Goal: Task Accomplishment & Management: Complete application form

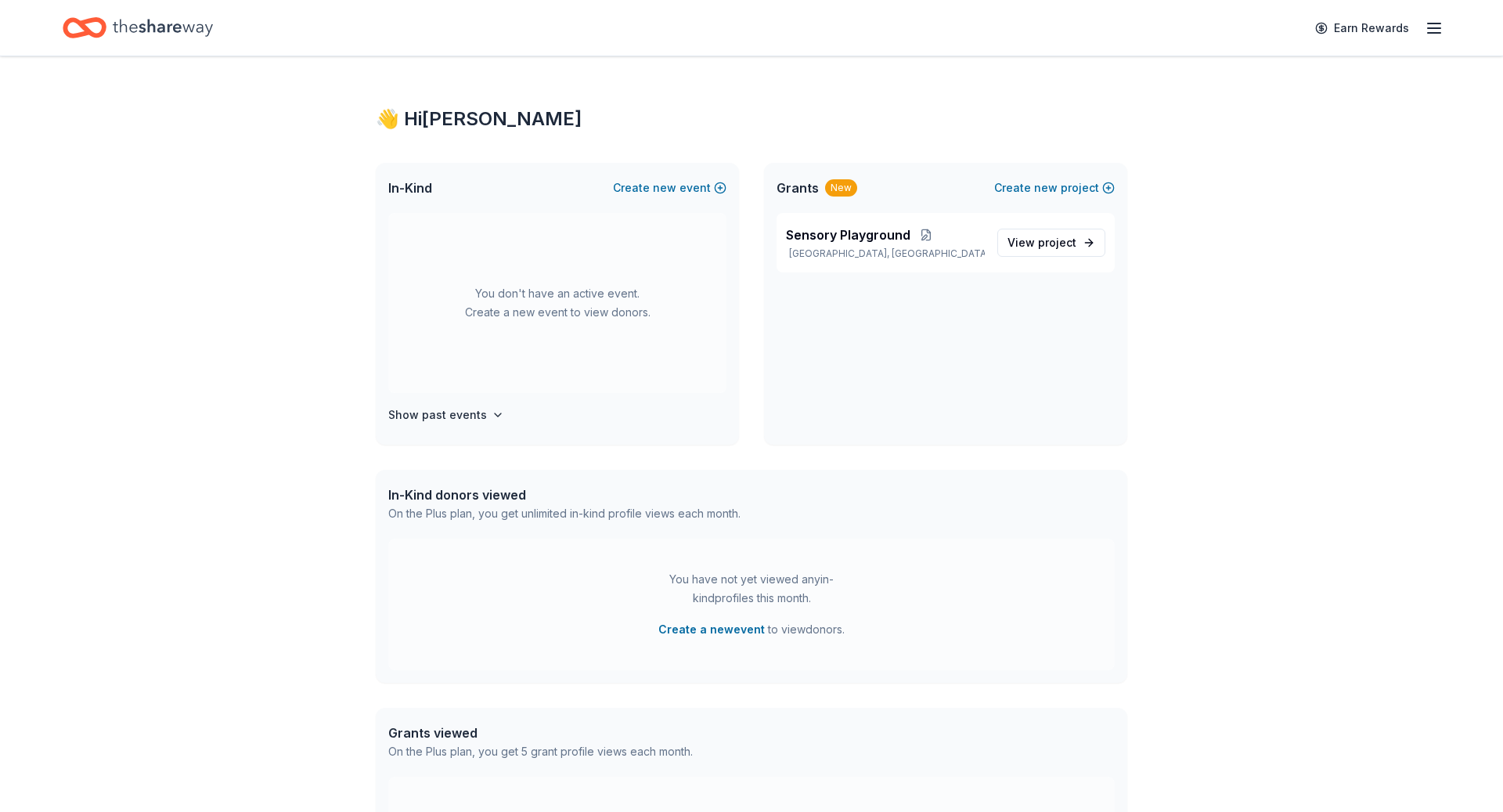
click at [169, 28] on icon "Home" at bounding box center [162, 27] width 100 height 32
click at [127, 24] on icon "Home" at bounding box center [162, 27] width 100 height 32
click at [77, 23] on icon "Home" at bounding box center [77, 27] width 24 height 15
click at [464, 116] on div "👋 Hi Maria guadalupe" at bounding box center [751, 119] width 752 height 25
click at [1438, 15] on div "Earn Rewards" at bounding box center [1374, 28] width 138 height 36
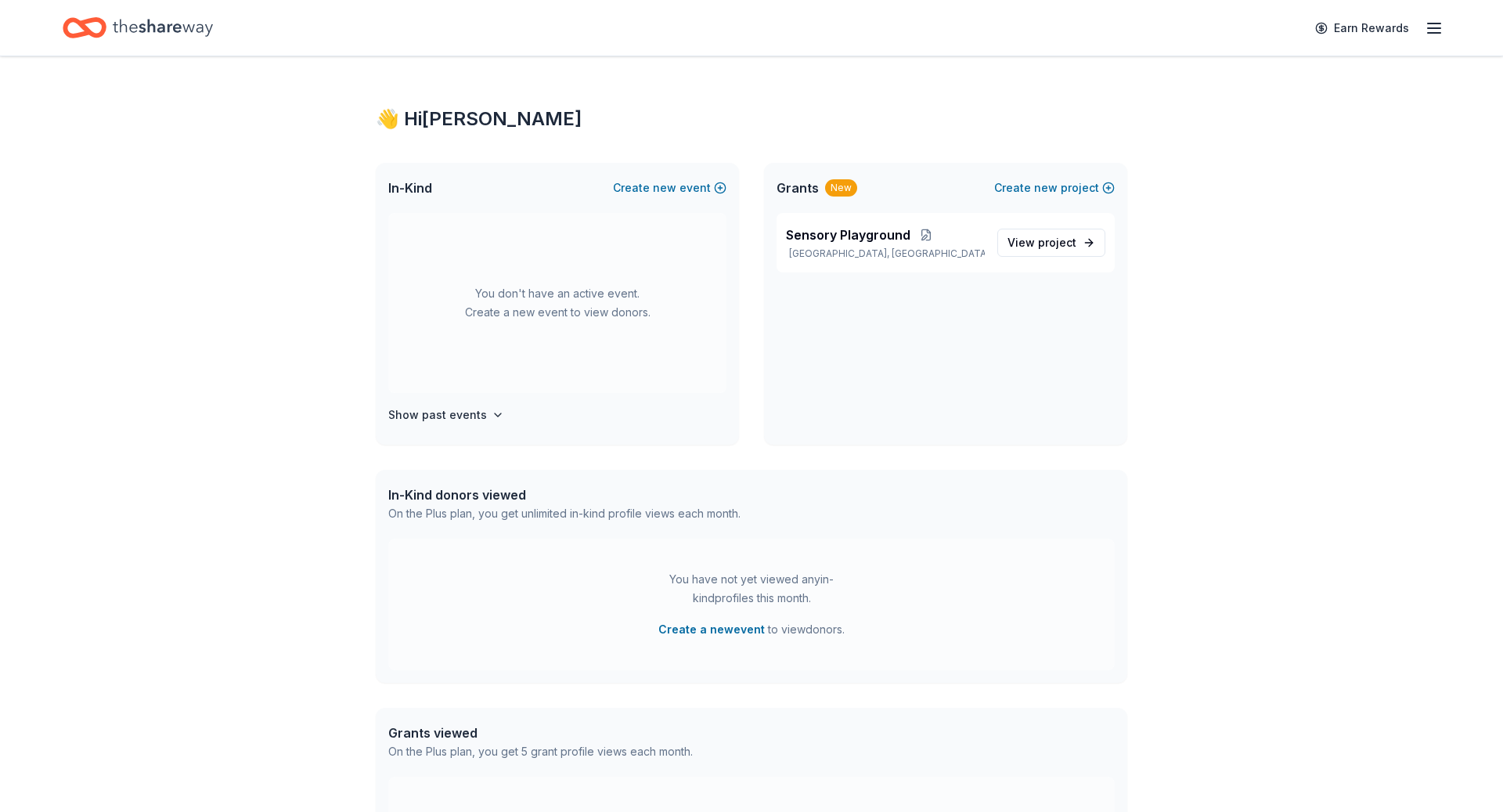
click at [1434, 28] on line "button" at bounding box center [1433, 28] width 12 height 0
click at [1251, 114] on link "Account" at bounding box center [1246, 120] width 49 height 15
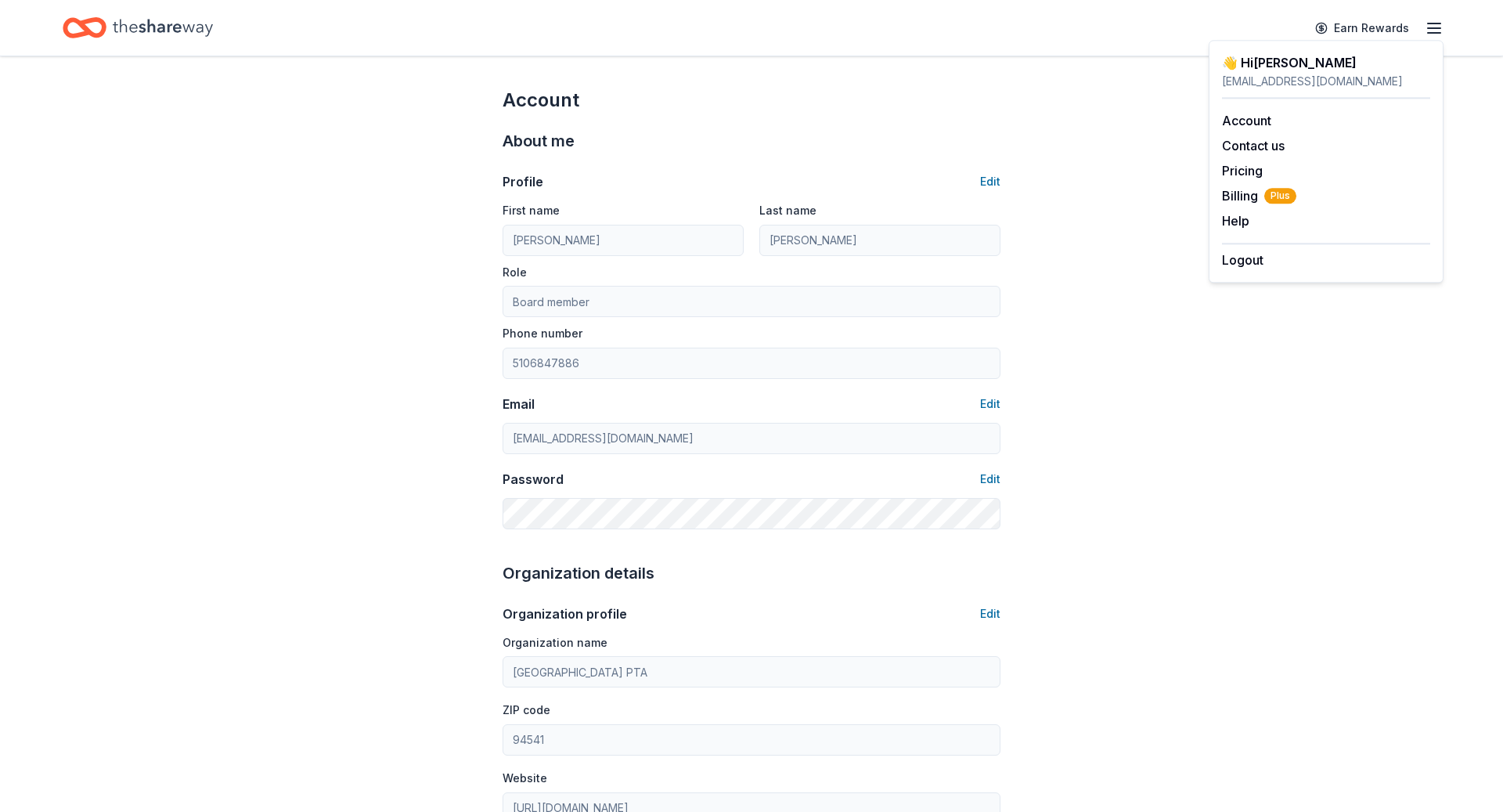
click at [136, 28] on icon "Home" at bounding box center [162, 28] width 100 height 17
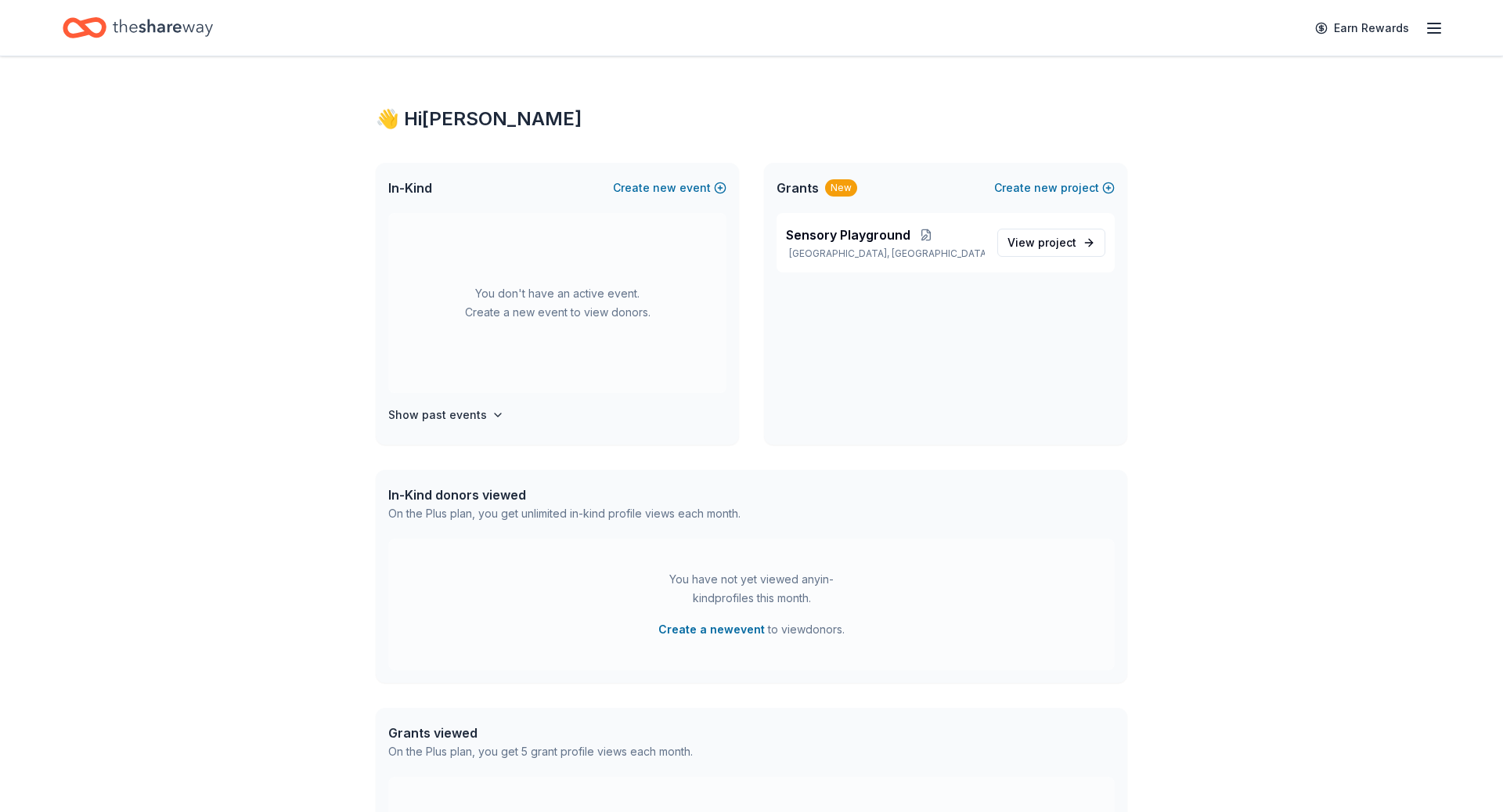
click at [136, 28] on icon "Home" at bounding box center [162, 28] width 100 height 17
click at [75, 25] on icon "Home" at bounding box center [84, 28] width 44 height 36
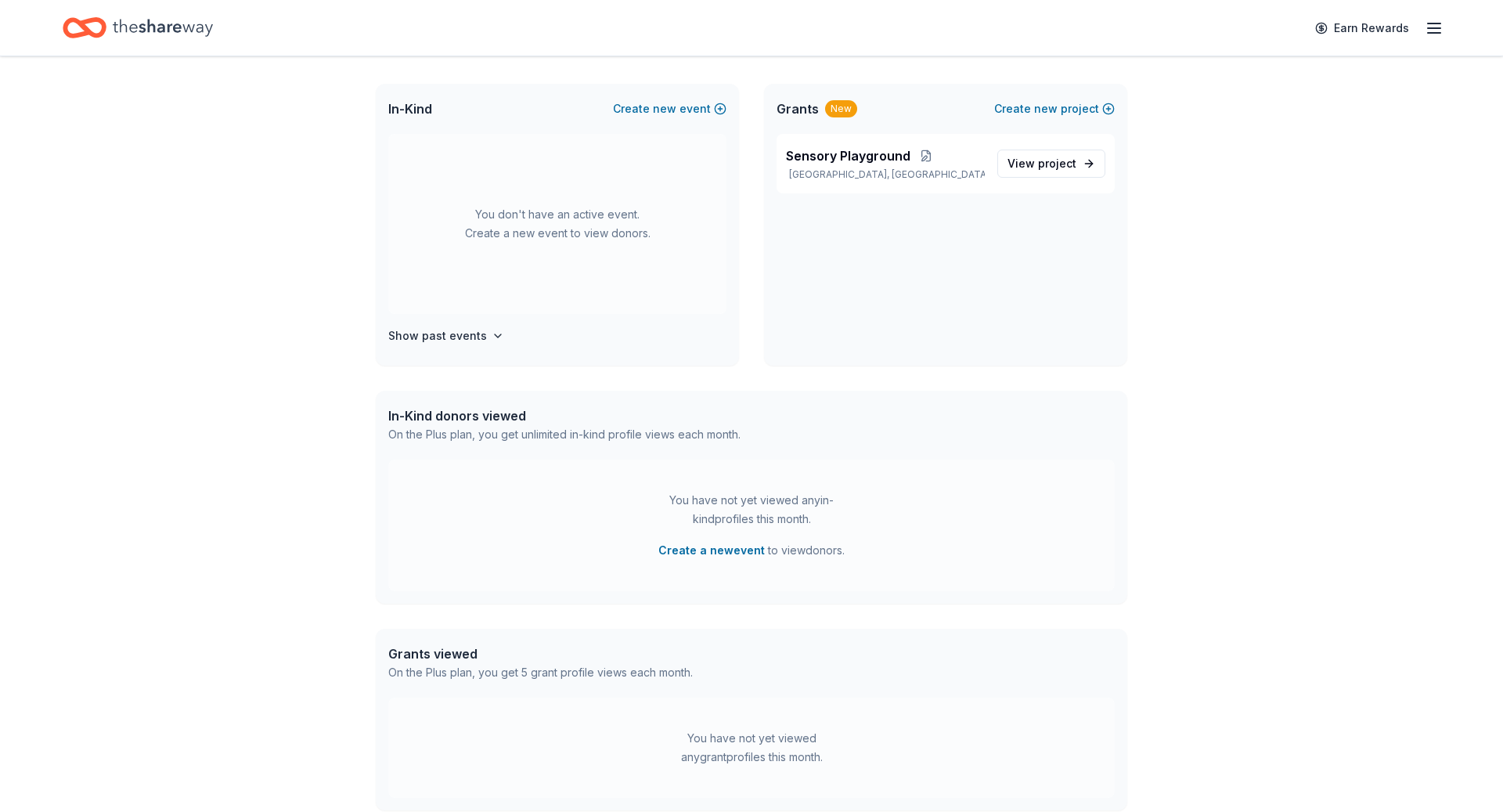
scroll to position [240, 0]
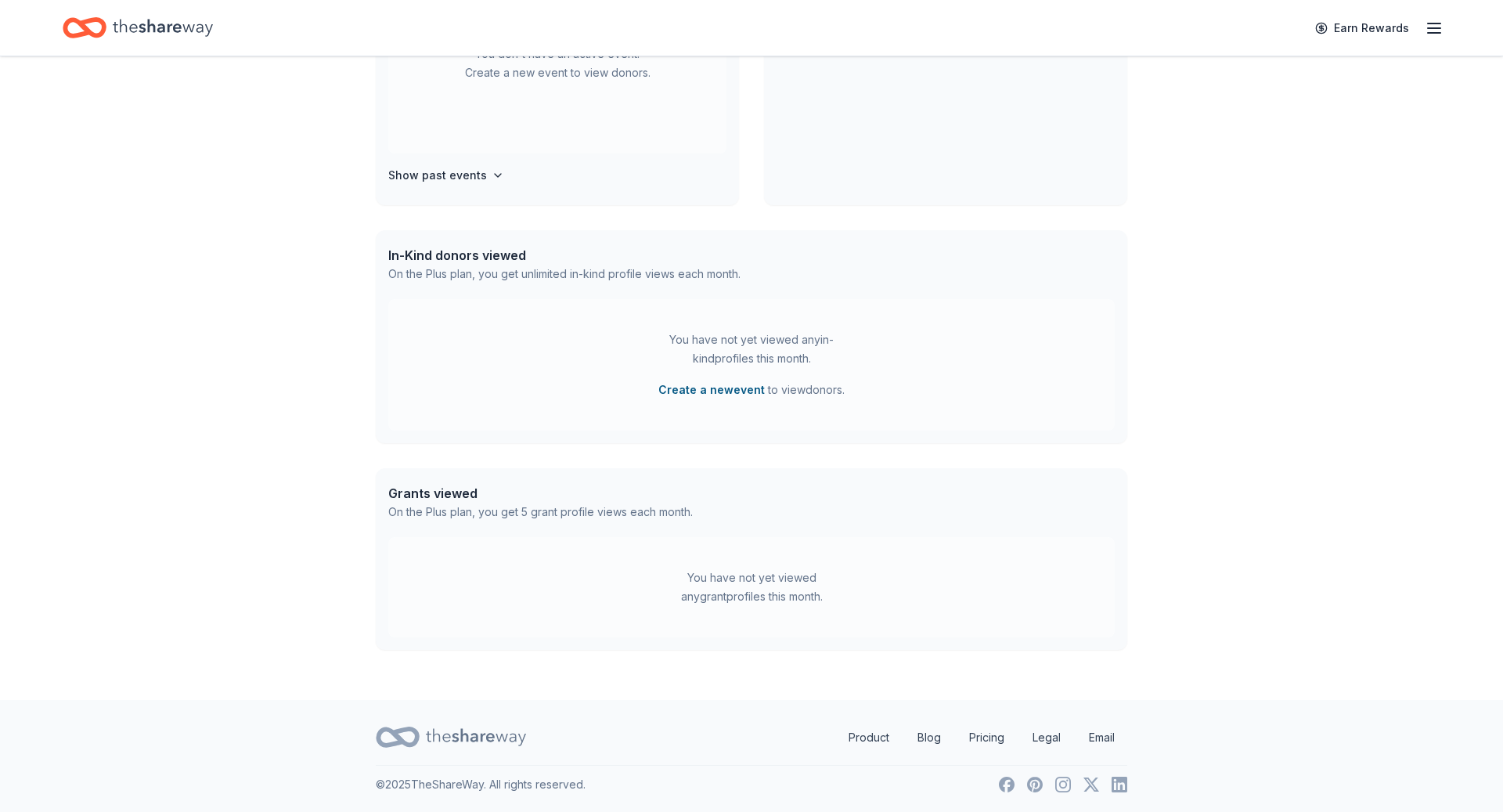
click at [680, 387] on button "Create a new event" at bounding box center [711, 390] width 107 height 19
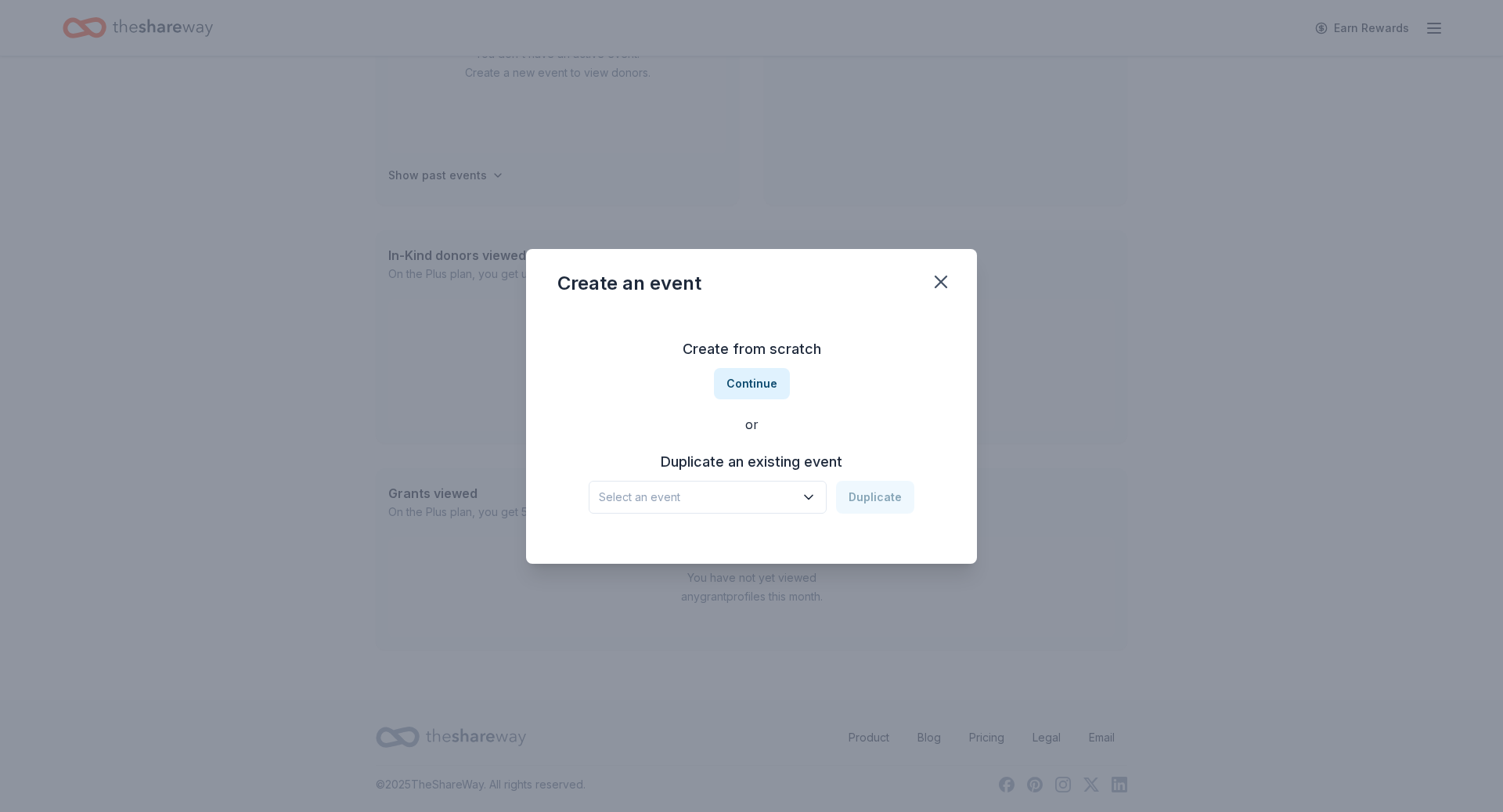
click at [803, 490] on icon "button" at bounding box center [808, 497] width 15 height 15
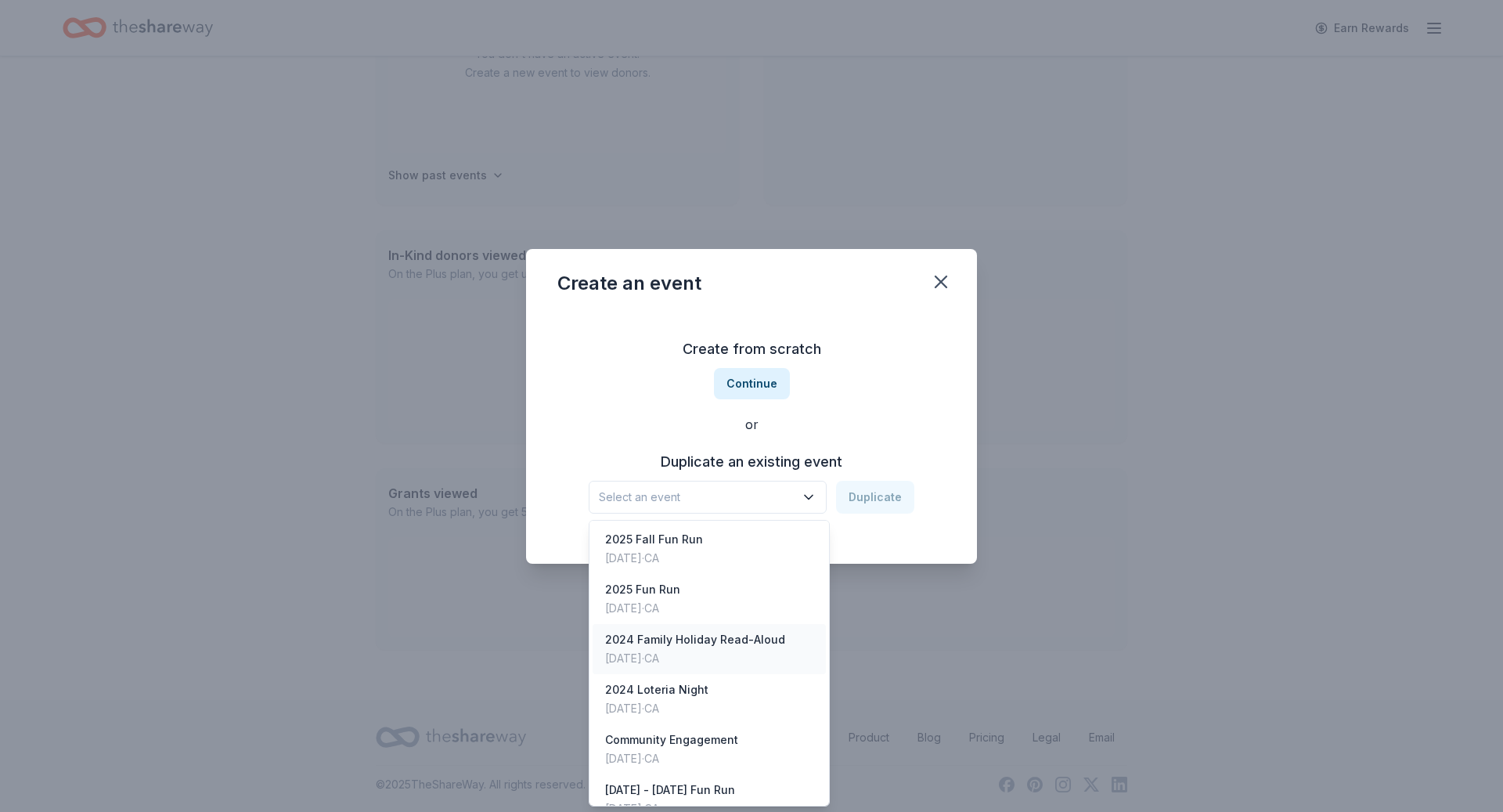
click at [778, 634] on div "2024 Family Holiday Read-Aloud Dec 17, 2024 · CA" at bounding box center [708, 649] width 233 height 50
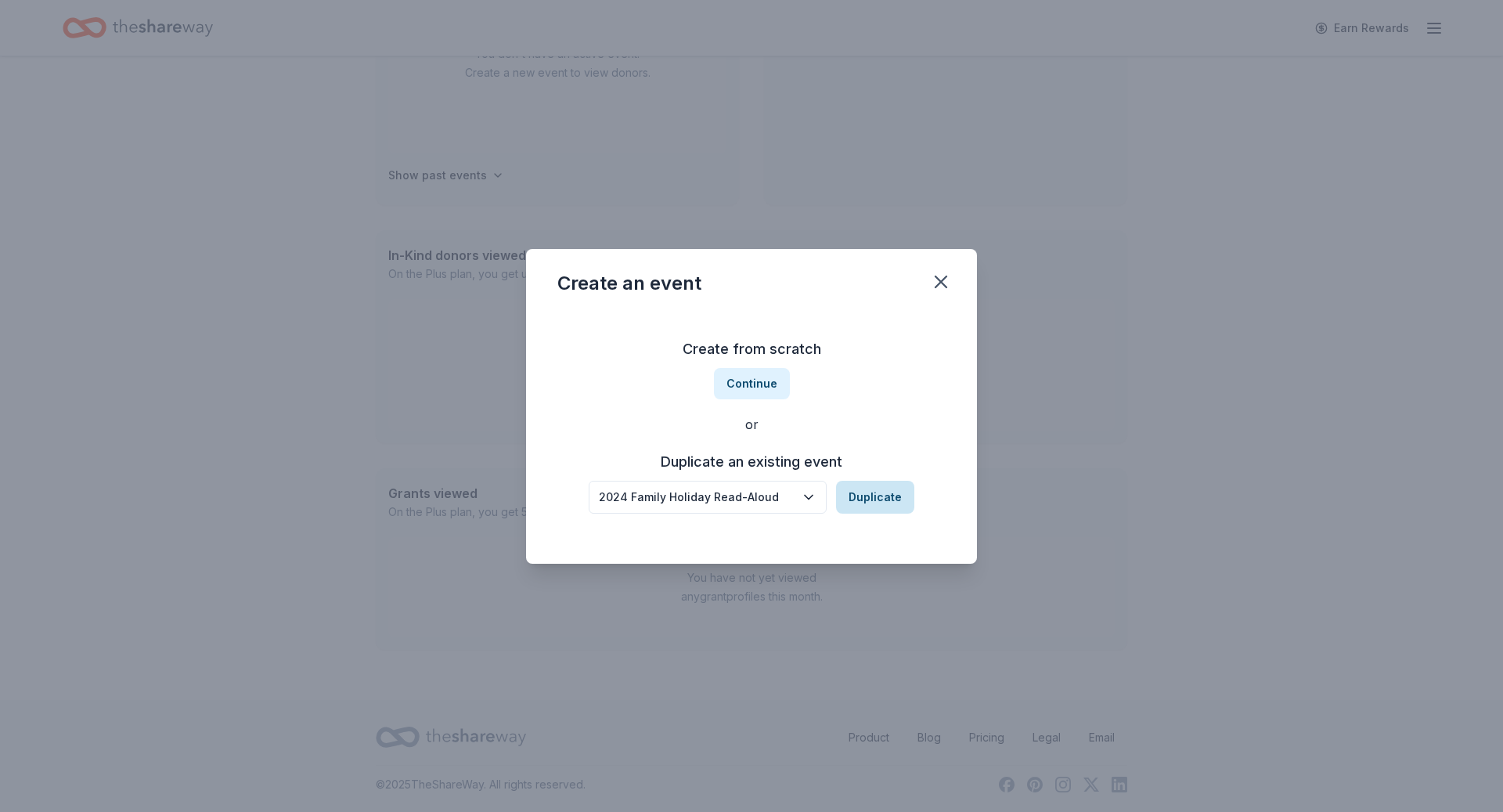
click at [881, 501] on button "Duplicate" at bounding box center [875, 497] width 79 height 33
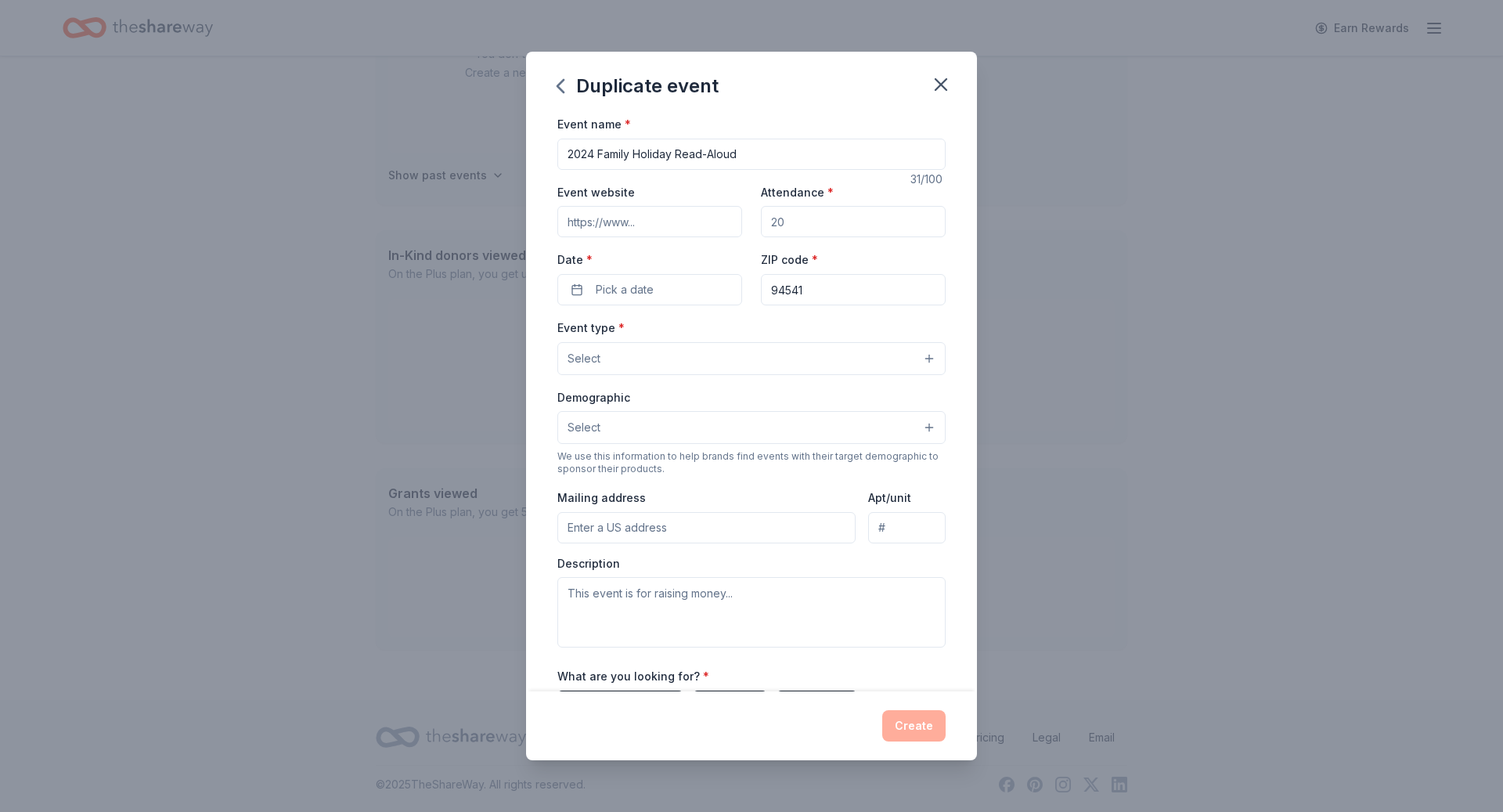
click at [595, 154] on input "2024 Family Holiday Read-Aloud" at bounding box center [752, 154] width 388 height 32
type input "2025 Family Holiday Read-Aloud"
click at [677, 220] on input "Event website" at bounding box center [650, 221] width 184 height 32
click at [634, 215] on input "Event website" at bounding box center [650, 221] width 184 height 32
paste input "[URL][DOMAIN_NAME]"
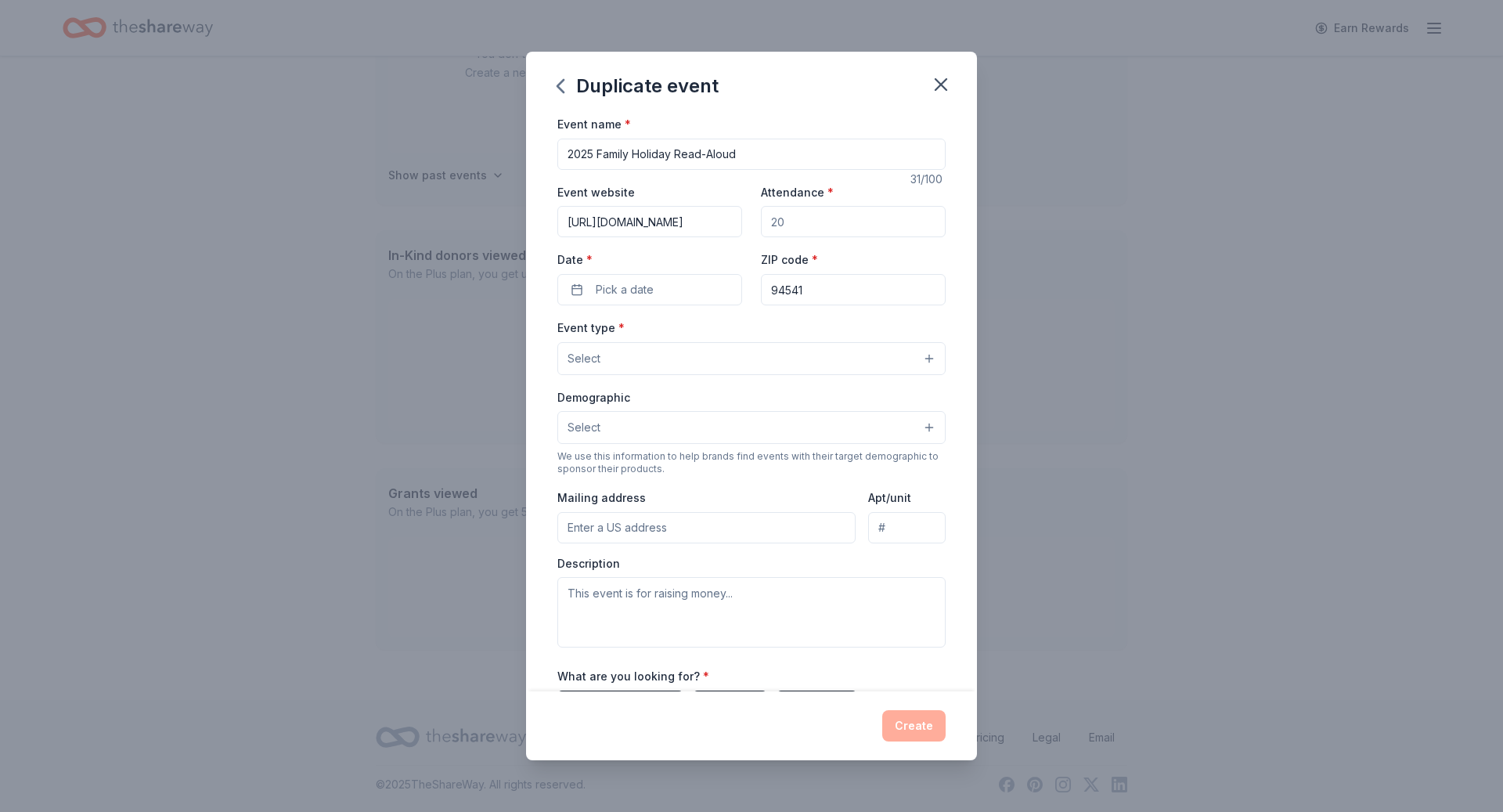
scroll to position [0, 62]
type input "[URL][DOMAIN_NAME]"
click at [818, 223] on input "Attendance *" at bounding box center [853, 221] width 184 height 32
type input "250"
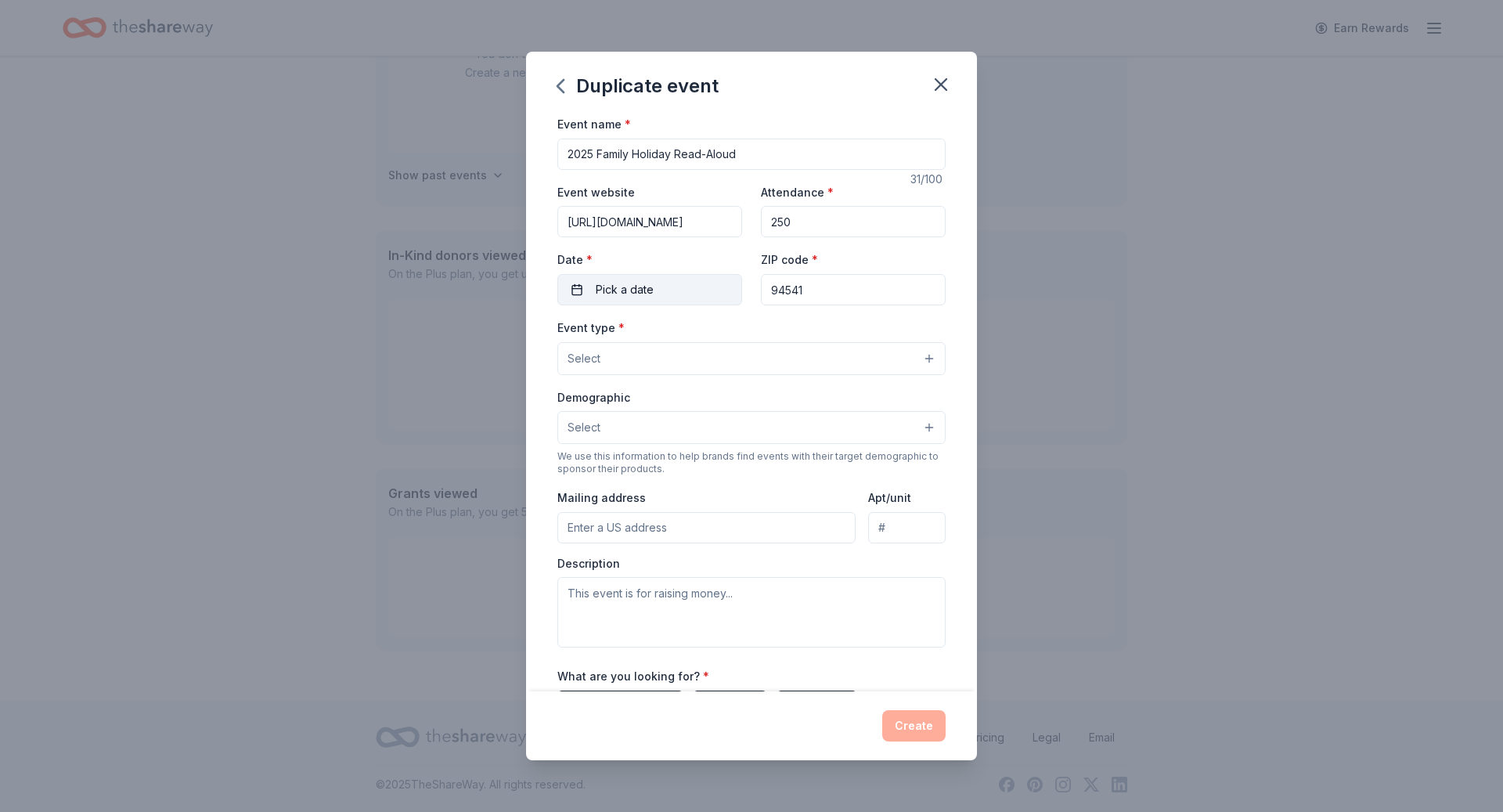
click at [690, 286] on button "Pick a date" at bounding box center [650, 289] width 184 height 32
click at [731, 324] on button "Go to next month" at bounding box center [733, 330] width 22 height 22
click at [735, 324] on button "Go to next month" at bounding box center [733, 330] width 22 height 22
click at [730, 328] on button "Go to next month" at bounding box center [733, 330] width 22 height 22
click at [621, 456] on button "16" at bounding box center [621, 458] width 28 height 28
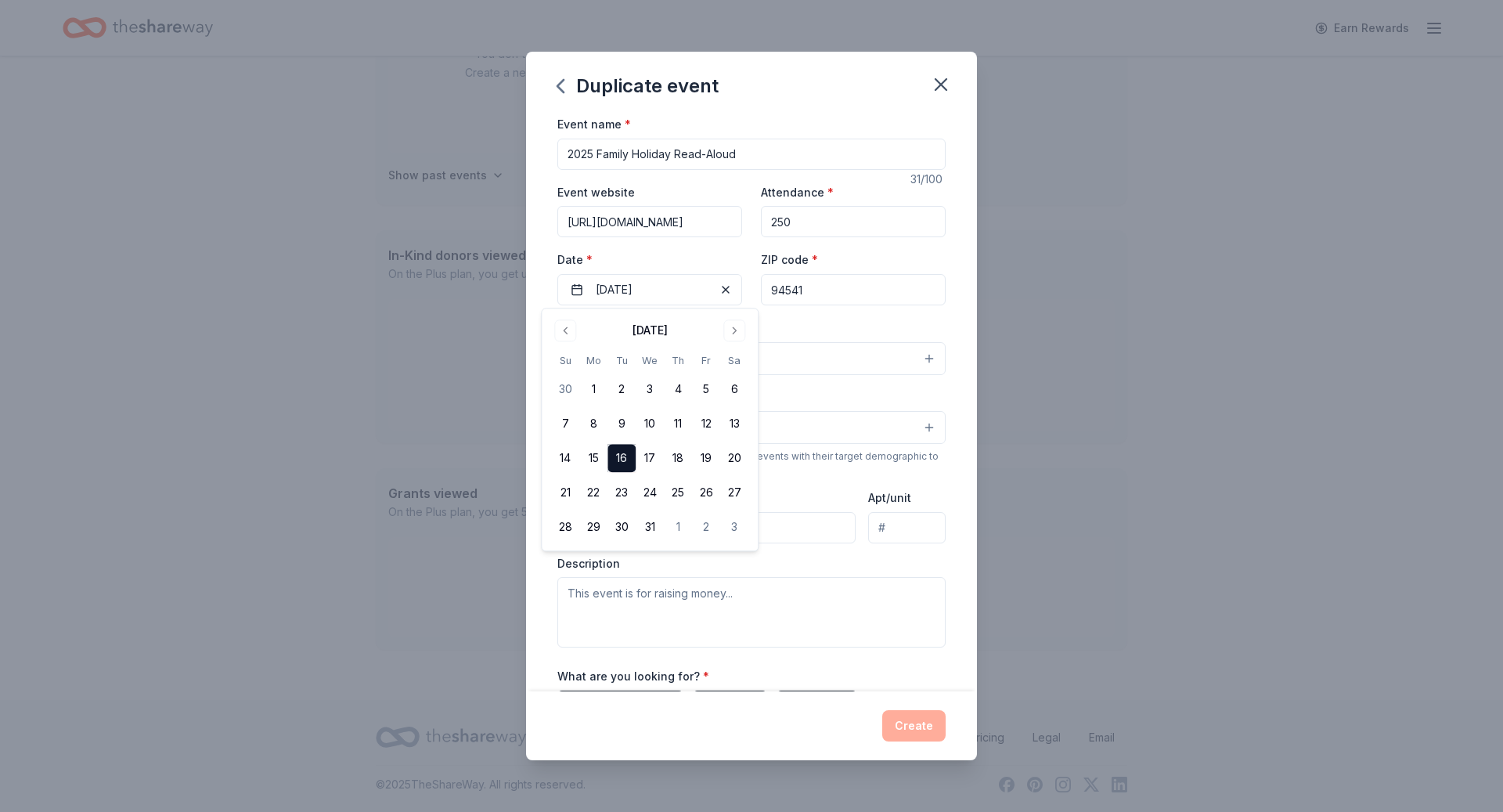
click at [880, 88] on div "Duplicate event" at bounding box center [752, 83] width 451 height 62
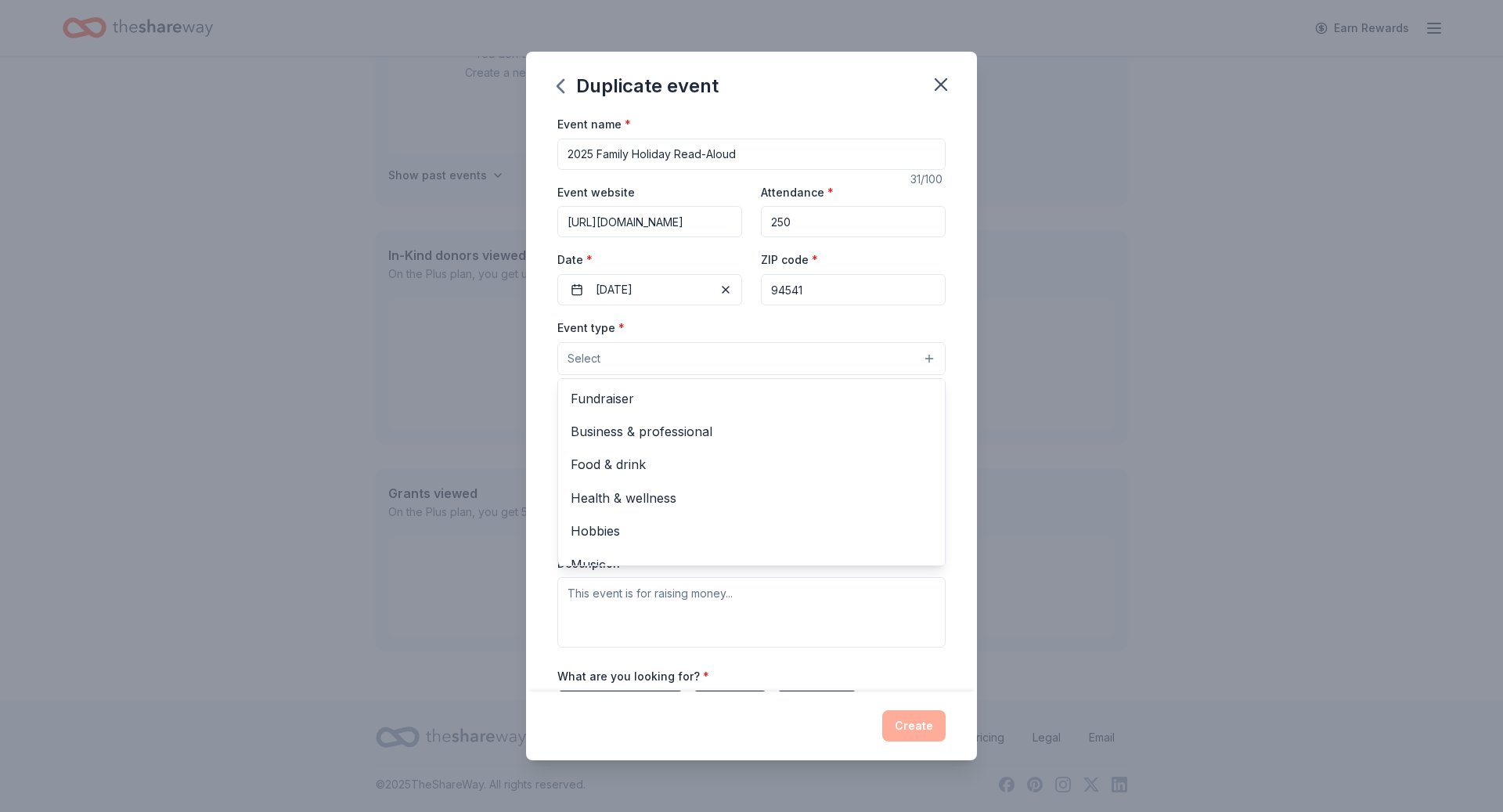
click at [714, 353] on button "Select" at bounding box center [752, 358] width 388 height 33
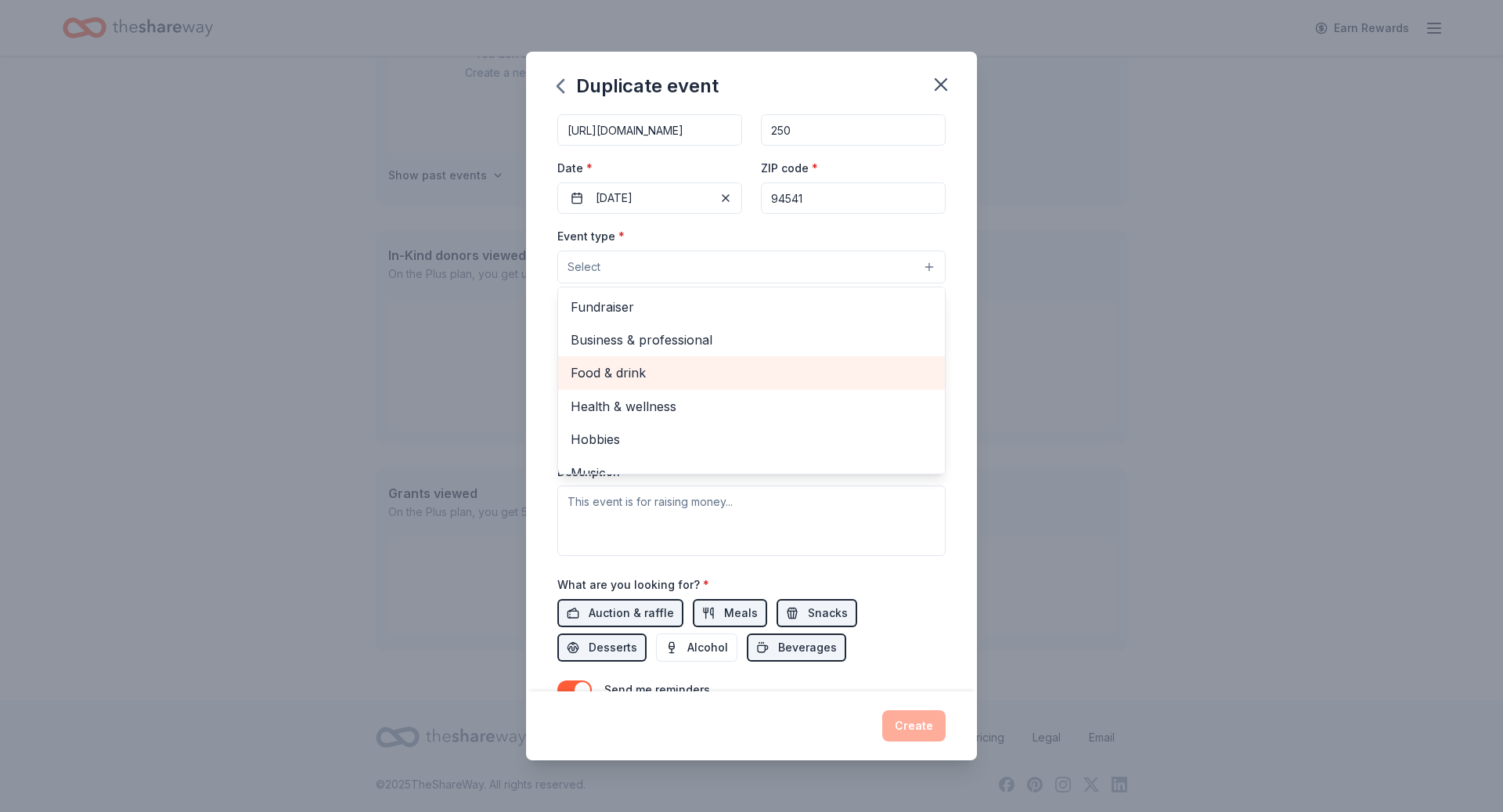
click at [702, 375] on span "Food & drink" at bounding box center [751, 372] width 362 height 20
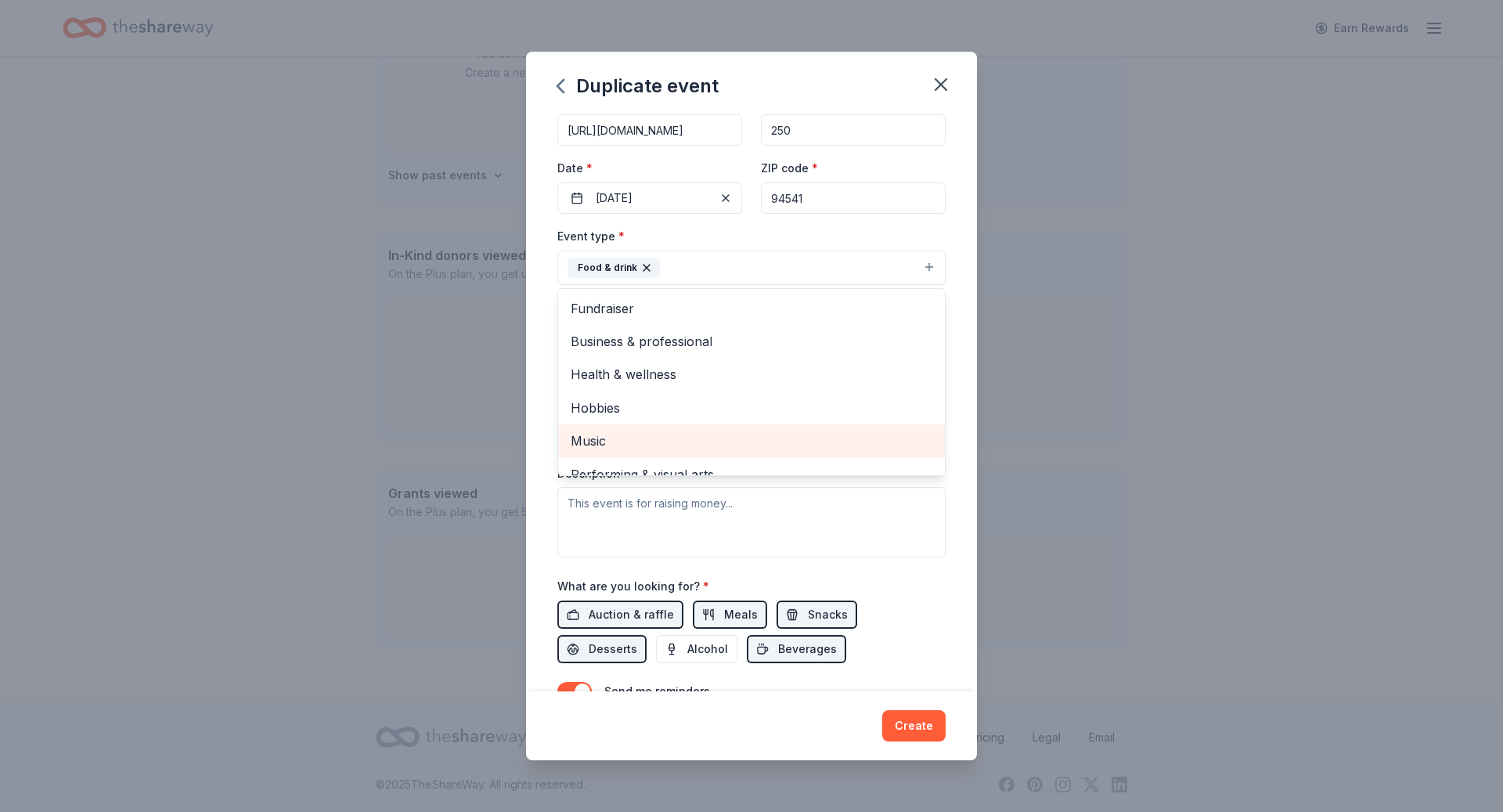
scroll to position [19, 0]
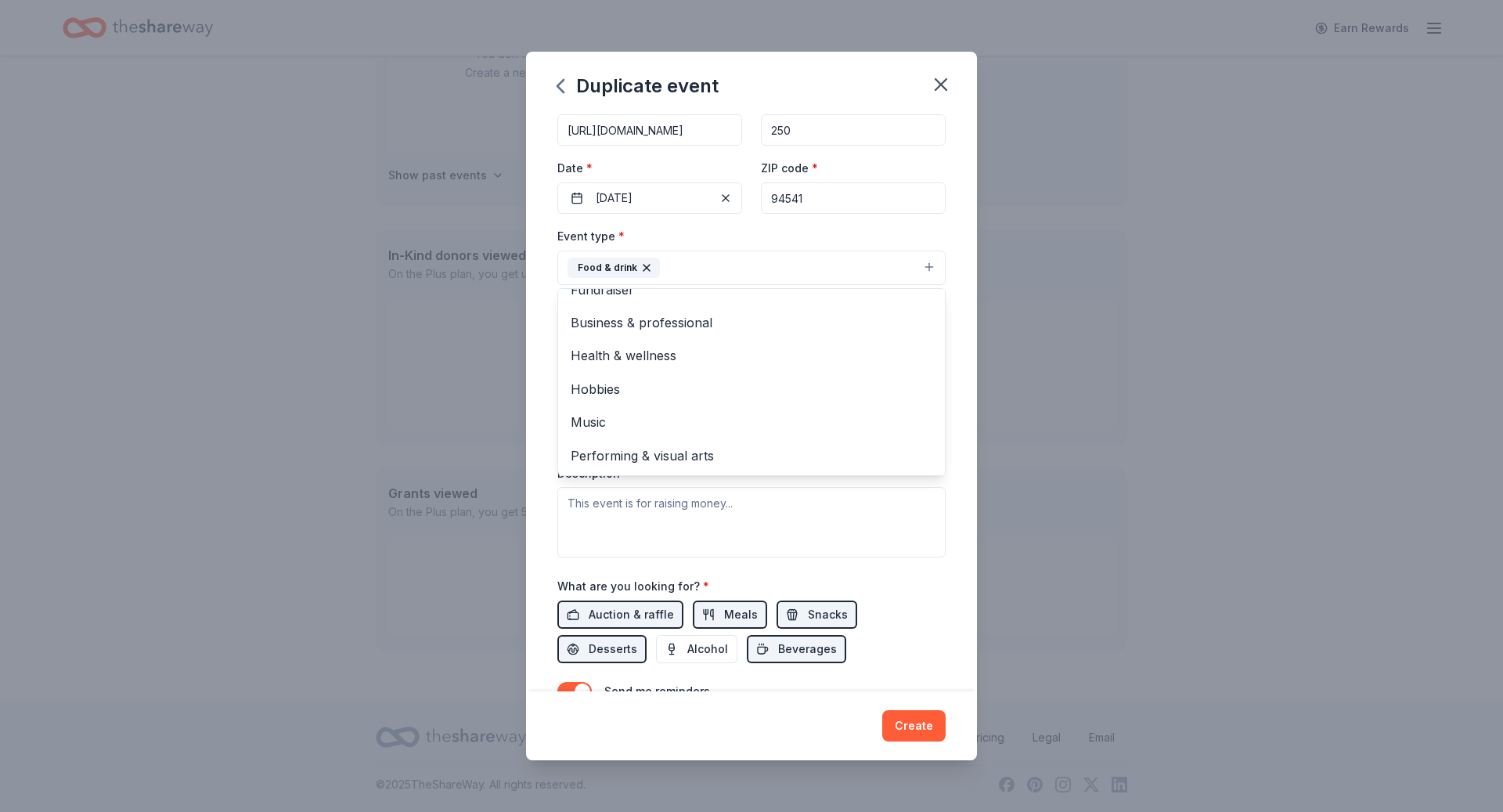
click at [956, 176] on div "Event name * 2025 Family Holiday Read-Aloud 31 /100 Event website https://burba…" at bounding box center [752, 402] width 451 height 577
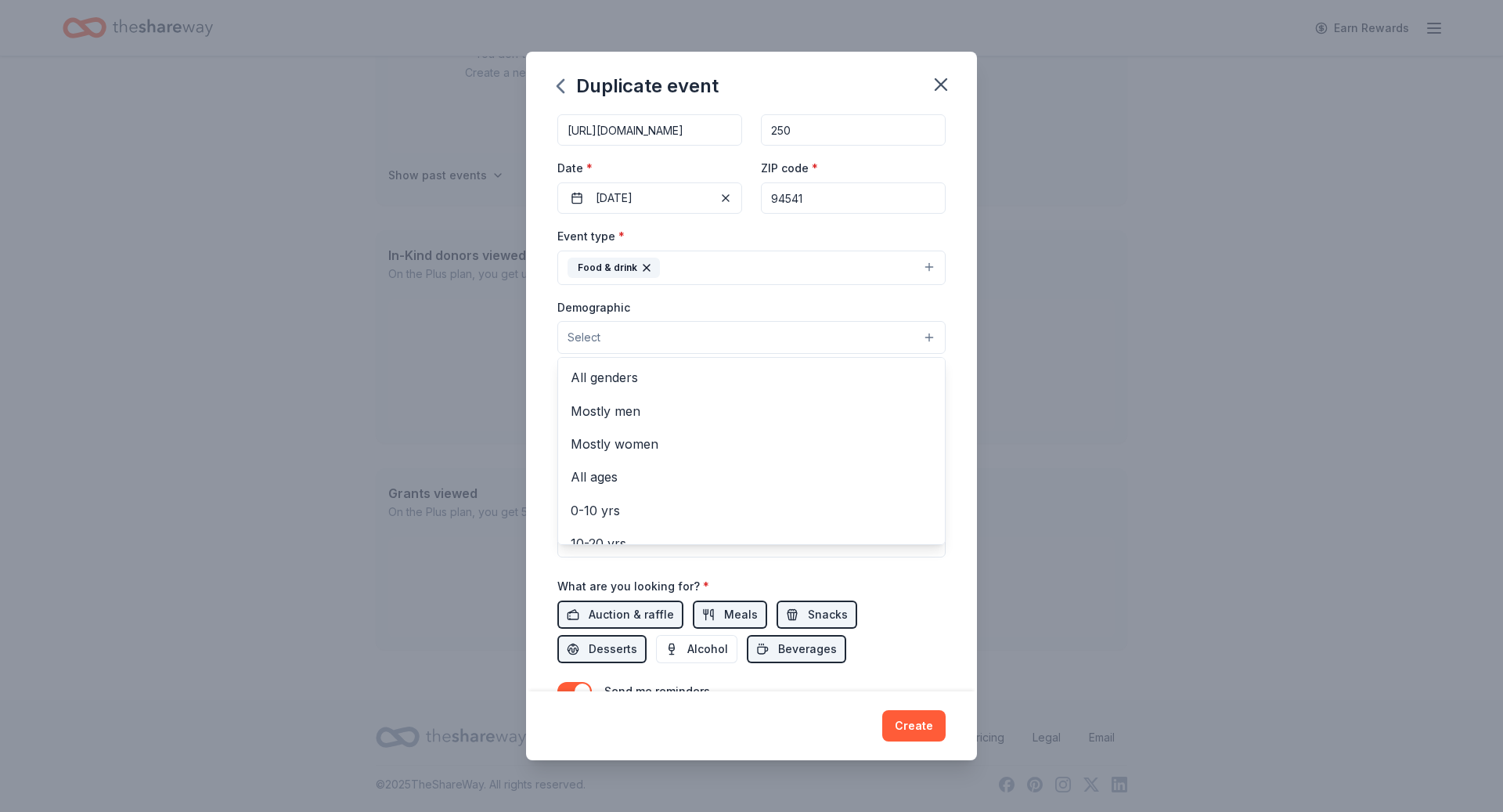
click at [740, 337] on button "Select" at bounding box center [752, 337] width 388 height 33
click at [710, 370] on span "All genders" at bounding box center [751, 376] width 362 height 20
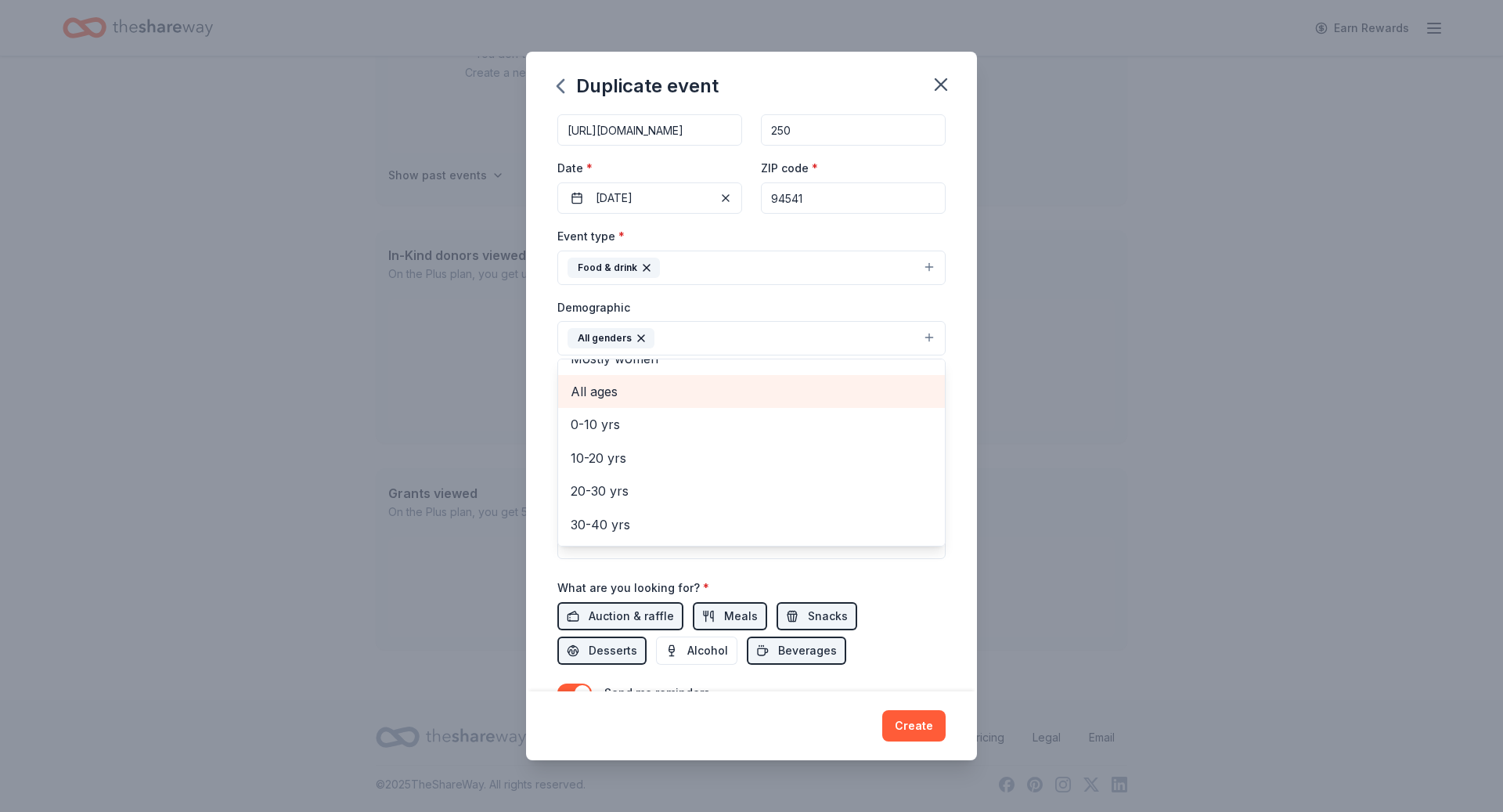
scroll to position [65, 0]
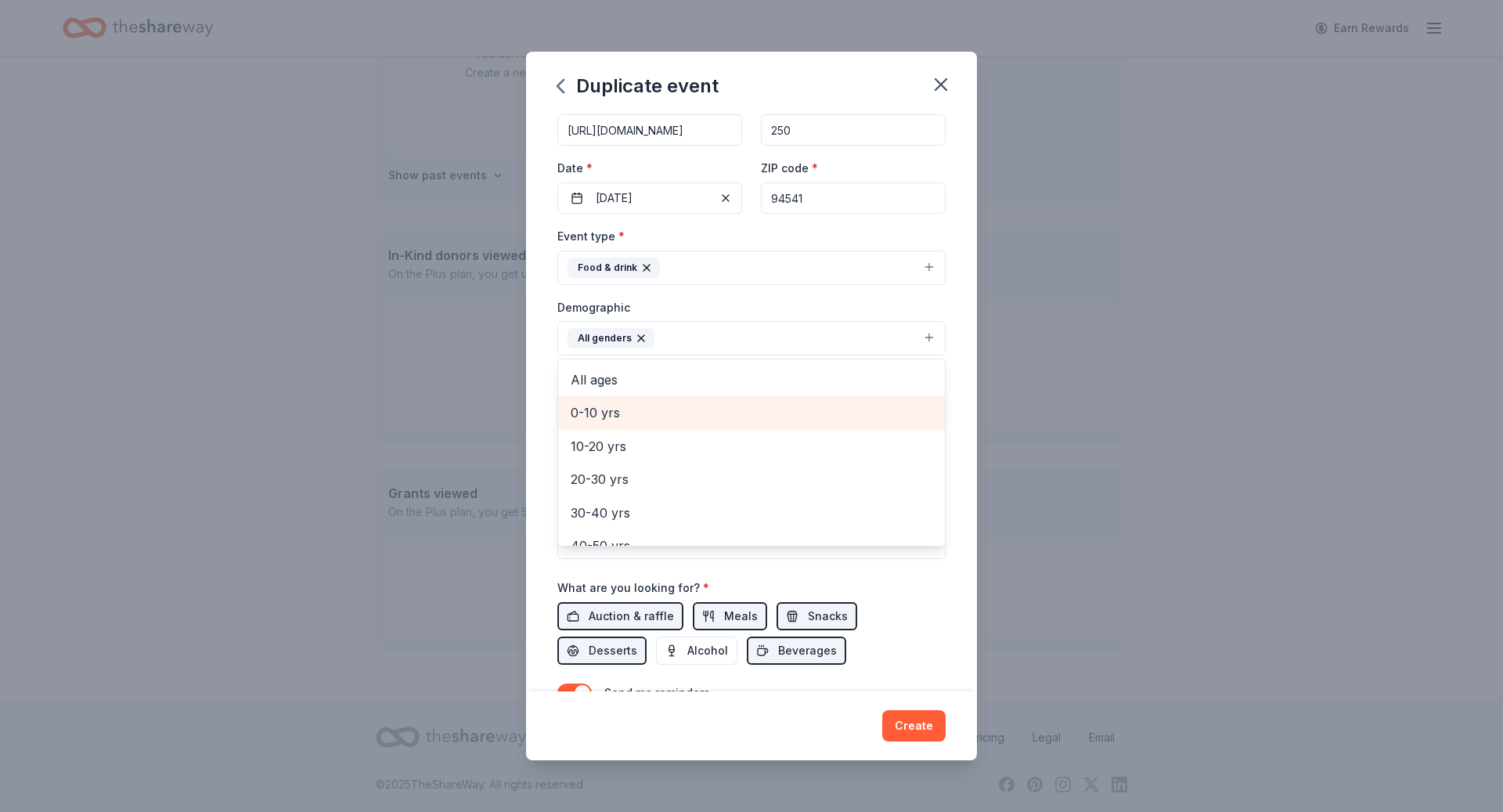
click at [686, 405] on span "0-10 yrs" at bounding box center [751, 412] width 362 height 20
click at [686, 405] on span "10-20 yrs" at bounding box center [751, 412] width 362 height 20
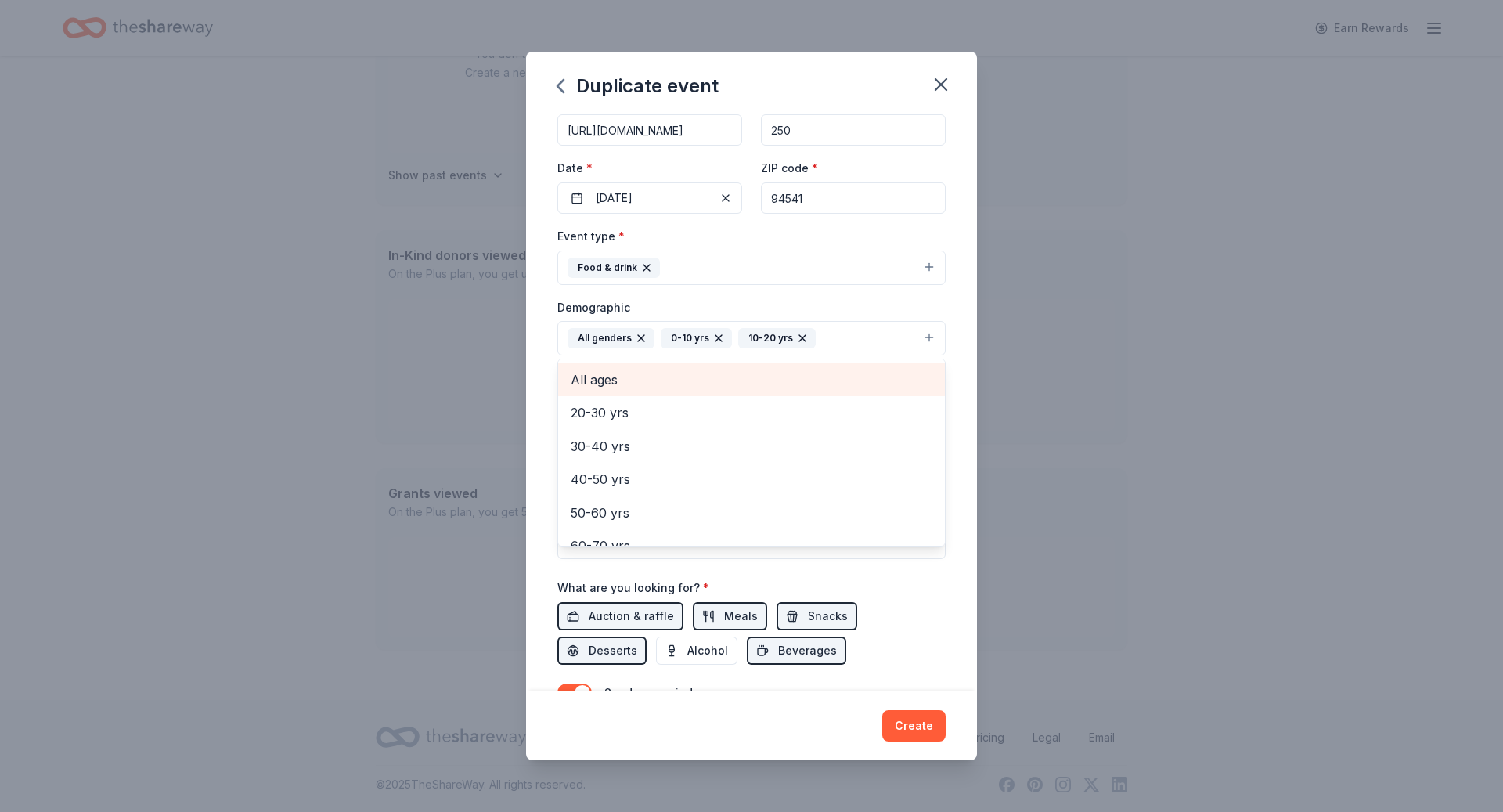
click at [671, 370] on span "All ages" at bounding box center [751, 379] width 362 height 20
click at [716, 335] on icon "button" at bounding box center [718, 338] width 7 height 7
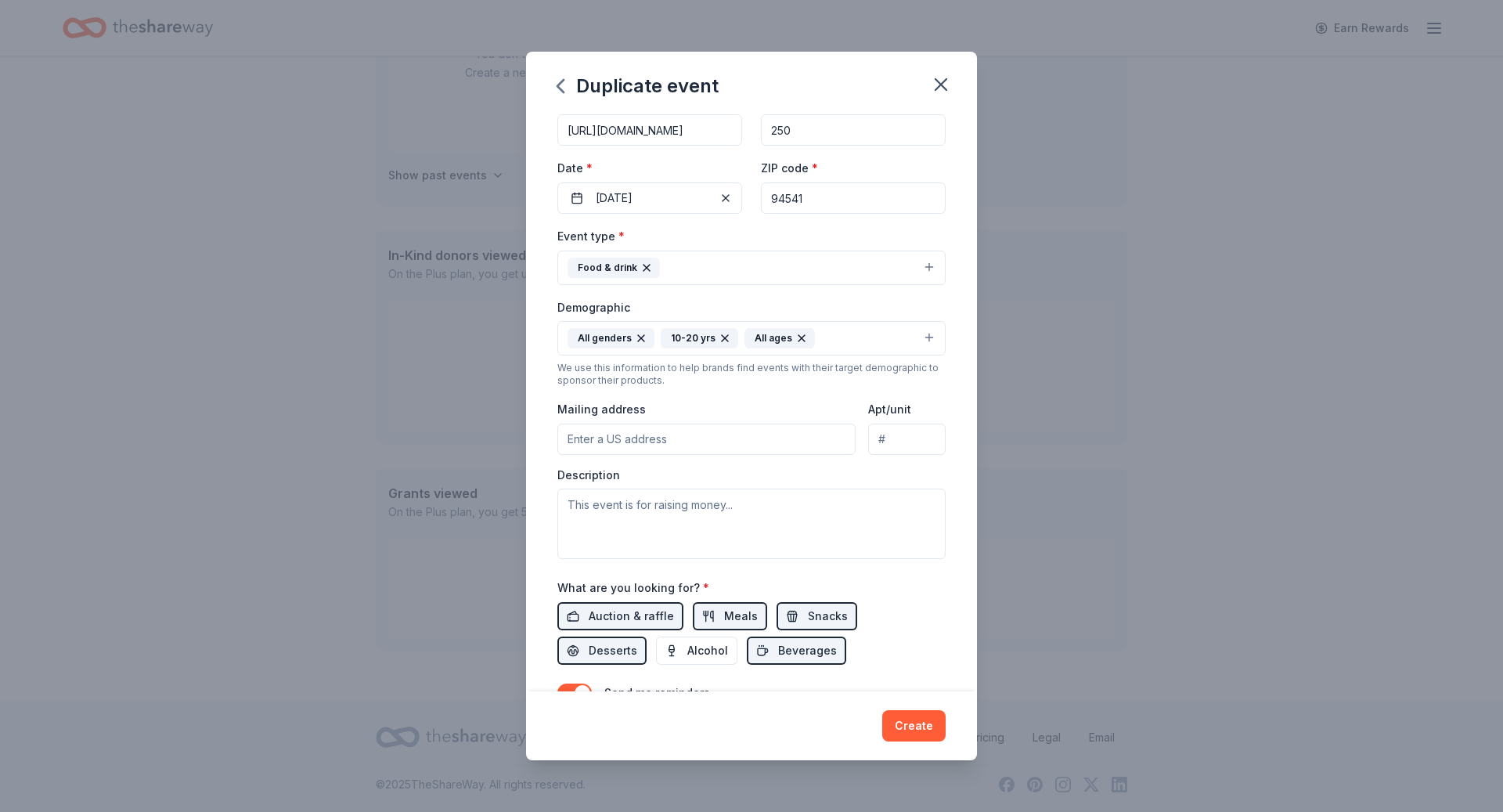
click at [723, 334] on icon "button" at bounding box center [725, 338] width 12 height 12
click at [955, 223] on div "Event name * 2025 Family Holiday Read-Aloud 31 /100 Event website https://burba…" at bounding box center [752, 402] width 451 height 577
click at [768, 441] on input "Mailing address" at bounding box center [706, 439] width 298 height 32
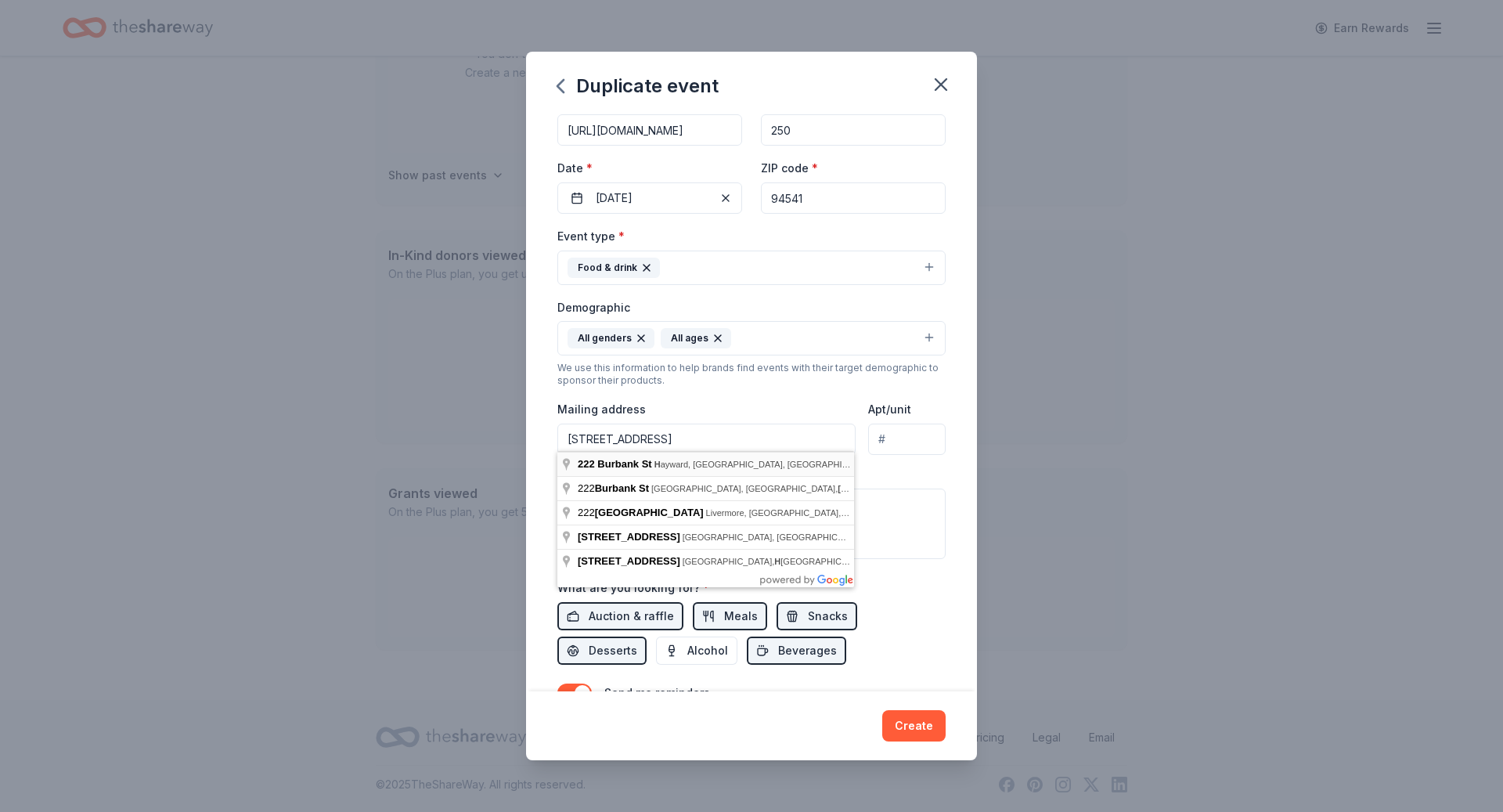
type input "[STREET_ADDRESS]"
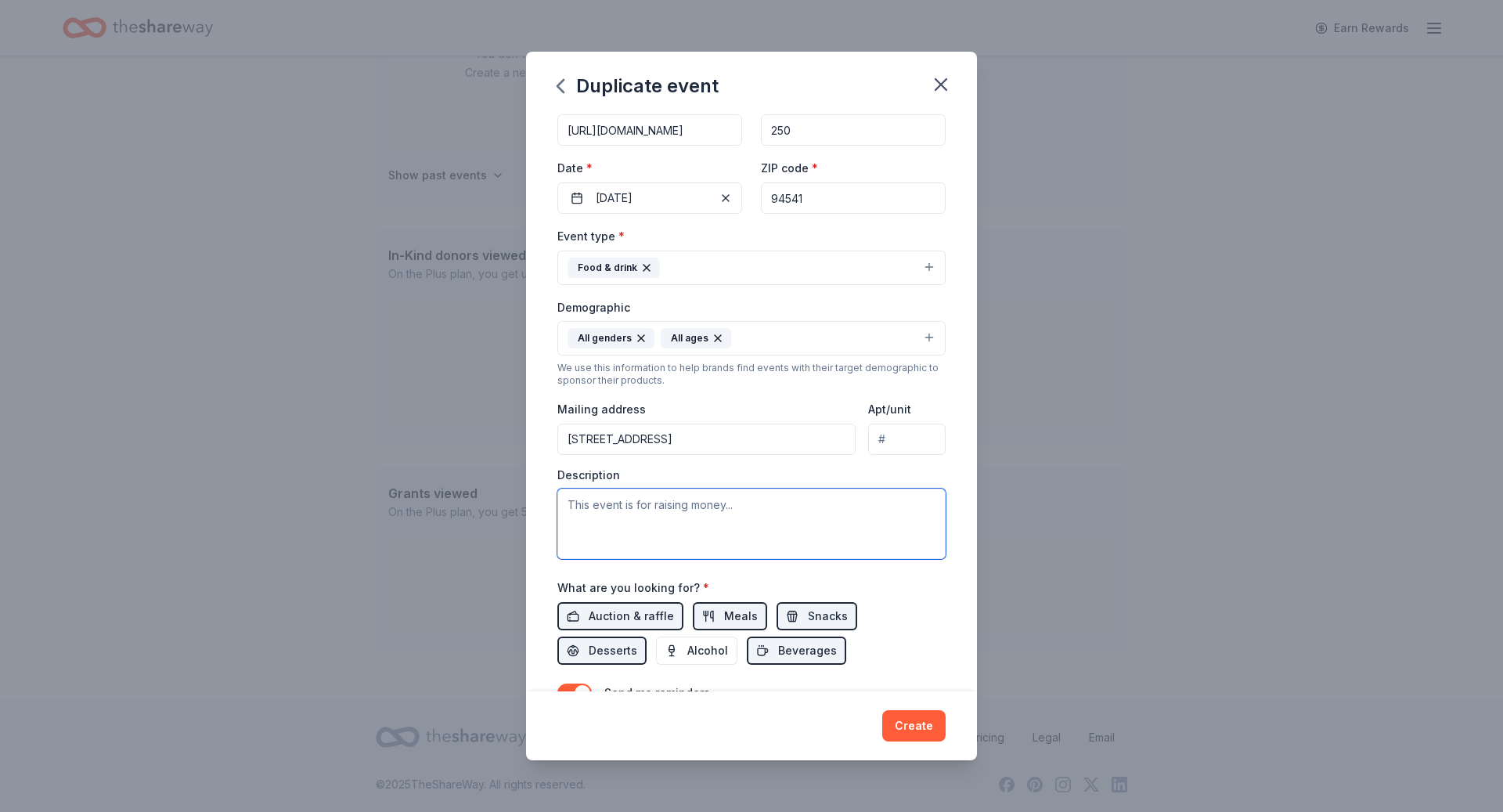
click at [677, 521] on textarea at bounding box center [752, 523] width 388 height 70
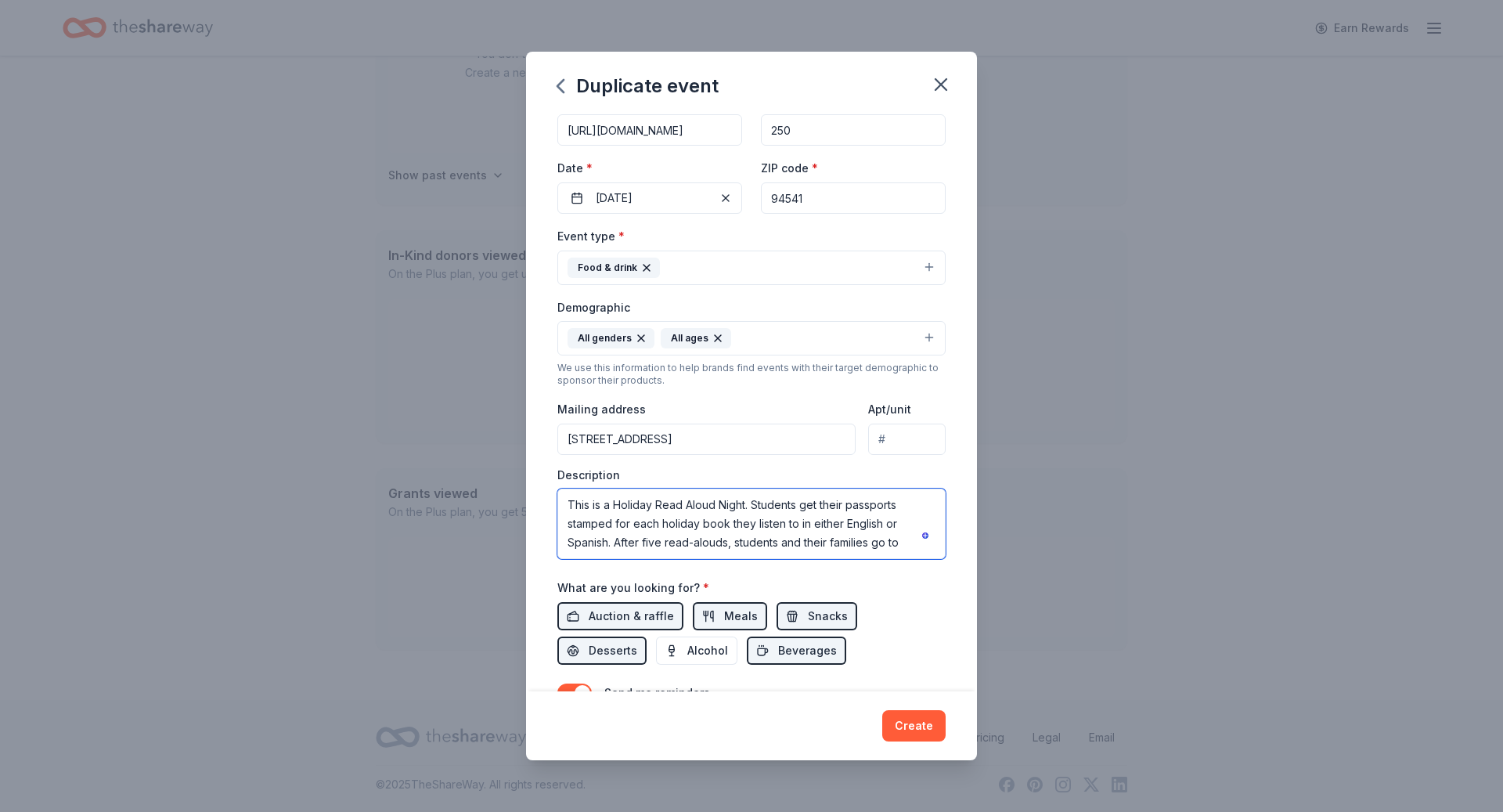
click at [908, 534] on textarea "This is a Holiday Read Aloud Night. Students get their passports stamped for ea…" at bounding box center [752, 523] width 388 height 70
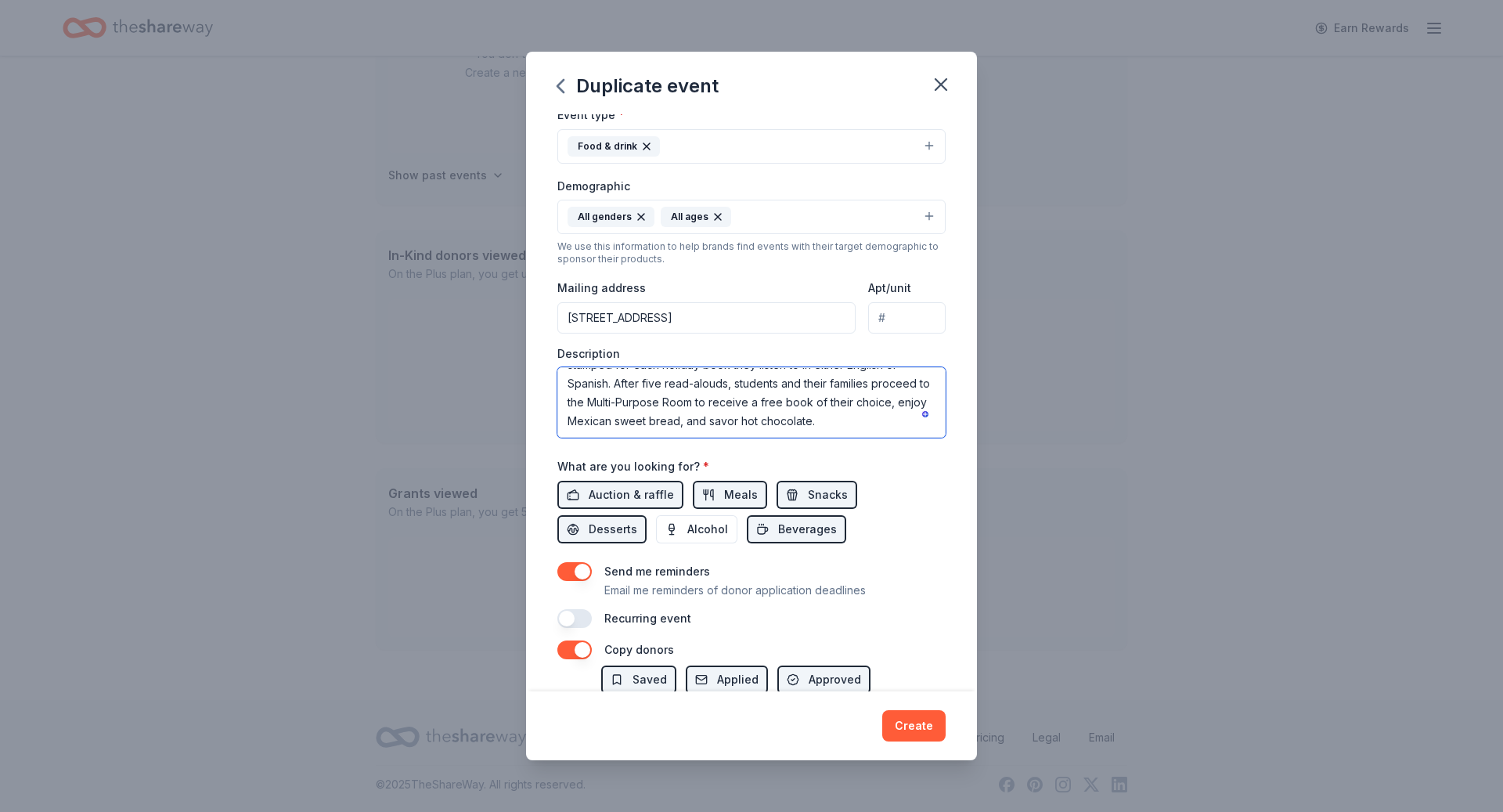
scroll to position [216, 0]
type textarea "This is a Holiday Read Aloud Night. Students get their passports stamped for ea…"
click at [813, 482] on span "Snacks" at bounding box center [828, 491] width 40 height 19
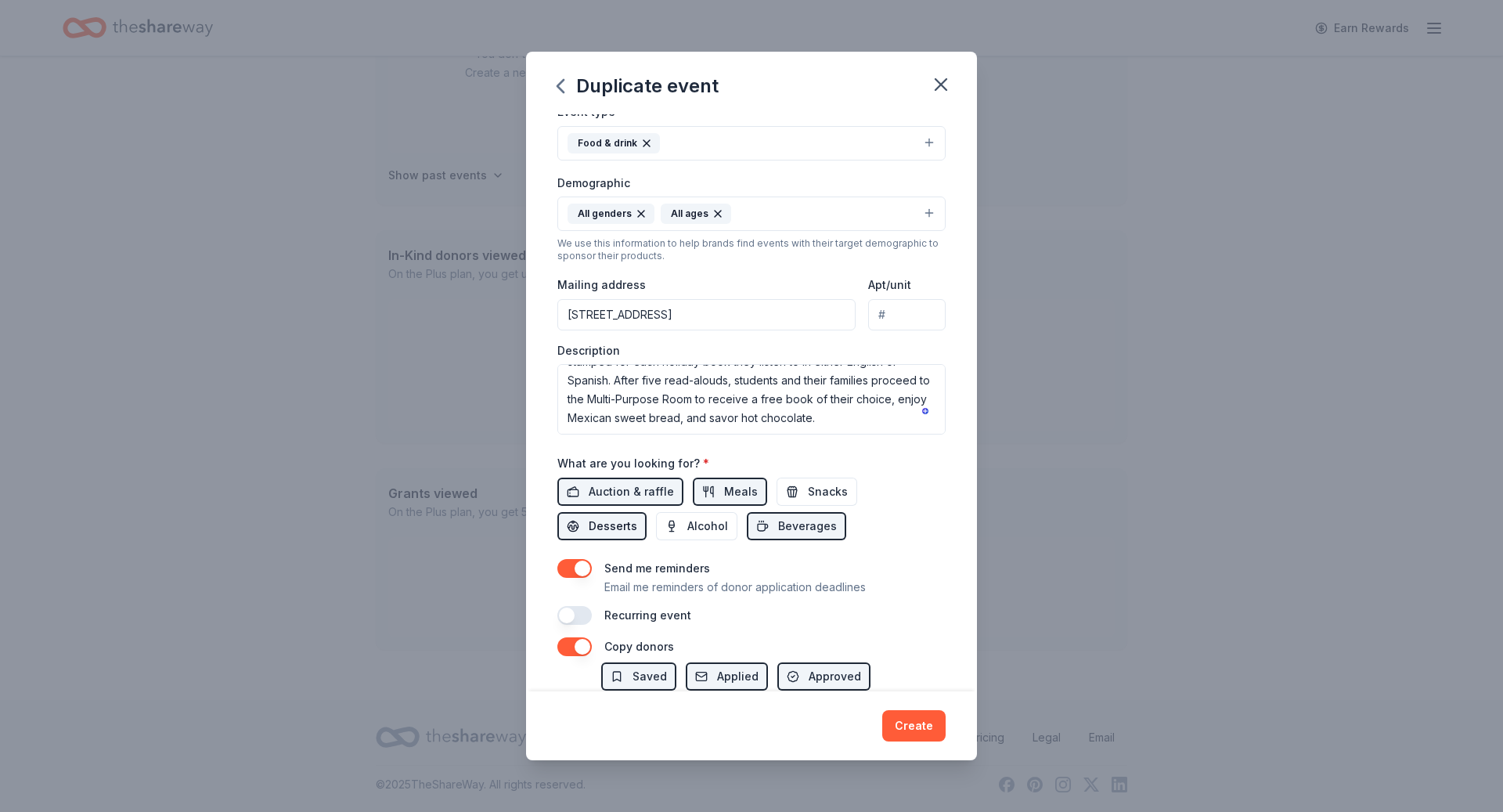
click at [637, 516] on span "Desserts" at bounding box center [612, 526] width 49 height 19
click at [657, 489] on span "Auction & raffle" at bounding box center [631, 491] width 85 height 19
click at [778, 516] on span "Beverages" at bounding box center [807, 526] width 59 height 19
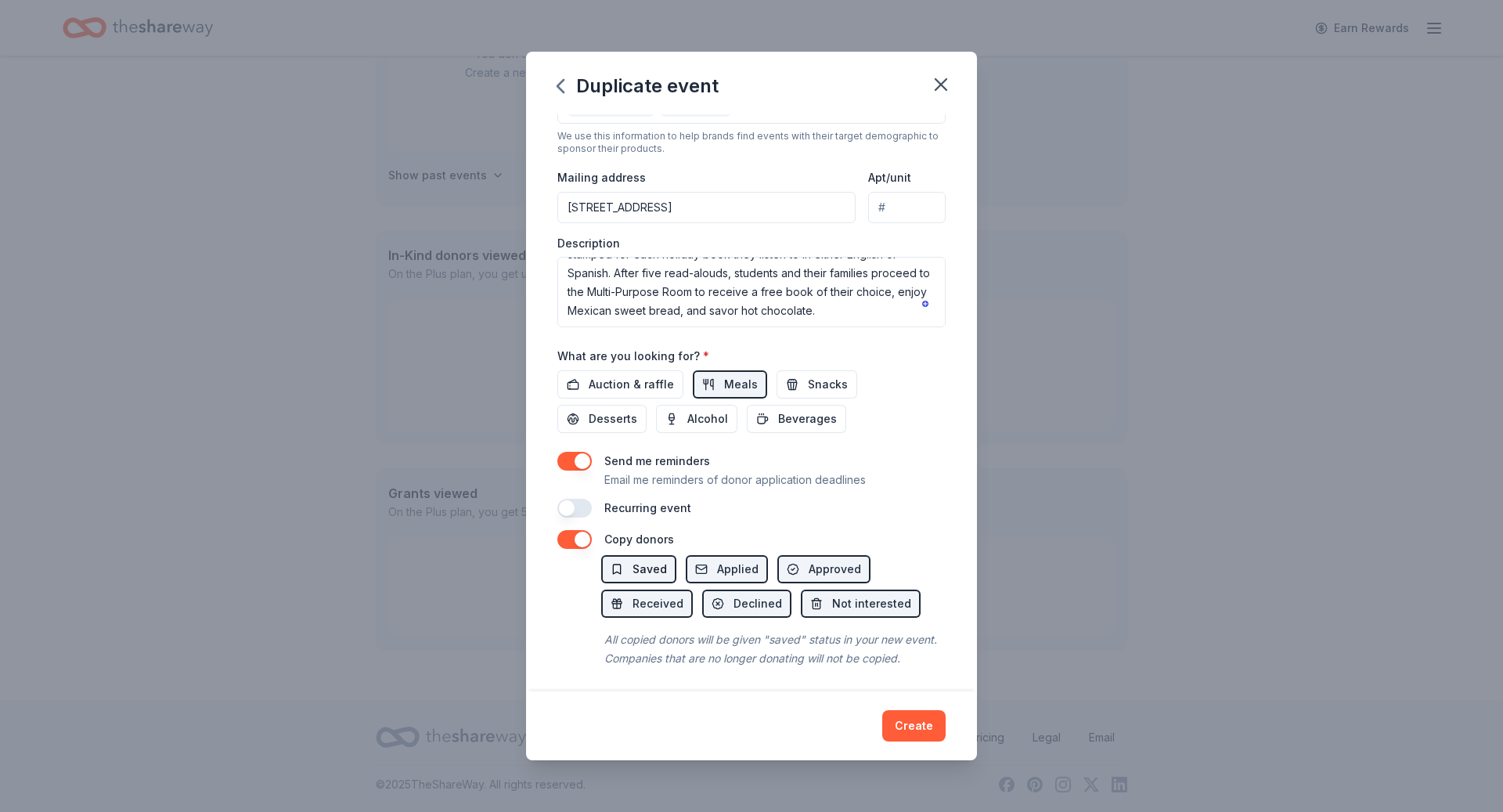
click at [656, 561] on span "Saved" at bounding box center [650, 569] width 35 height 19
click at [917, 729] on button "Create" at bounding box center [914, 726] width 63 height 32
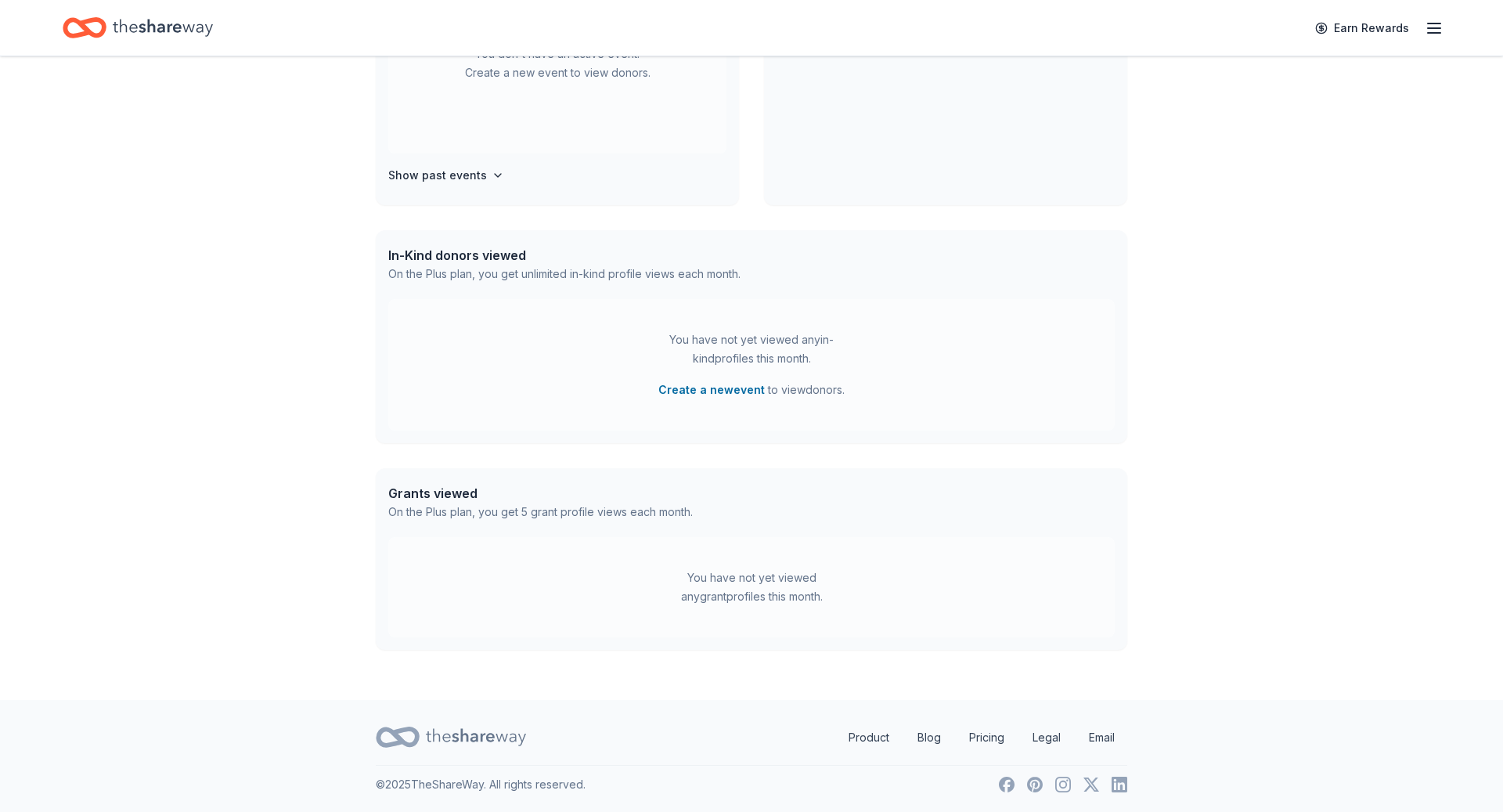
scroll to position [119, 0]
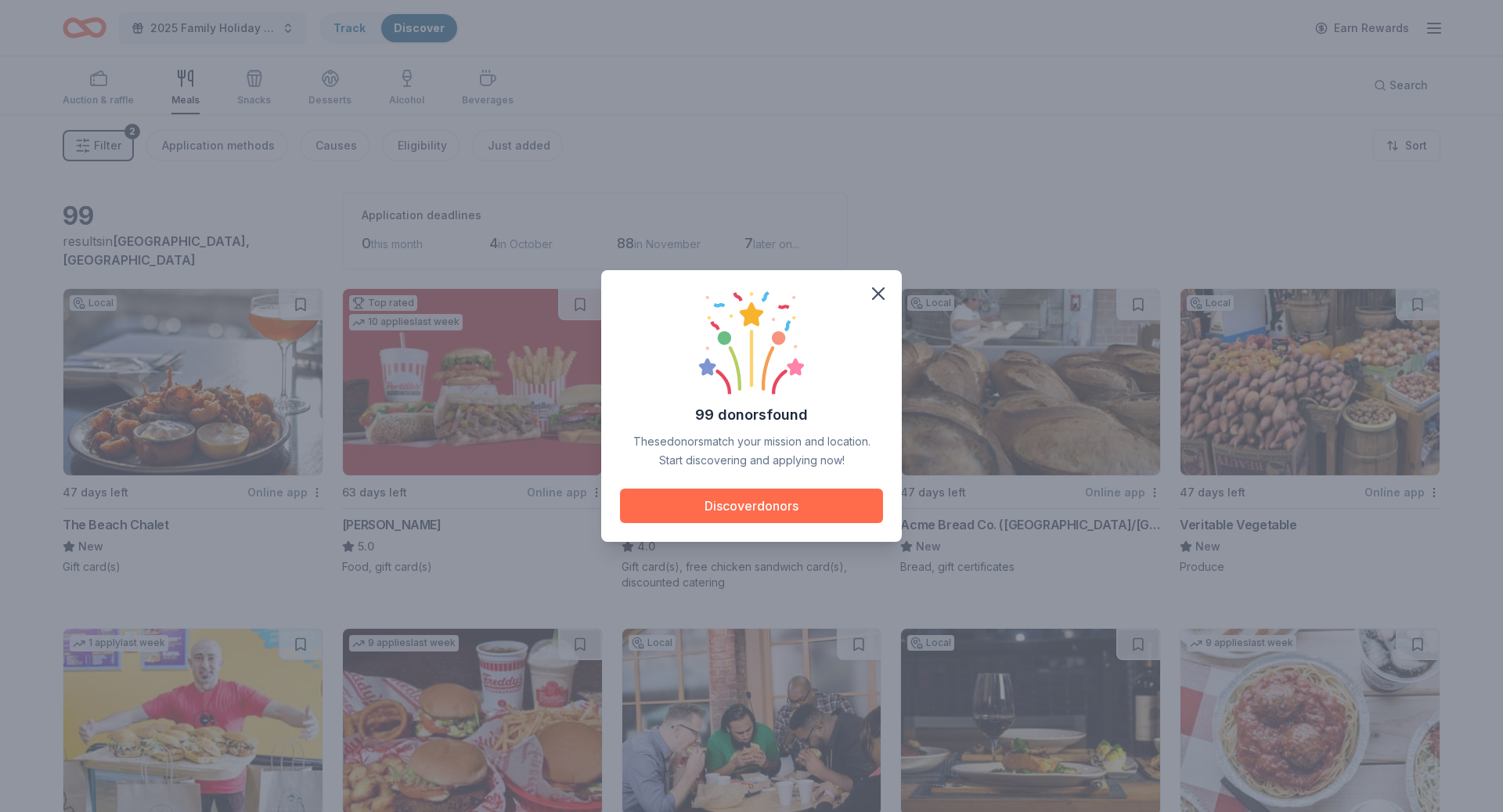
click at [789, 501] on button "Discover donors" at bounding box center [752, 506] width 263 height 35
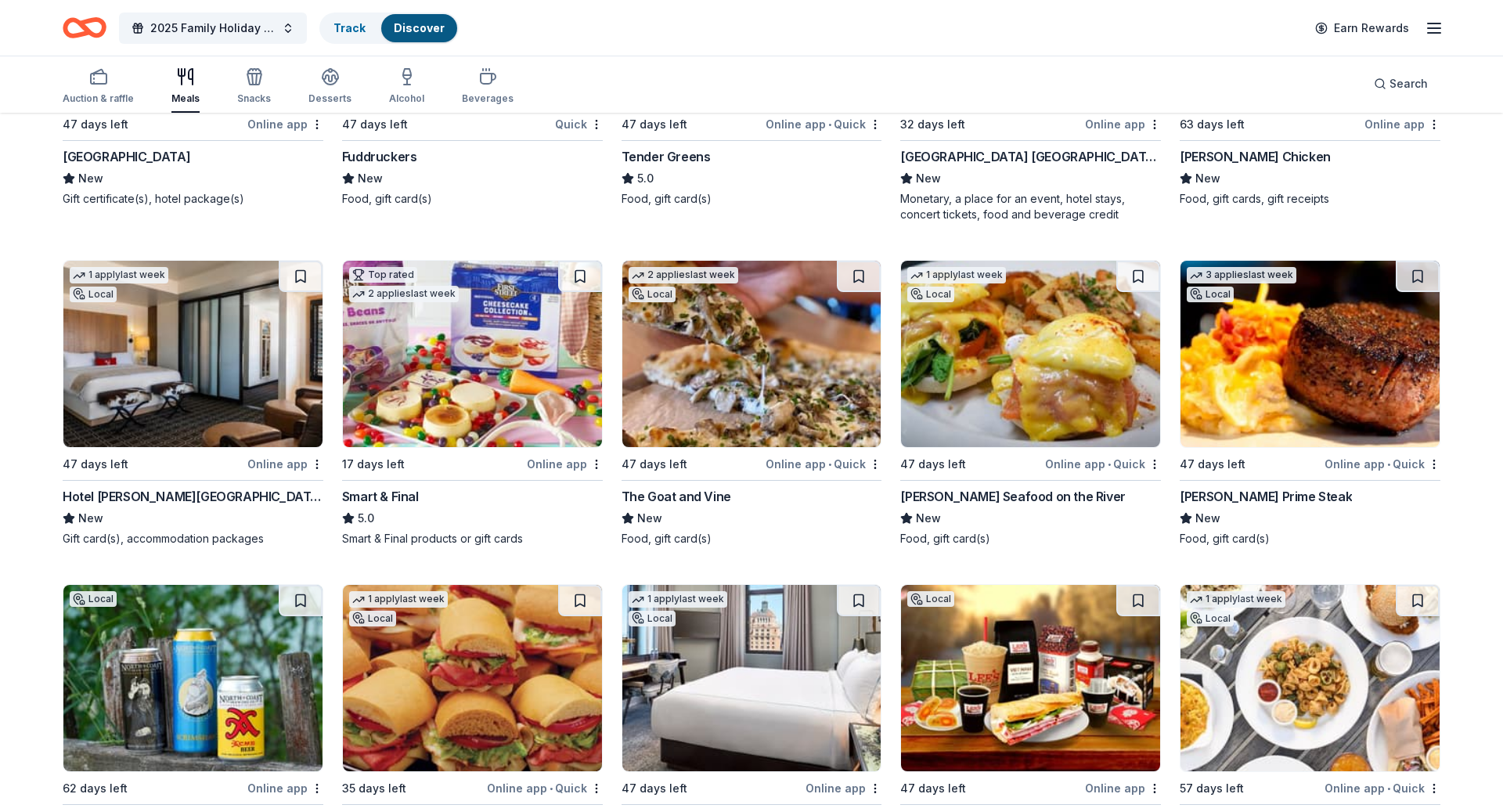
scroll to position [4978, 0]
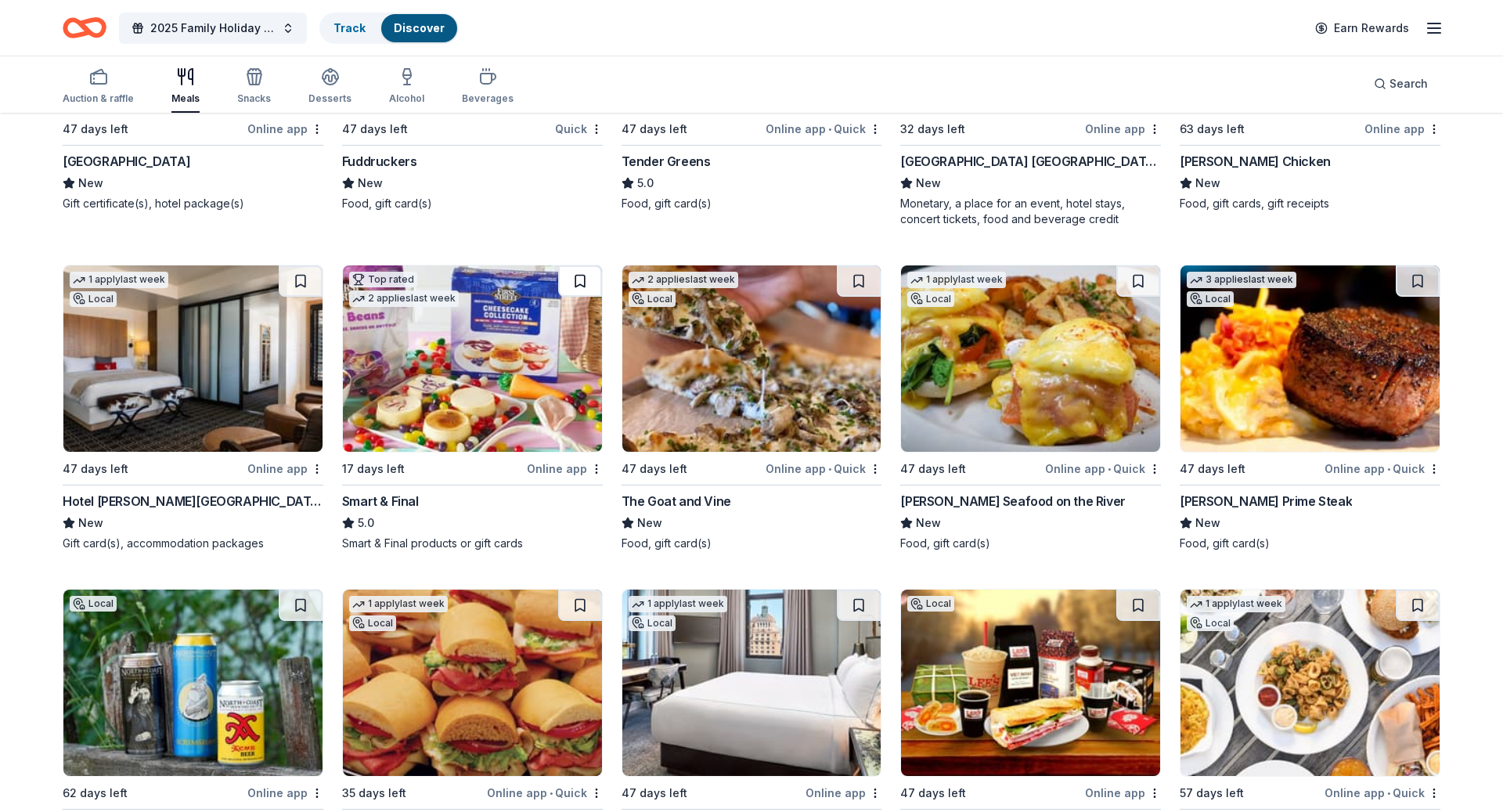
click at [578, 265] on button at bounding box center [580, 280] width 44 height 32
click at [537, 376] on img at bounding box center [472, 358] width 259 height 186
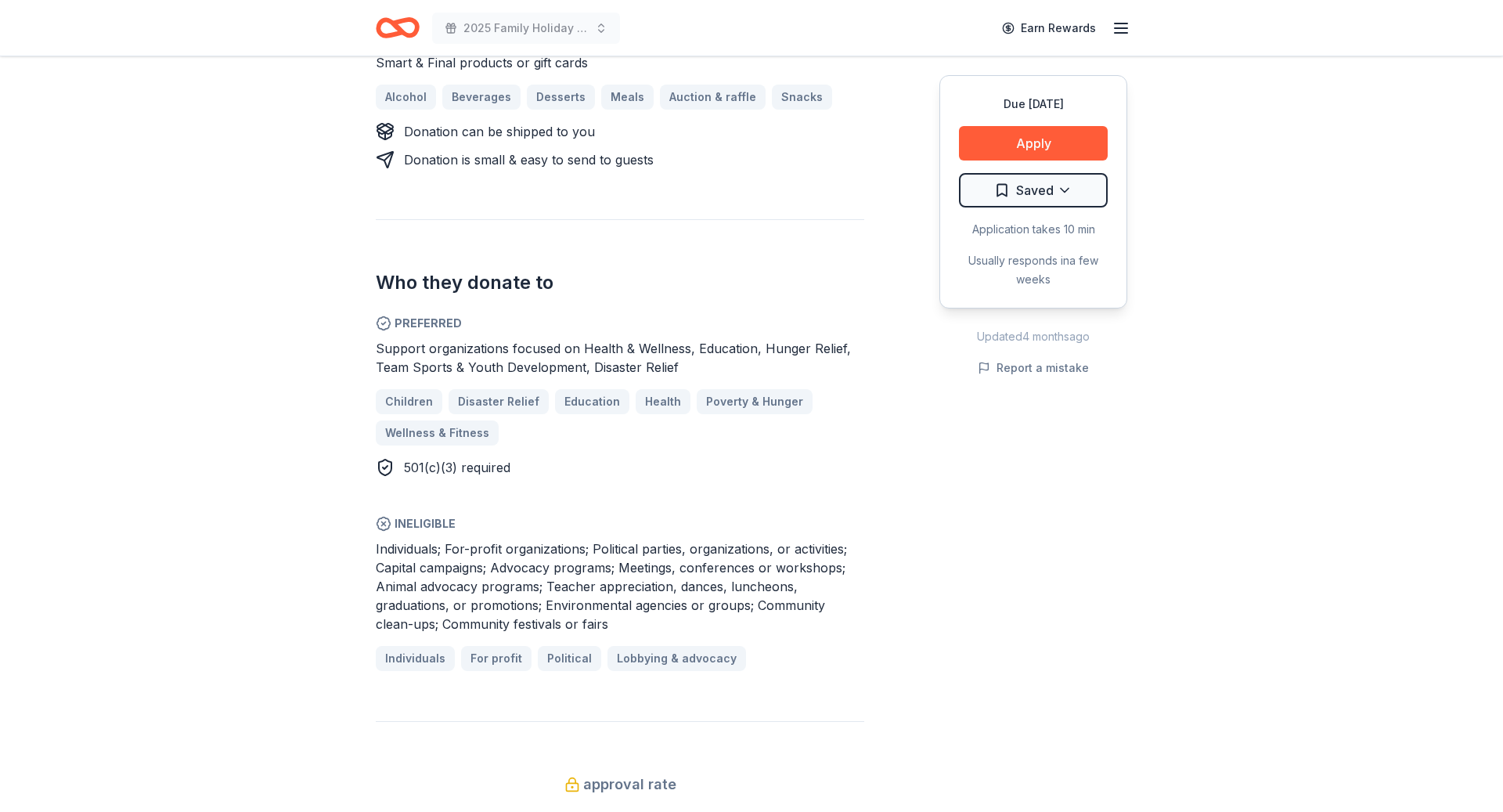
scroll to position [762, 0]
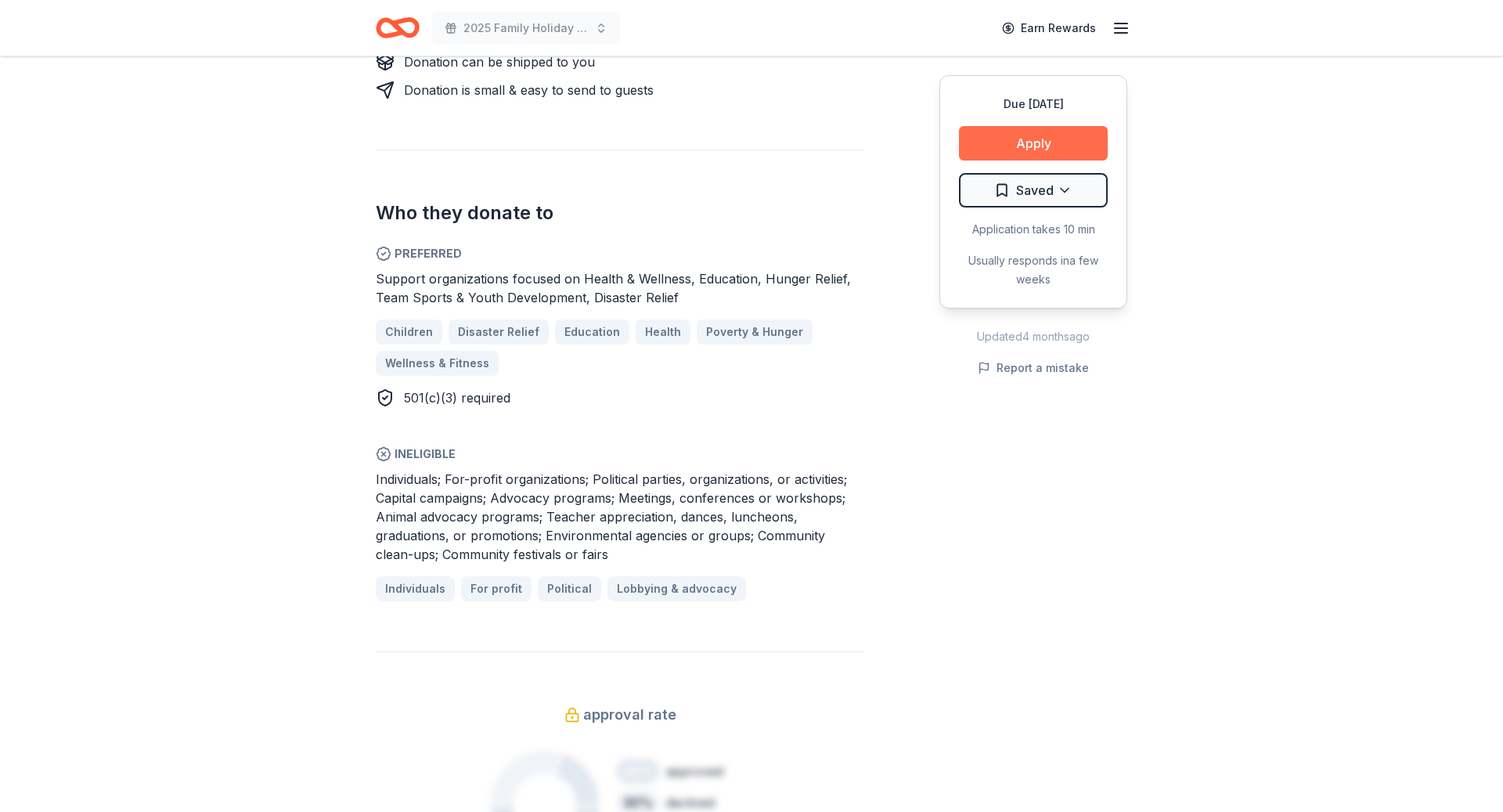
click at [1041, 142] on button "Apply" at bounding box center [1033, 143] width 149 height 35
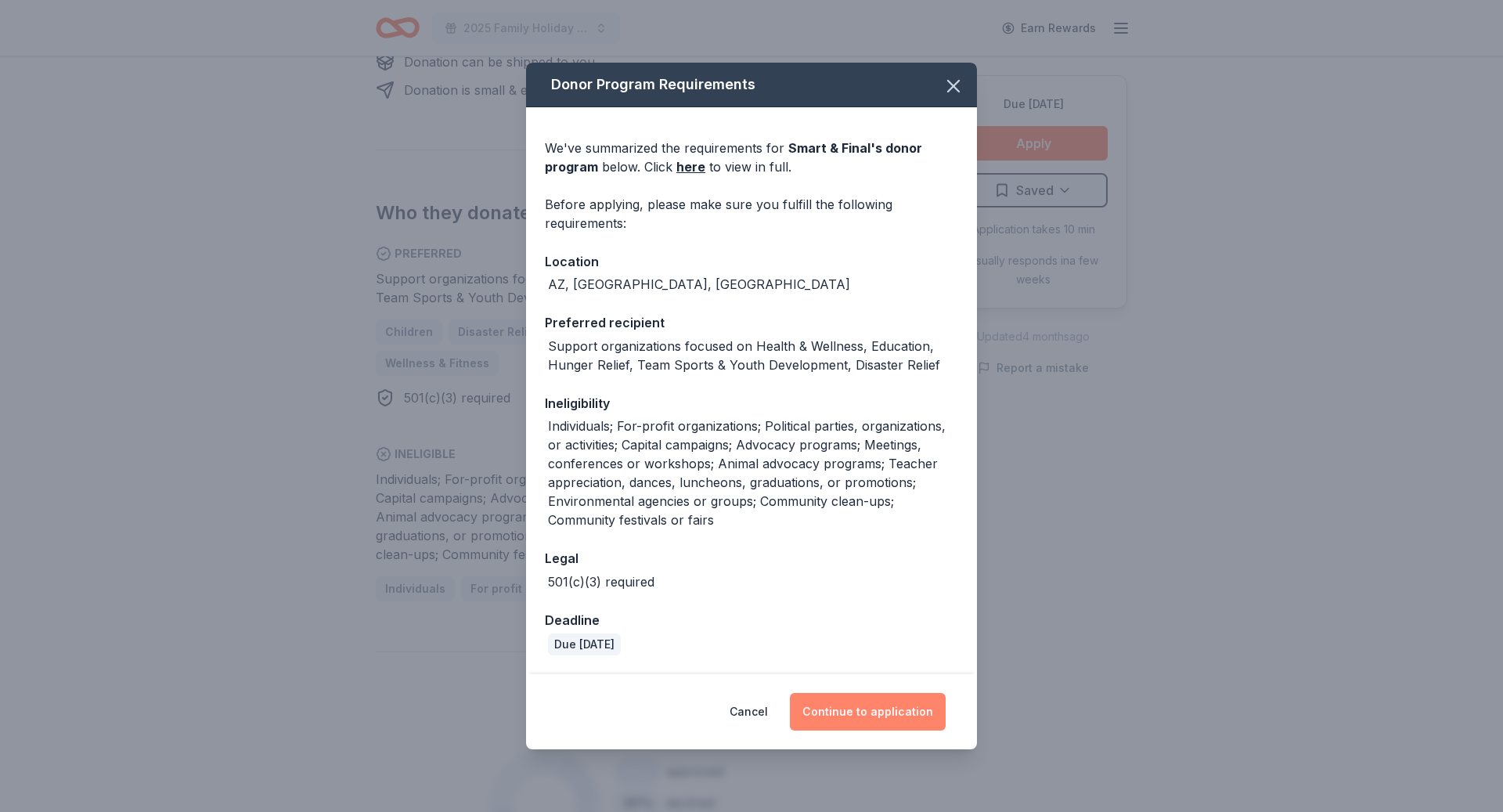
click at [864, 716] on button "Continue to application" at bounding box center [868, 711] width 155 height 37
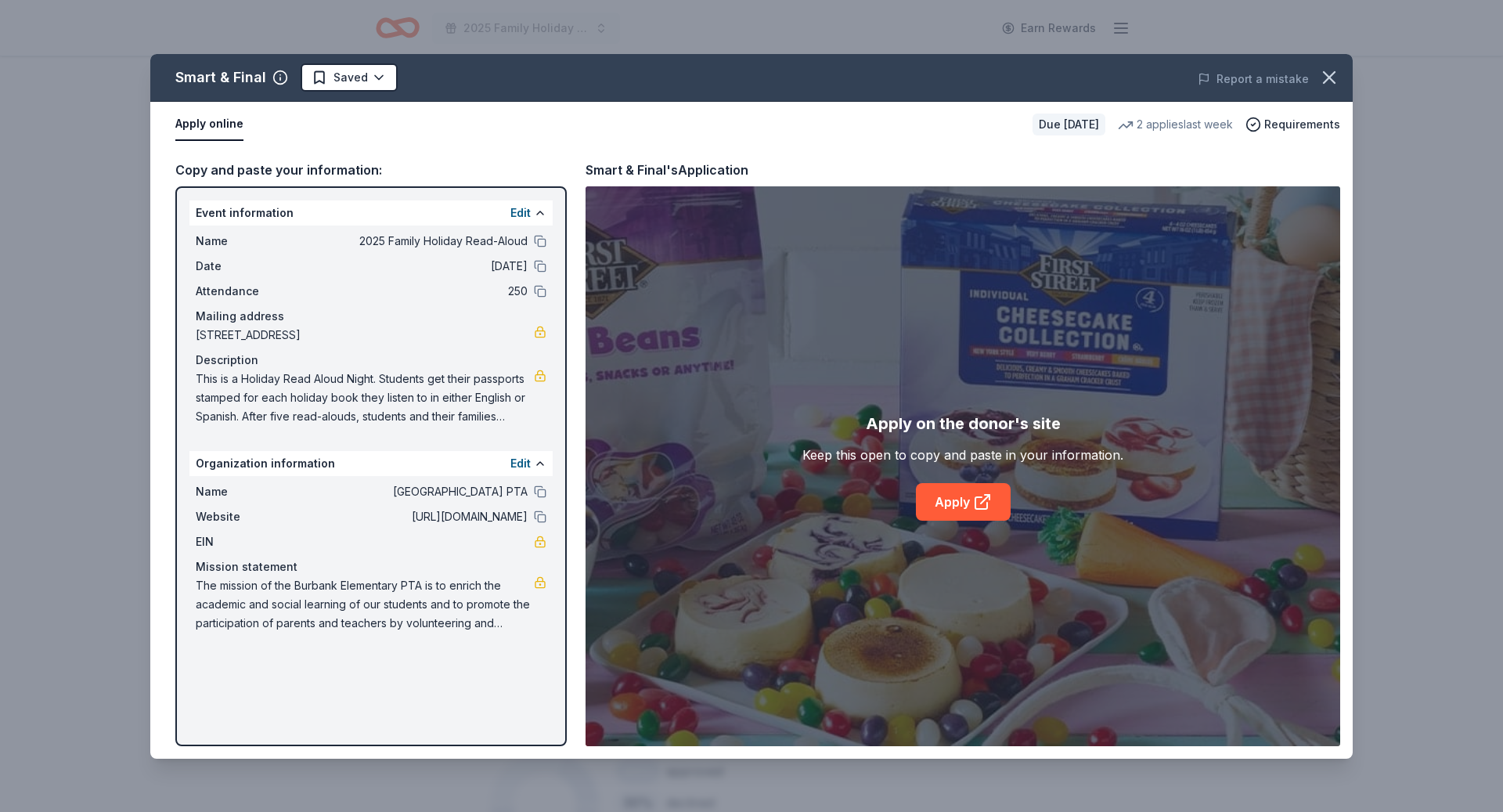
click at [444, 392] on span "This is a Holiday Read Aloud Night. Students get their passports stamped for ea…" at bounding box center [365, 397] width 338 height 57
click at [949, 503] on link "Apply" at bounding box center [963, 501] width 95 height 37
click at [519, 209] on button "Edit" at bounding box center [520, 213] width 20 height 19
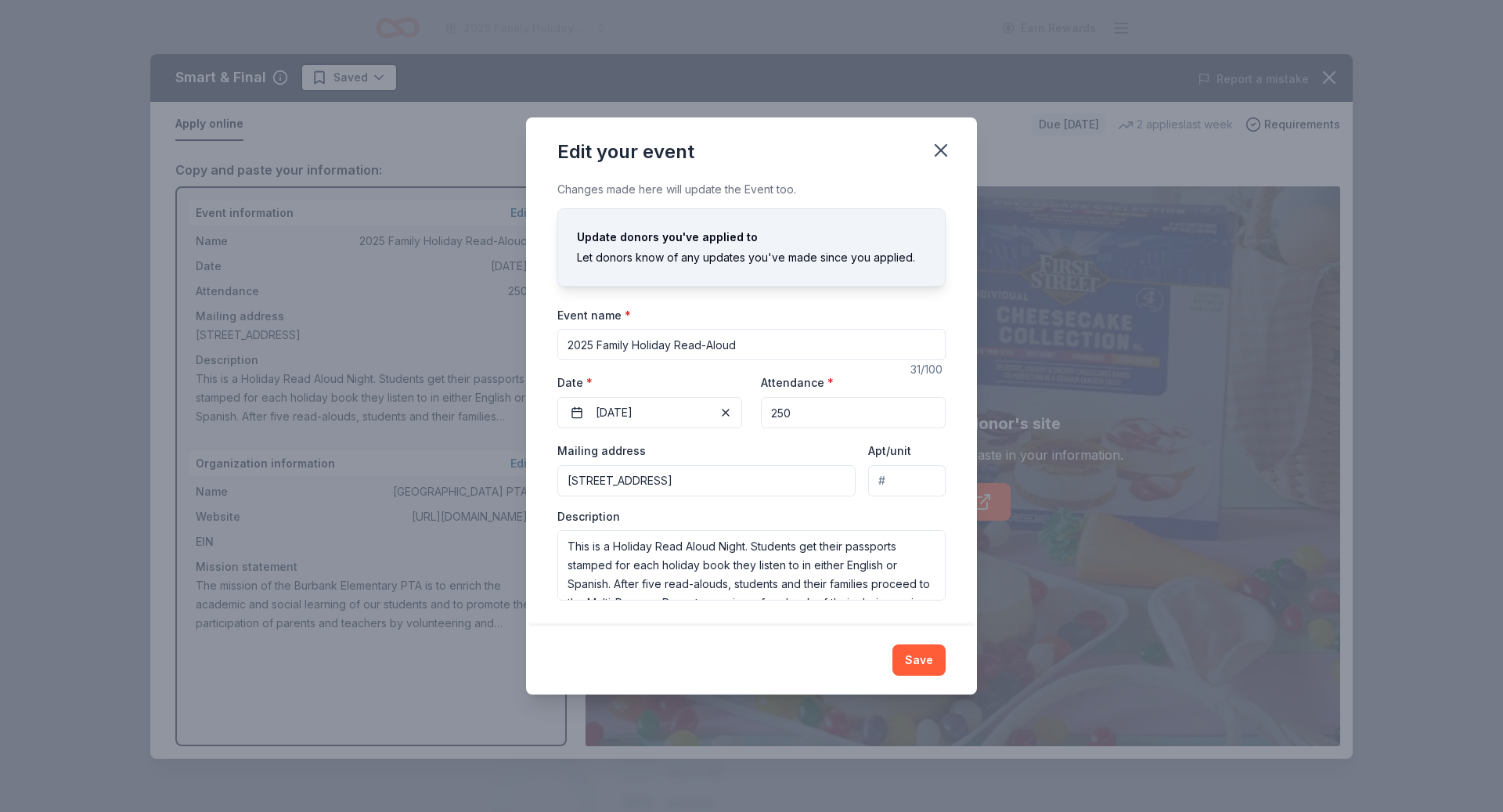
click at [757, 347] on input "2025 Family Holiday Read-Aloud" at bounding box center [752, 344] width 388 height 32
type input "2026 Evening of Black Joy"
click at [680, 414] on button "[DATE]" at bounding box center [650, 412] width 184 height 32
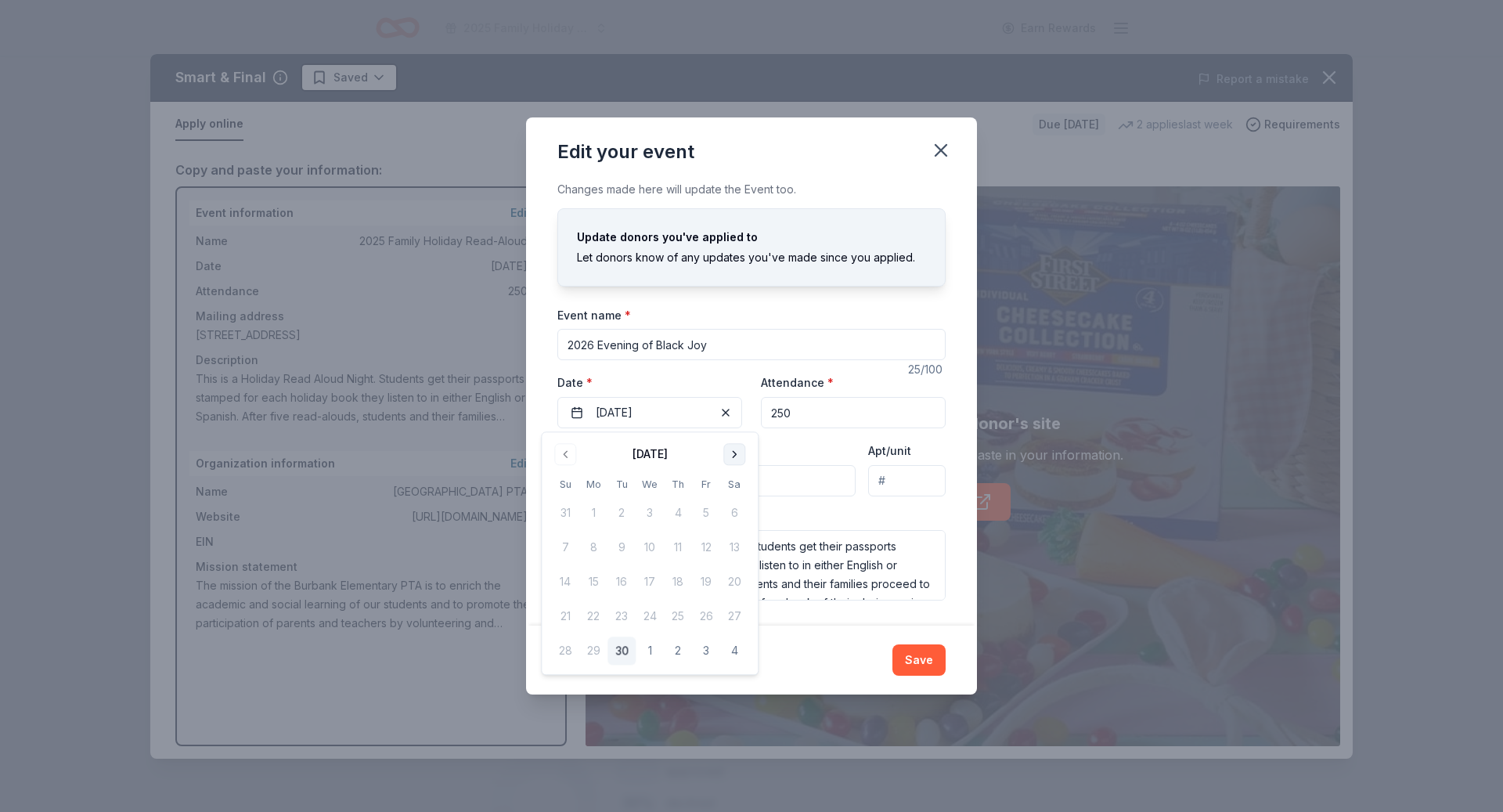
click at [733, 452] on button "Go to next month" at bounding box center [733, 454] width 22 height 22
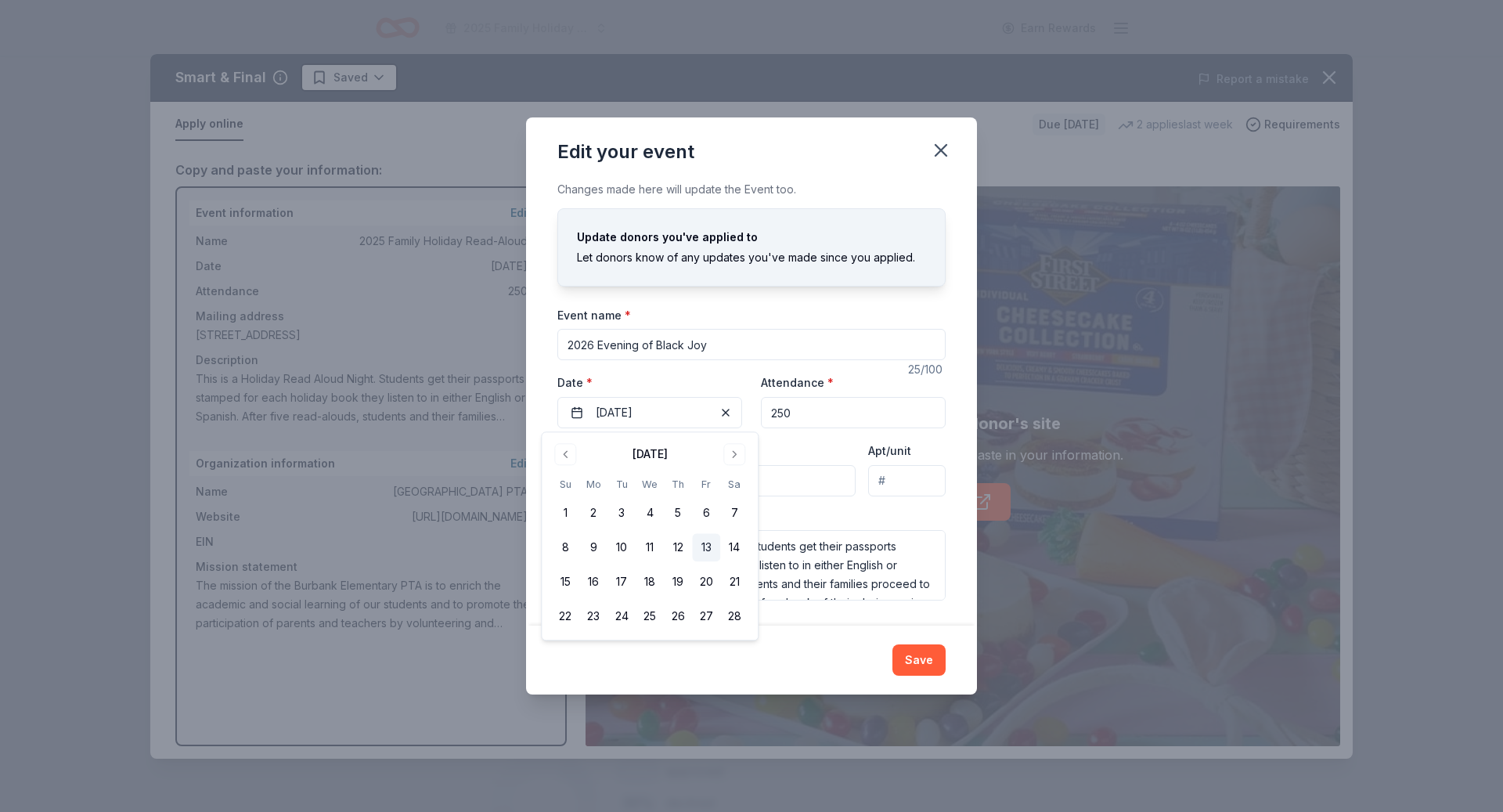
click at [705, 545] on button "13" at bounding box center [705, 547] width 28 height 28
click at [935, 302] on div "Changes made here will update the Event too. Update donors you've applied to Le…" at bounding box center [752, 403] width 451 height 445
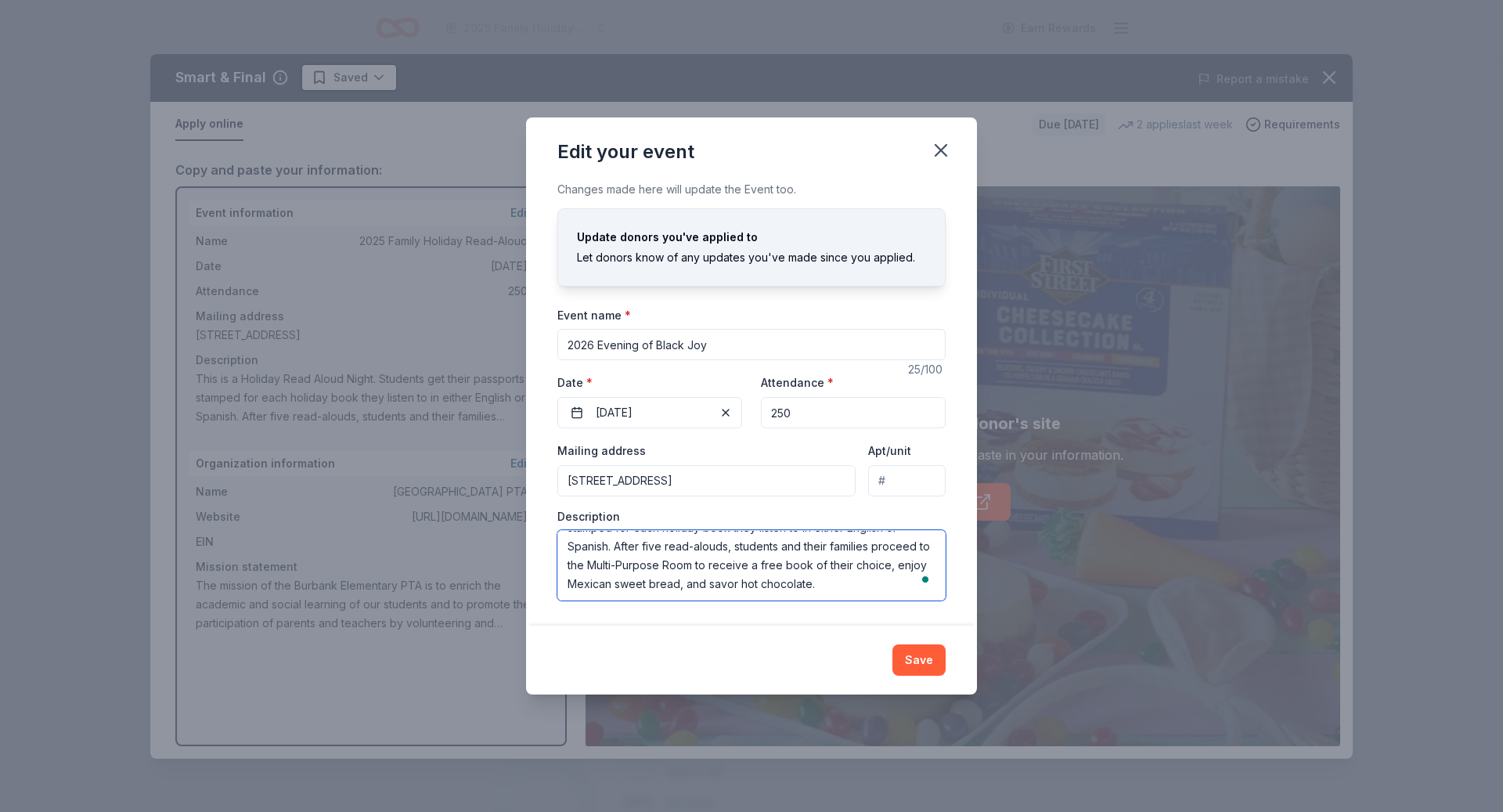
scroll to position [0, 0]
drag, startPoint x: 830, startPoint y: 584, endPoint x: 542, endPoint y: 498, distance: 300.6
click at [542, 498] on div "Changes made here will update the Event too. Update donors you've applied to Le…" at bounding box center [752, 403] width 451 height 445
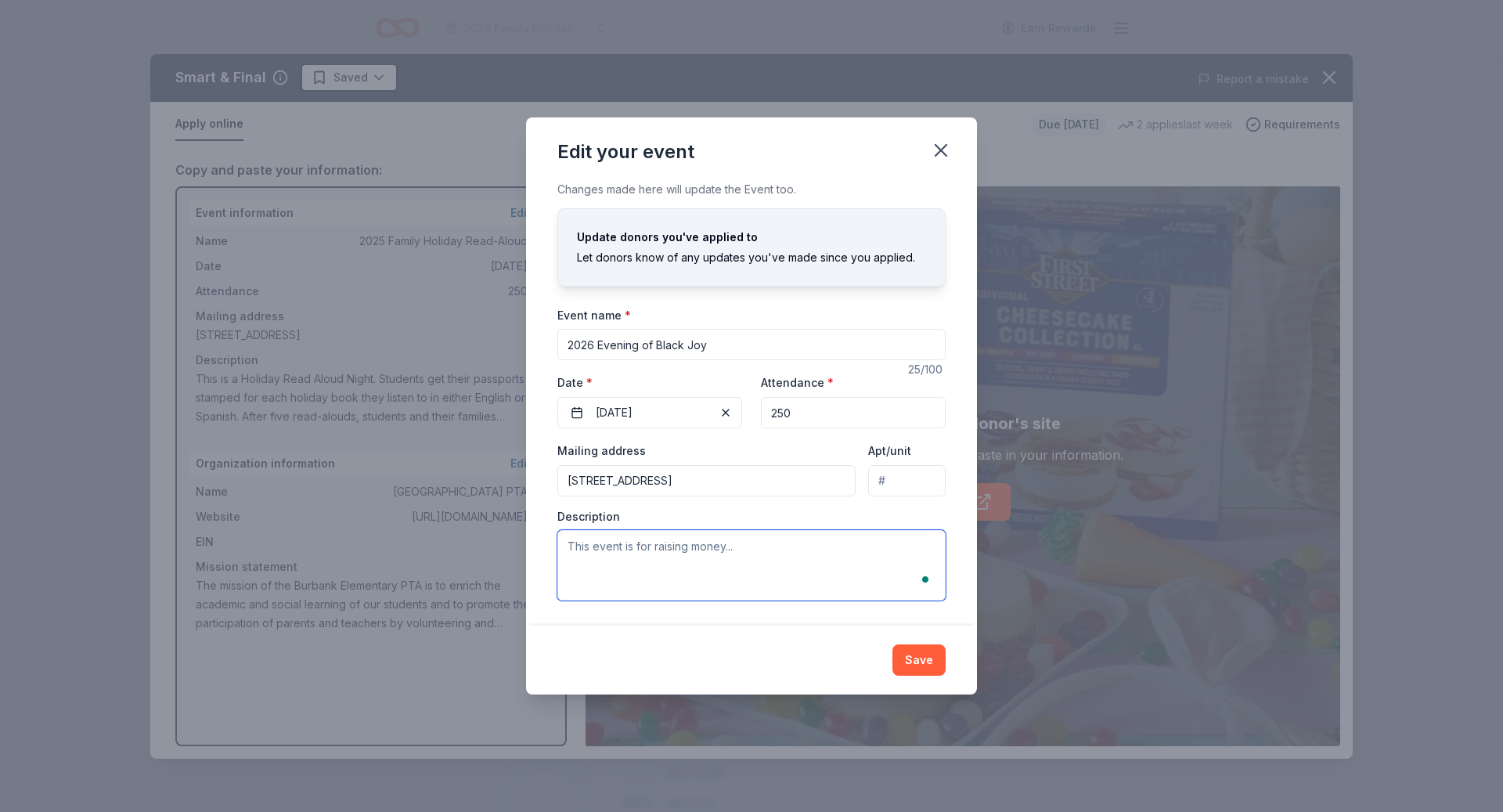
paste textarea "We are hosting an evening event for families [DATE]. [PERSON_NAME] has been con…"
click at [721, 547] on textarea "We are hosting an evening event for families [DATE]. [PERSON_NAME] has been con…" at bounding box center [752, 564] width 388 height 70
paste textarea "We are hosting an evening event for families [DATE]. [PERSON_NAME] has been con…"
drag, startPoint x: 914, startPoint y: 549, endPoint x: 584, endPoint y: 532, distance: 330.4
click at [584, 532] on textarea "To enrich screen reader interactions, please activate Accessibility in Grammarl…" at bounding box center [752, 564] width 388 height 70
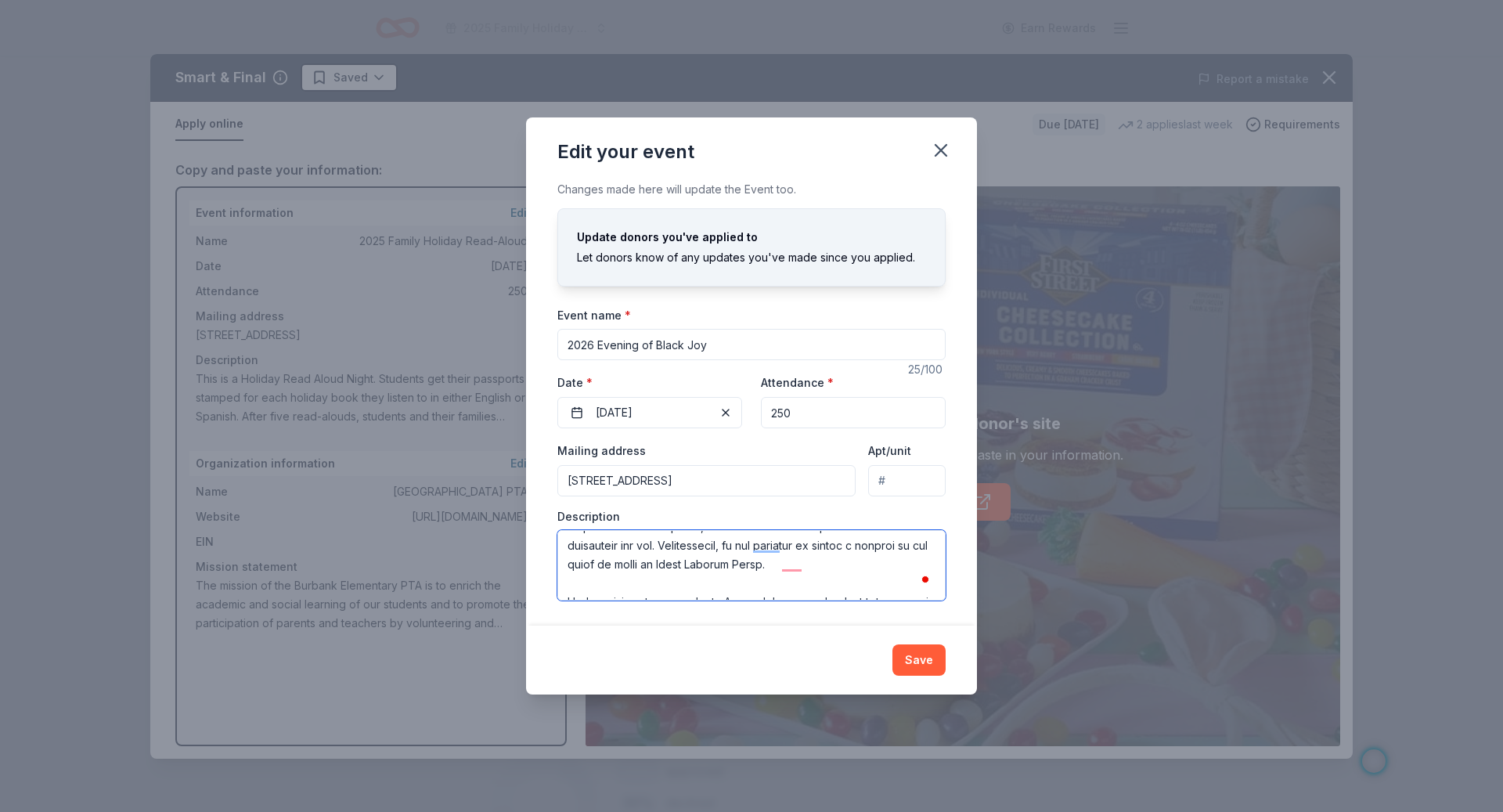
scroll to position [28, 0]
drag, startPoint x: 924, startPoint y: 545, endPoint x: 547, endPoint y: 542, distance: 377.0
click at [547, 542] on div "Changes made here will update the Event too. Update donors you've applied to Le…" at bounding box center [752, 403] width 451 height 445
click at [579, 548] on textarea "To enrich screen reader interactions, please activate Accessibility in Grammarl…" at bounding box center [752, 564] width 388 height 70
click at [849, 163] on div "Edit your event" at bounding box center [752, 148] width 451 height 62
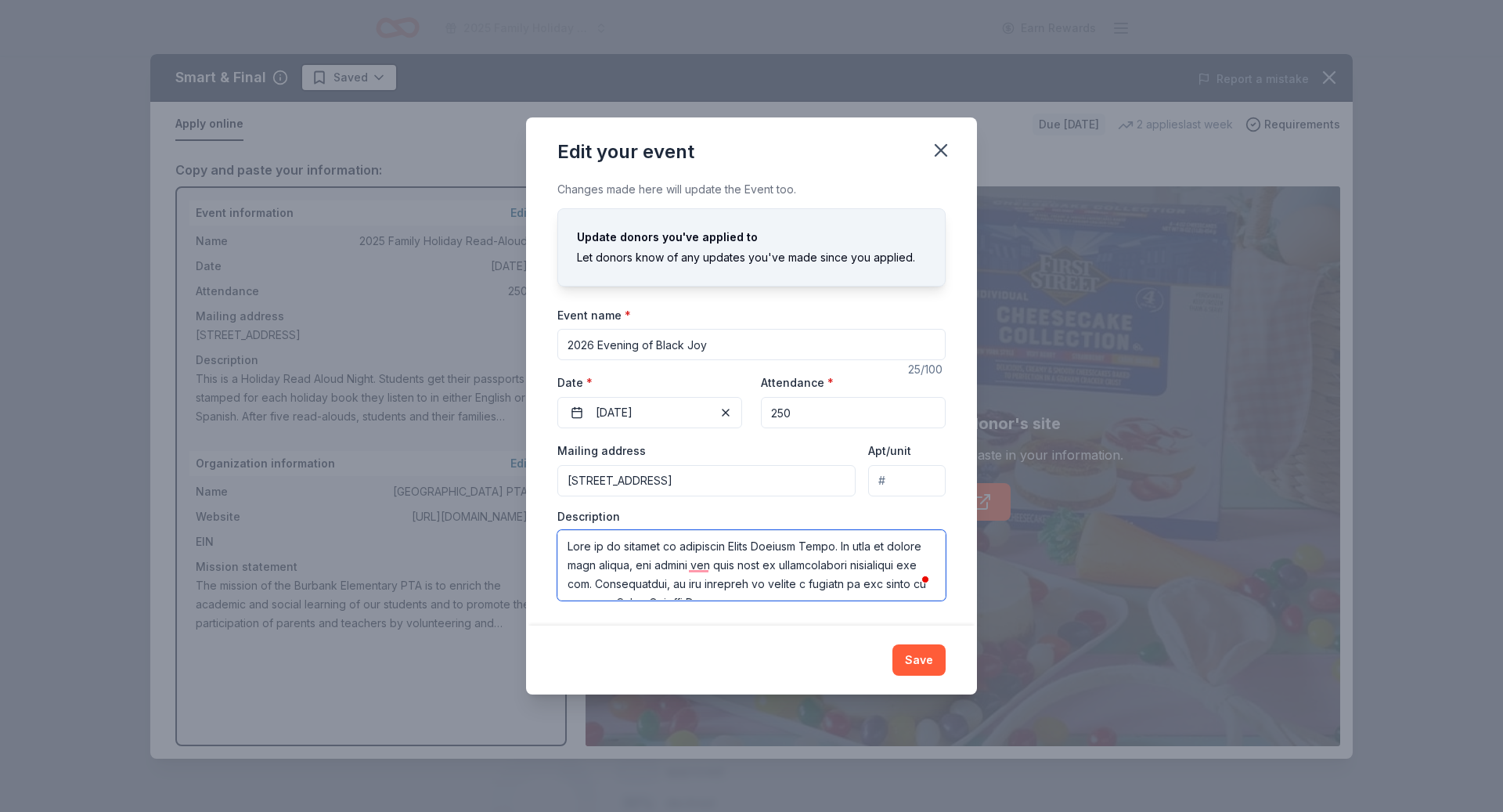
click at [680, 561] on textarea "To enrich screen reader interactions, please activate Accessibility in Grammarl…" at bounding box center [752, 564] width 388 height 70
click at [663, 582] on textarea "To enrich screen reader interactions, please activate Accessibility in Grammarl…" at bounding box center [752, 564] width 388 height 70
drag, startPoint x: 675, startPoint y: 584, endPoint x: 615, endPoint y: 558, distance: 65.4
click at [615, 558] on textarea "To enrich screen reader interactions, please activate Accessibility in Grammarl…" at bounding box center [752, 564] width 388 height 70
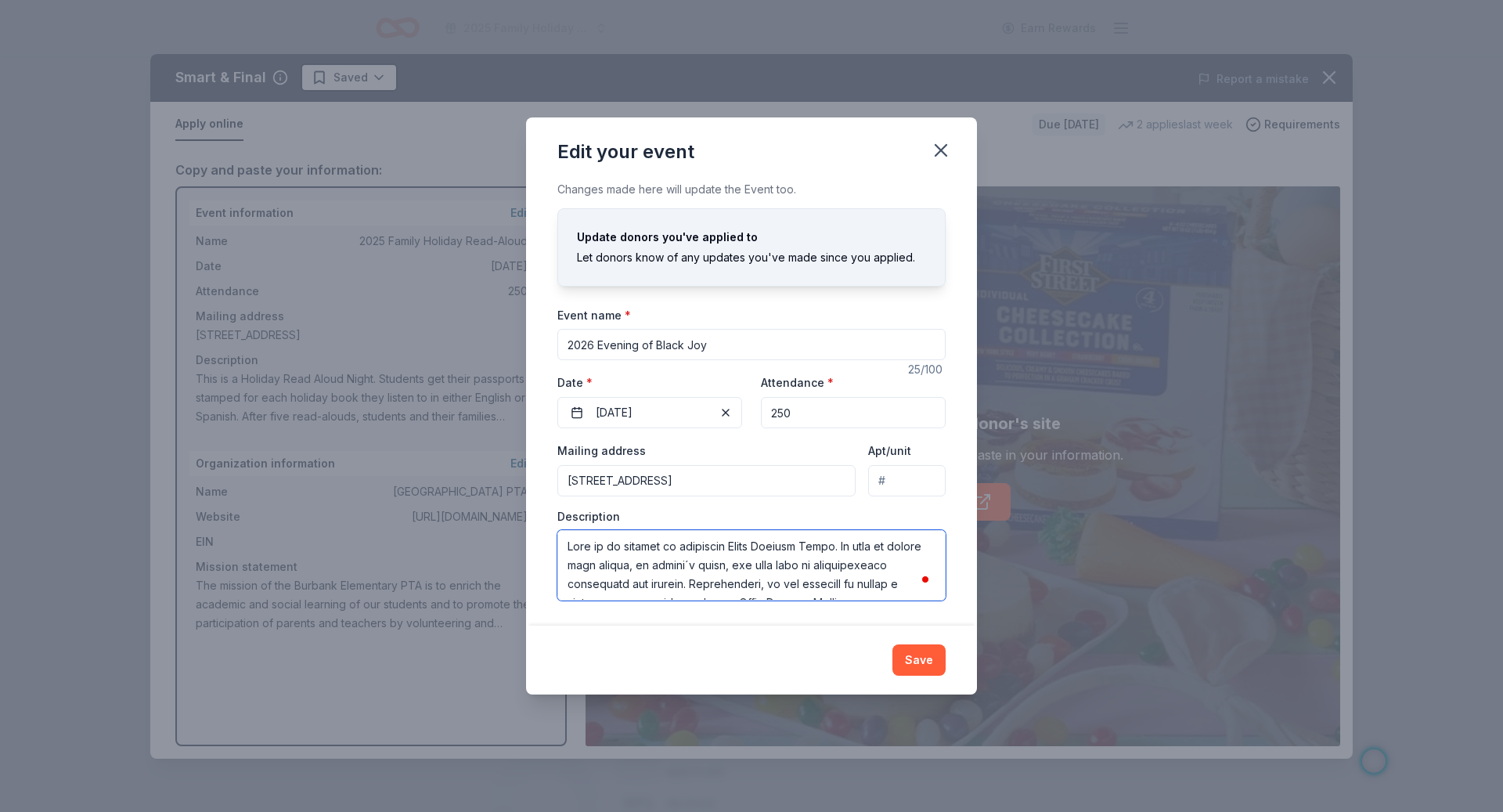
scroll to position [5, 0]
click at [863, 572] on textarea "To enrich screen reader interactions, please activate Accessibility in Grammarl…" at bounding box center [752, 564] width 388 height 70
click at [863, 574] on textarea "To enrich screen reader interactions, please activate Accessibility in Grammarl…" at bounding box center [752, 564] width 388 height 70
drag, startPoint x: 907, startPoint y: 575, endPoint x: 659, endPoint y: 540, distance: 250.5
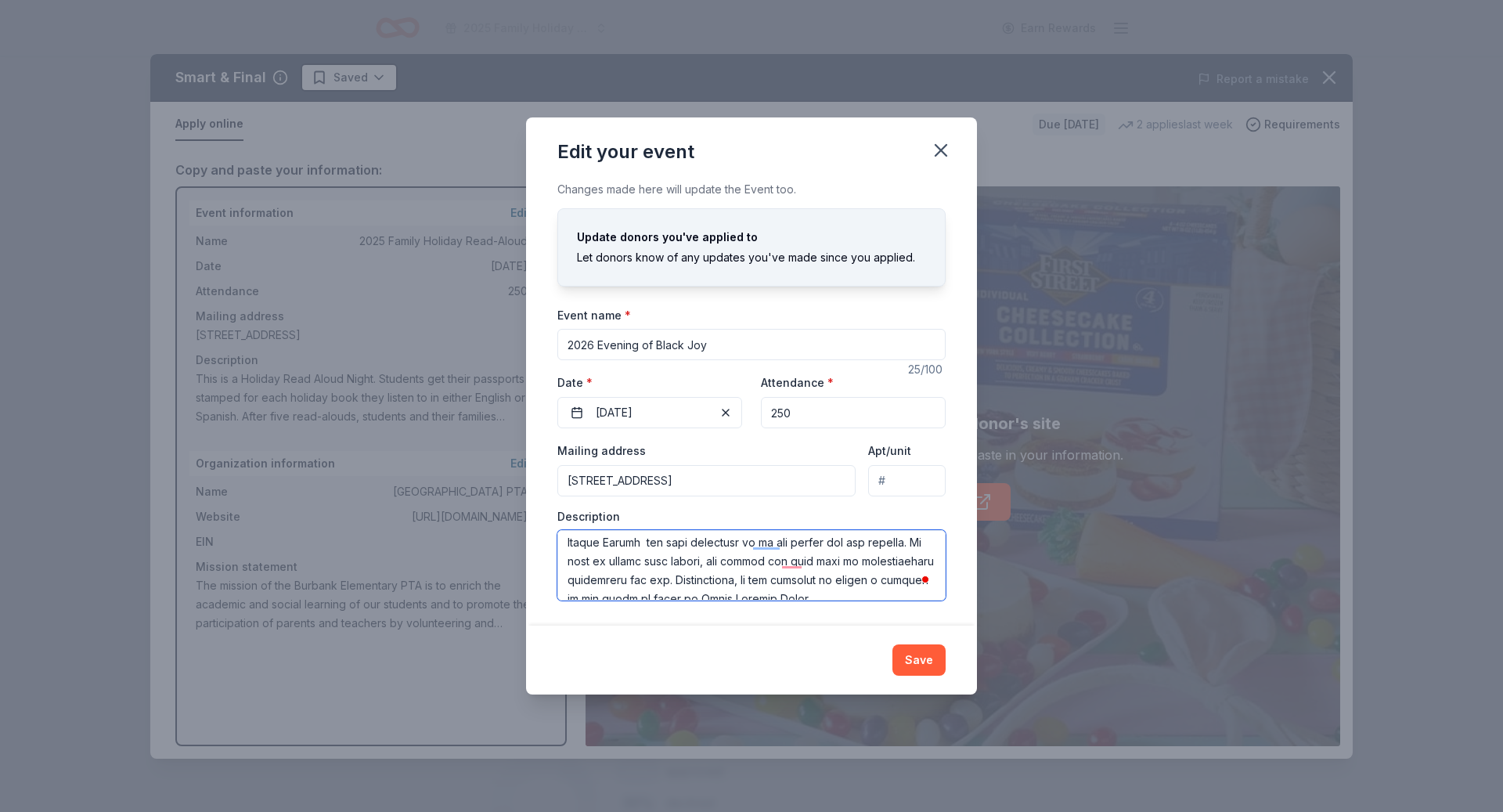
click at [659, 540] on textarea "To enrich screen reader interactions, please activate Accessibility in Grammarl…" at bounding box center [752, 564] width 388 height 70
type textarea "This is an evening to celebrate [DATE]. We will be having food trucks, an autho…"
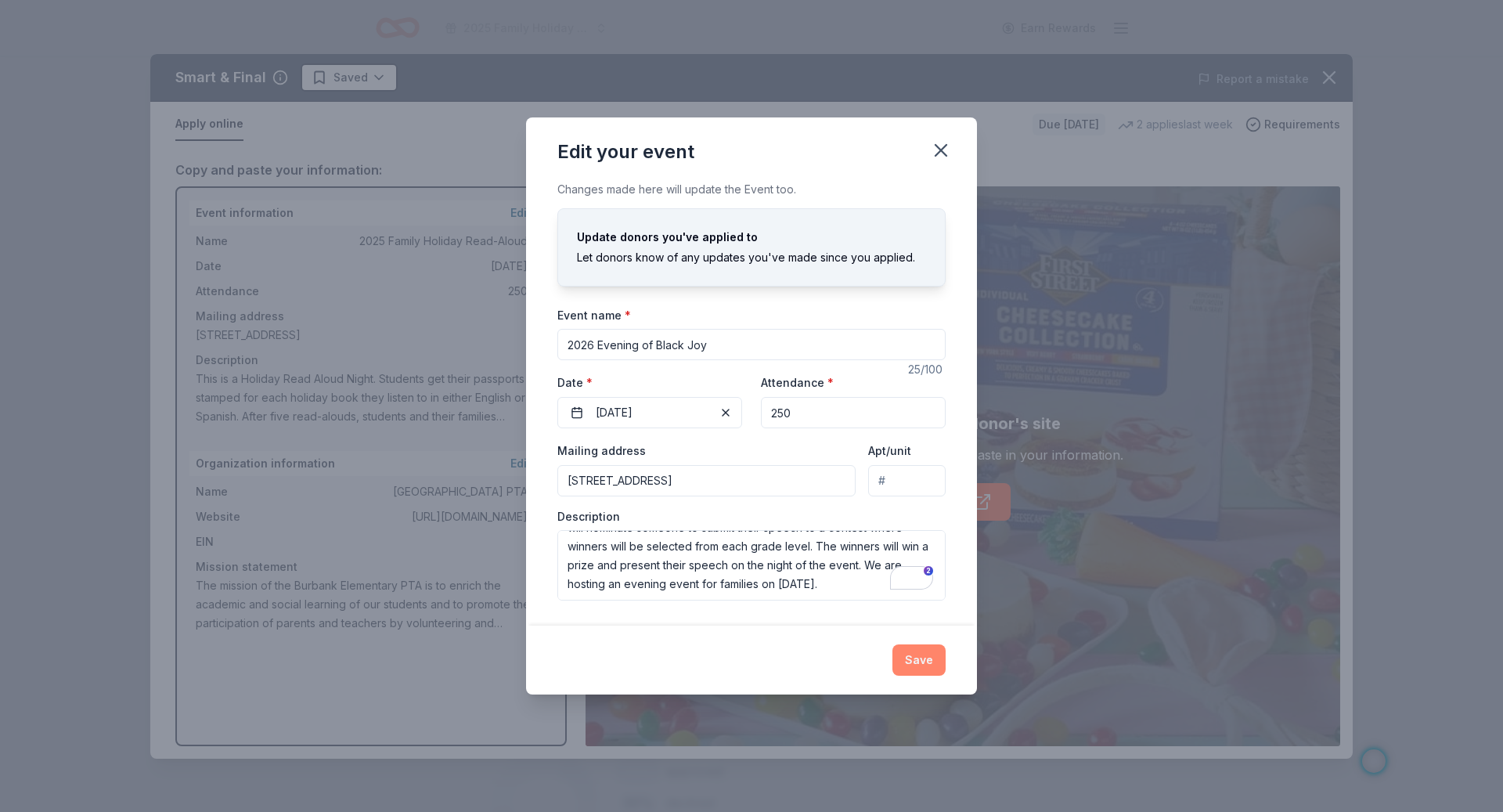
click at [922, 656] on button "Save" at bounding box center [918, 659] width 53 height 32
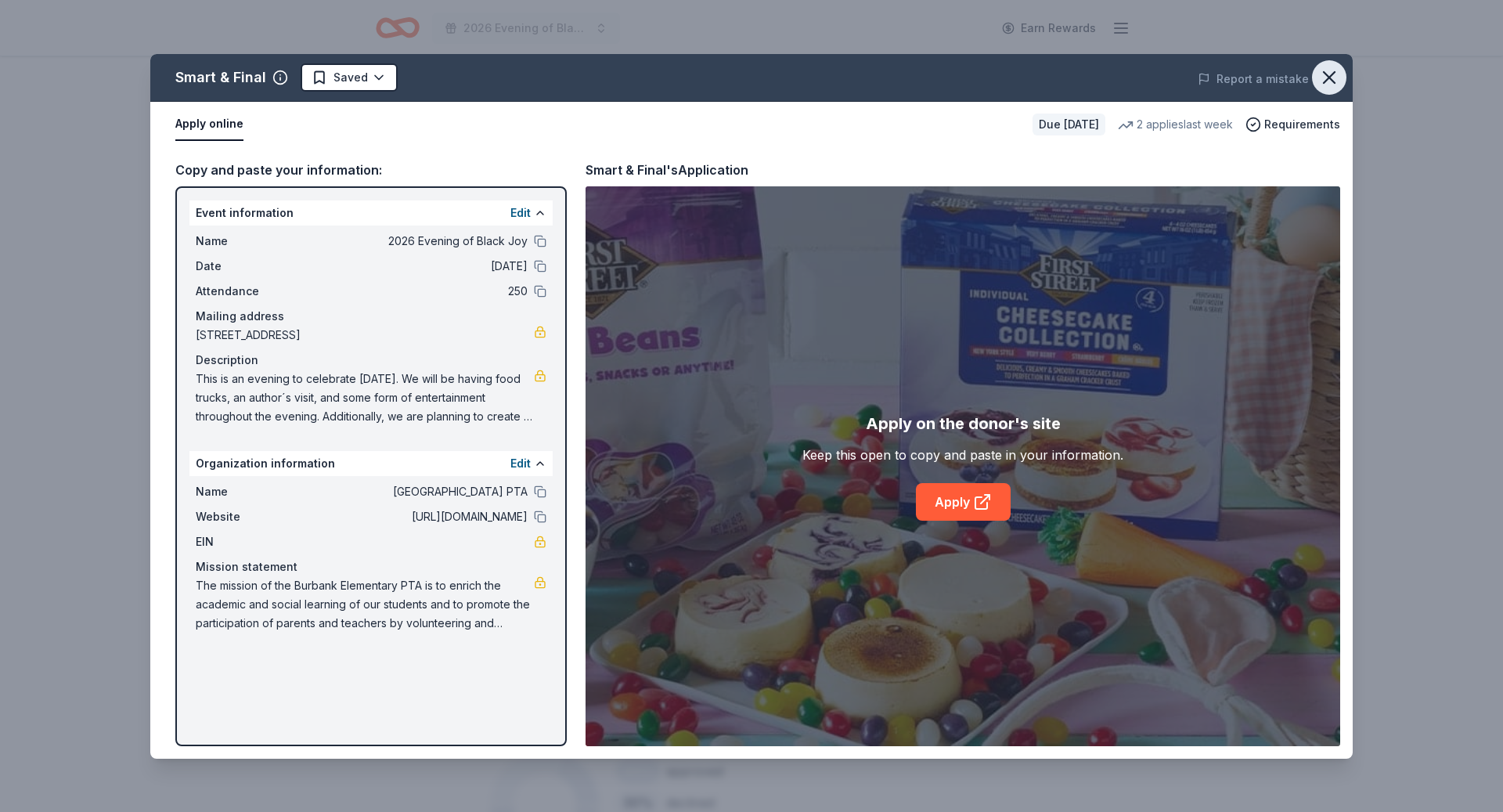
click at [1326, 75] on icon "button" at bounding box center [1328, 77] width 11 height 11
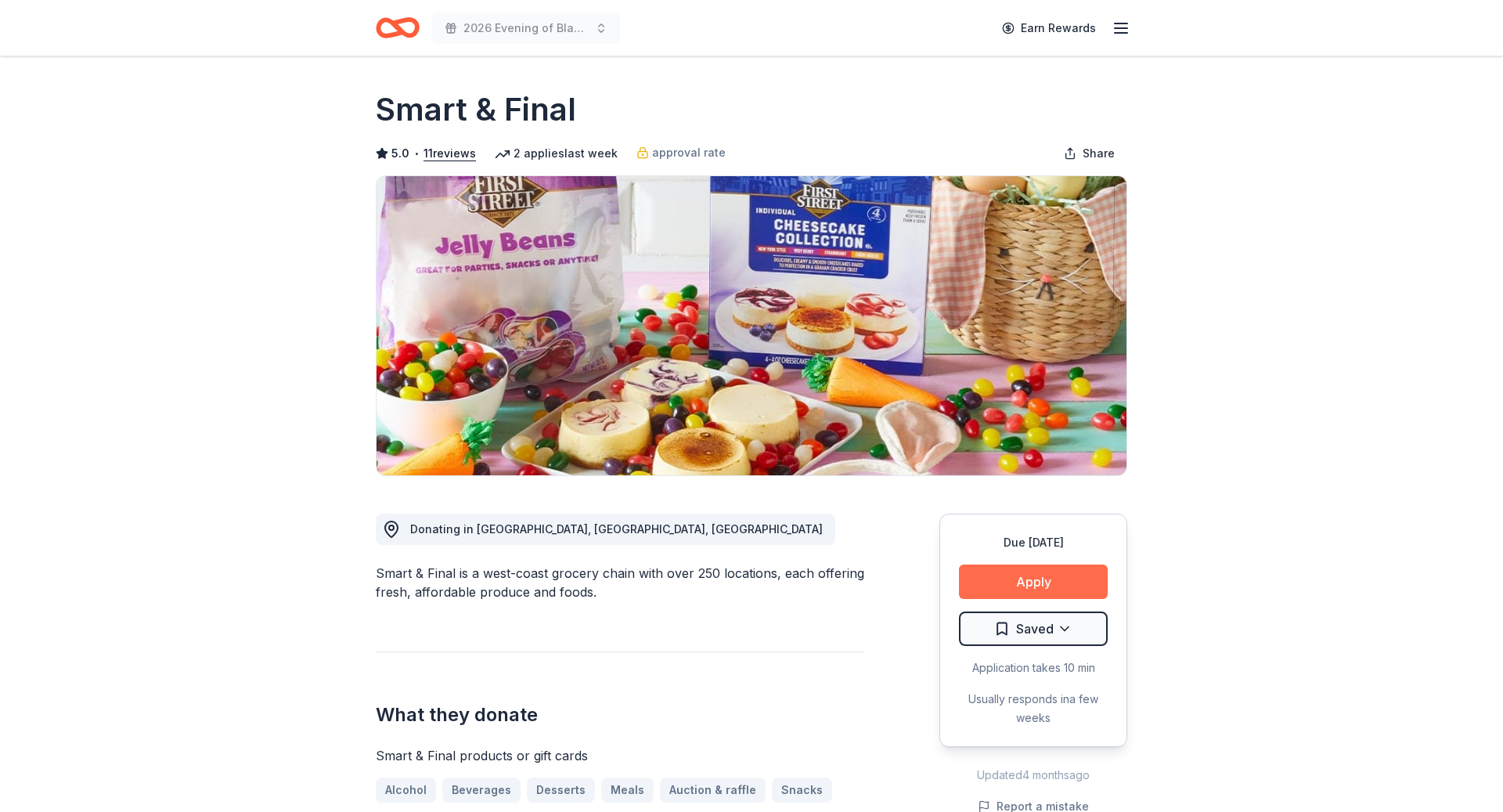
click at [1038, 585] on button "Apply" at bounding box center [1033, 582] width 149 height 35
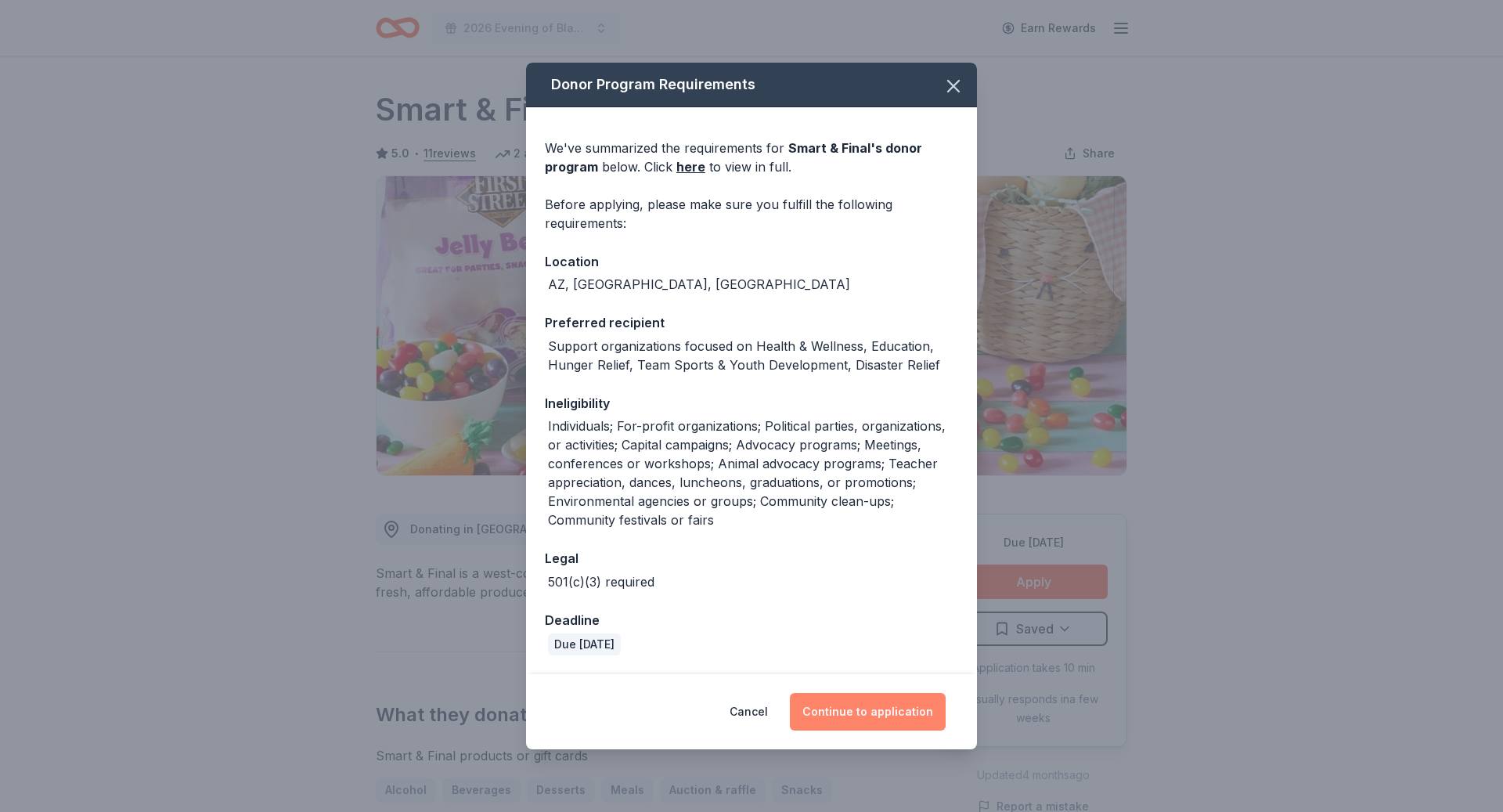
click at [882, 704] on button "Continue to application" at bounding box center [868, 711] width 155 height 37
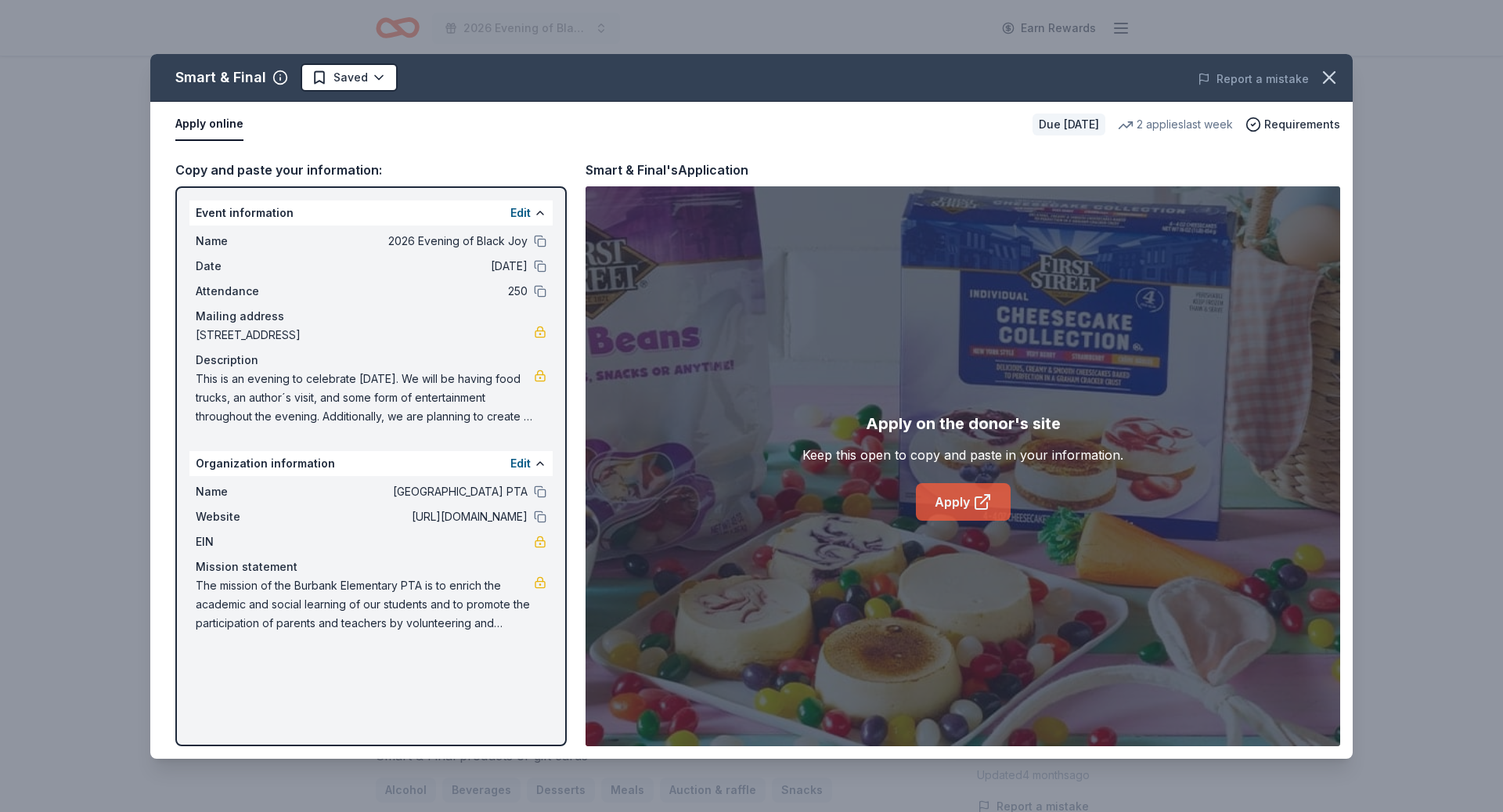
click at [974, 485] on link "Apply" at bounding box center [963, 501] width 95 height 37
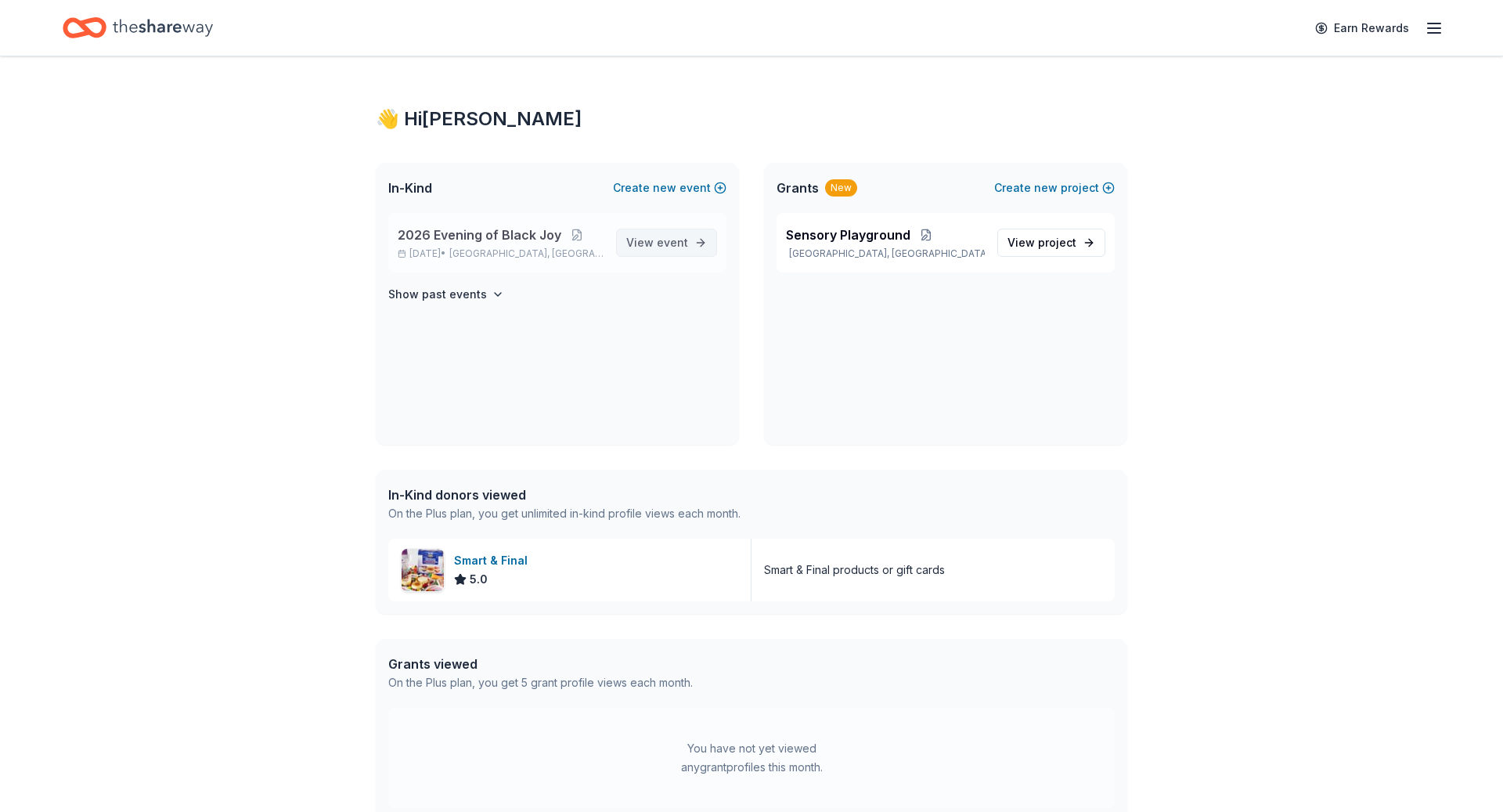
click at [672, 240] on span "event" at bounding box center [672, 242] width 32 height 13
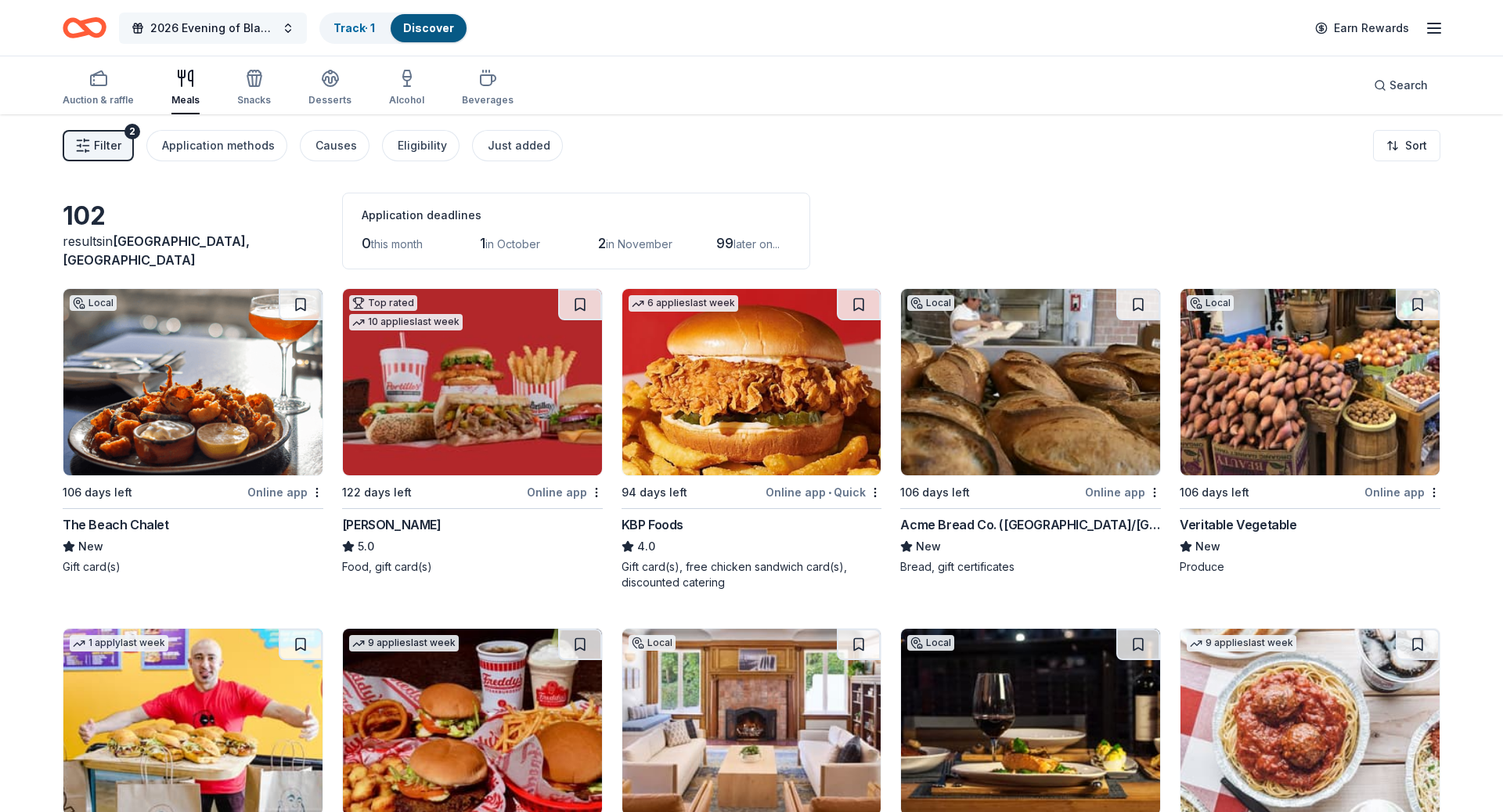
click at [240, 27] on span "2026 Evening of Black Joy" at bounding box center [213, 29] width 125 height 19
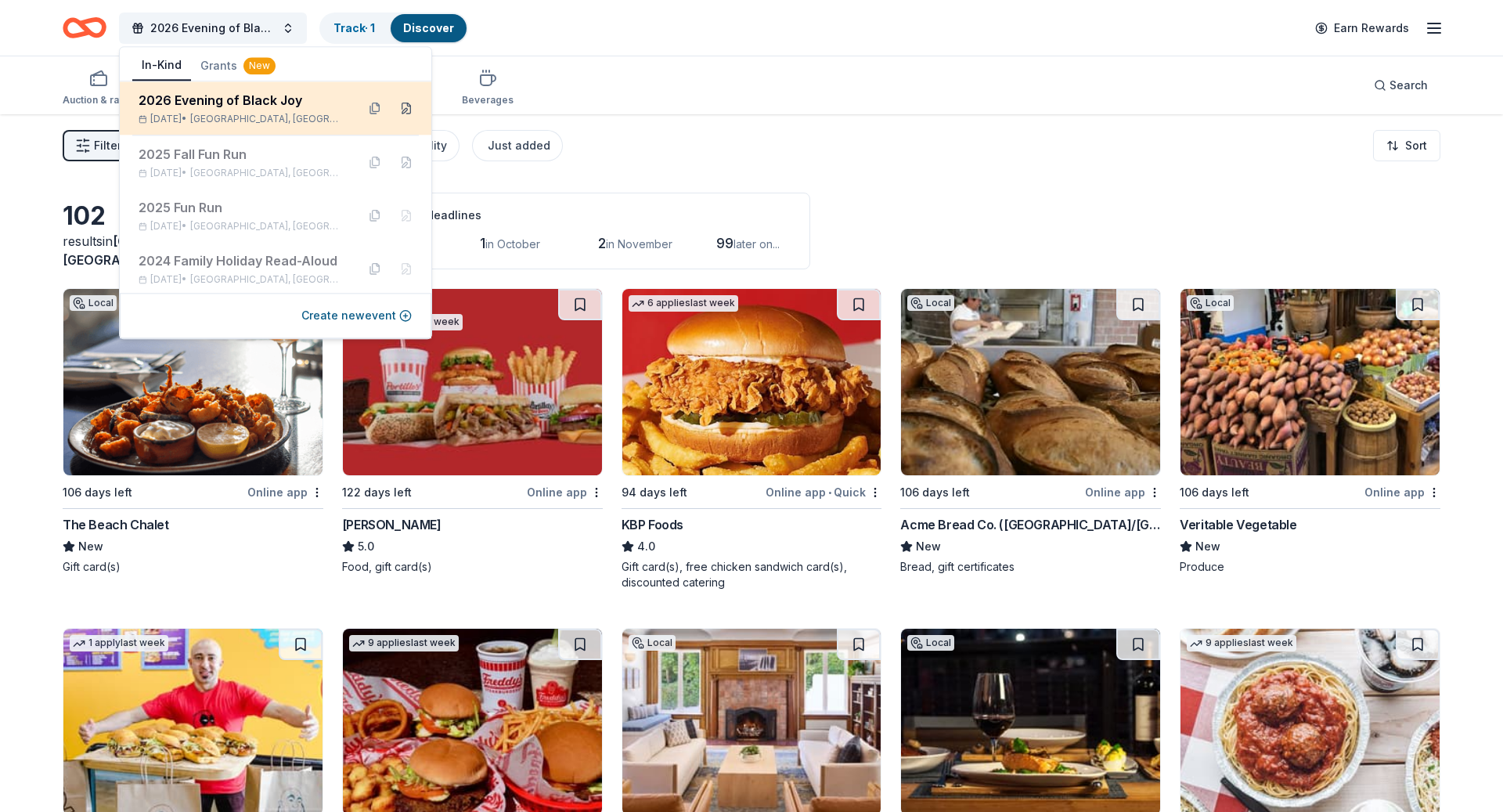
click at [404, 108] on button at bounding box center [406, 107] width 25 height 25
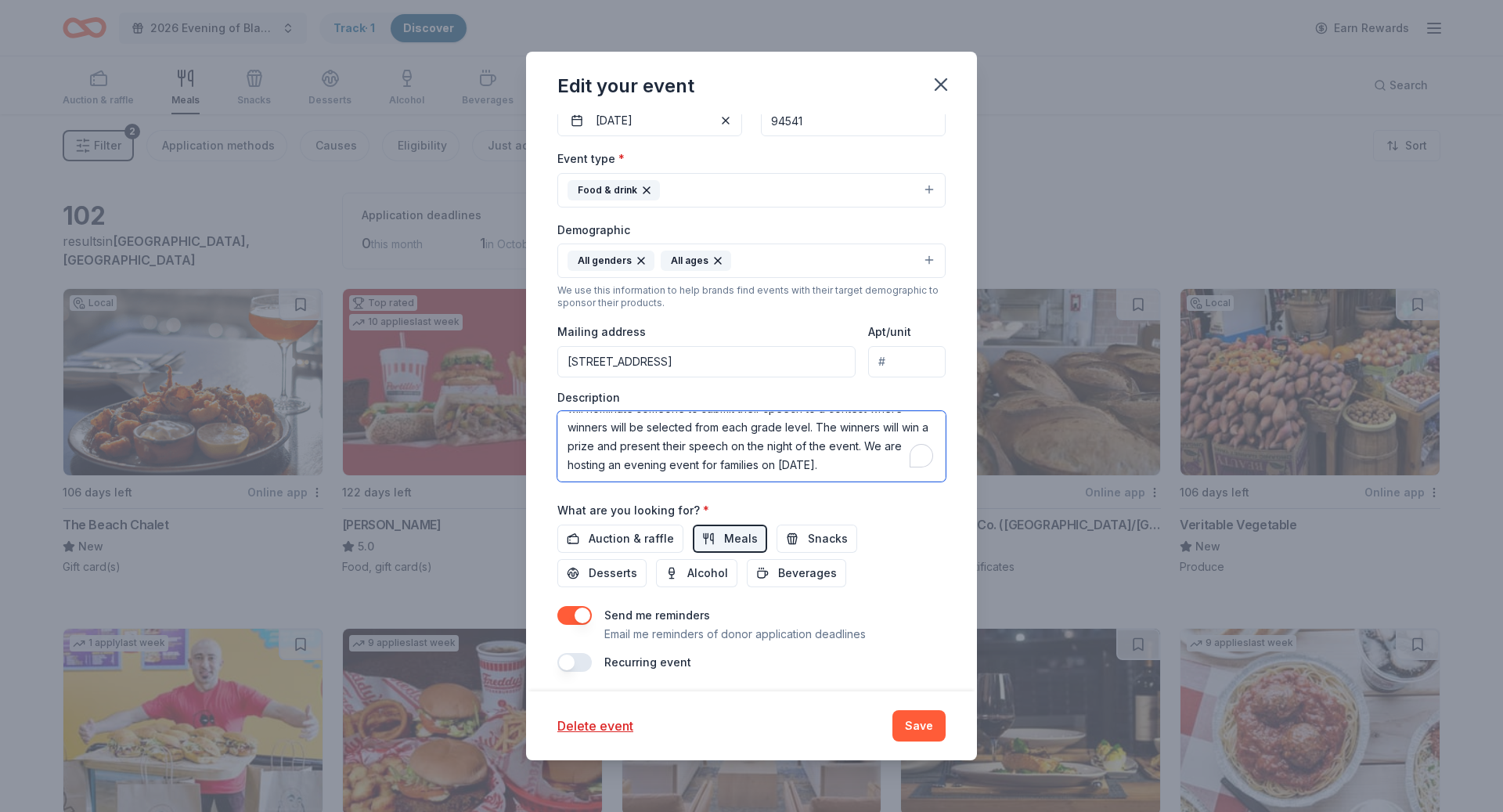
scroll to position [188, 0]
drag, startPoint x: 565, startPoint y: 417, endPoint x: 699, endPoint y: 507, distance: 161.4
click at [699, 507] on div "Event name * 2026 Evening of Black Joy 25 /100 Event website https://burbankele…" at bounding box center [752, 308] width 388 height 727
click at [925, 727] on button "Save" at bounding box center [918, 726] width 53 height 32
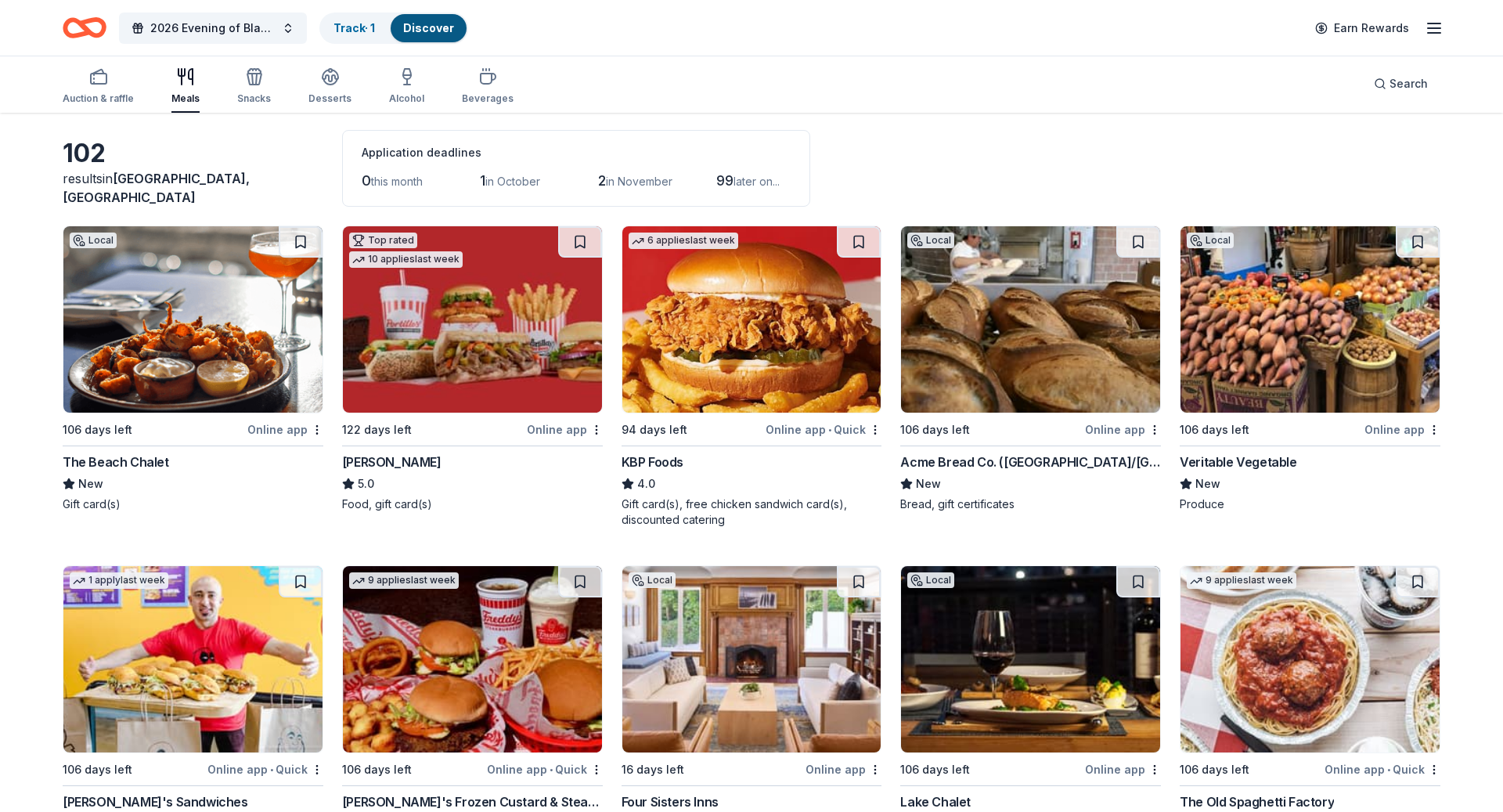
scroll to position [19, 0]
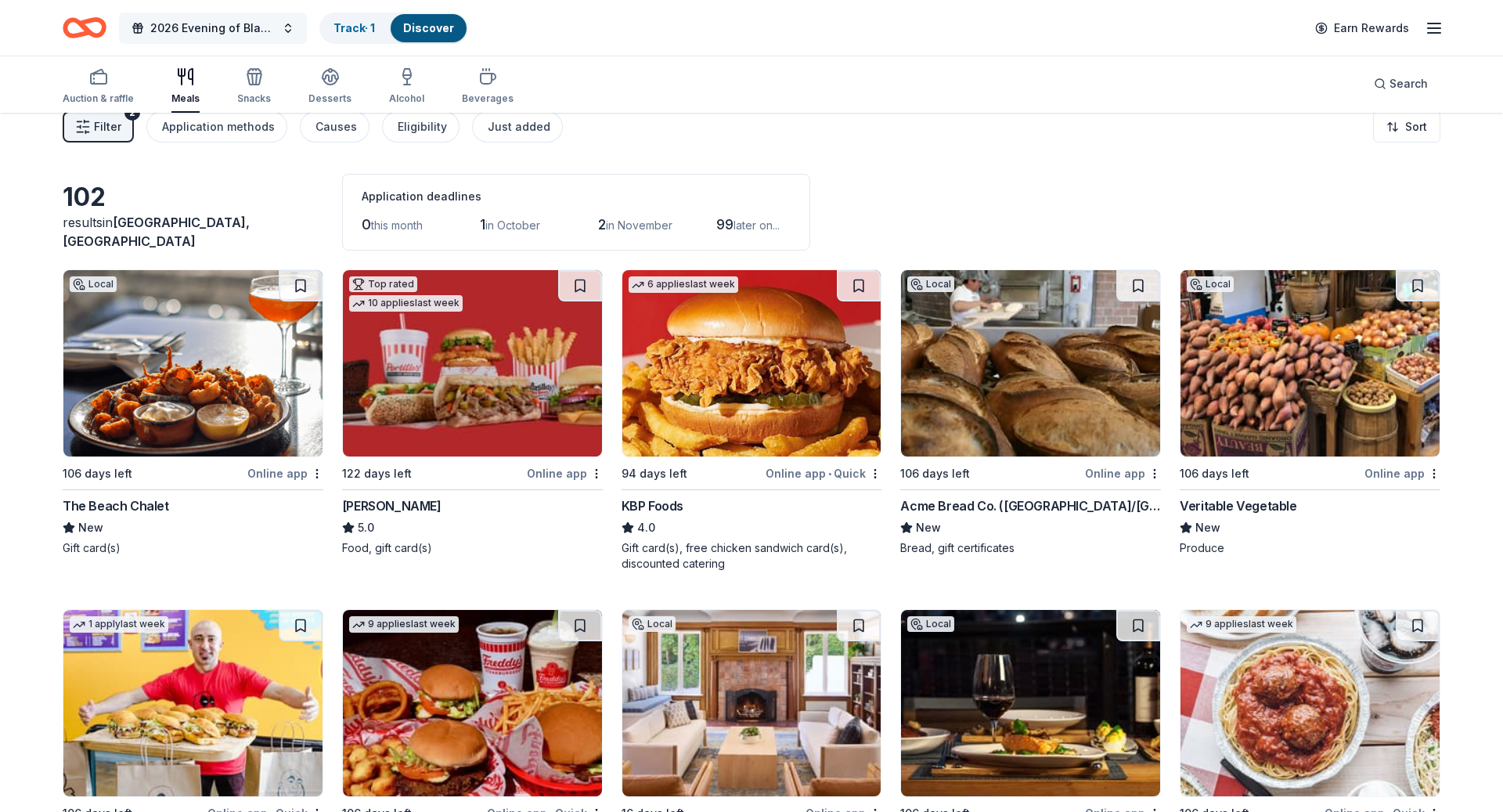
click at [218, 19] on span "2026 Evening of Black Joy" at bounding box center [213, 29] width 125 height 19
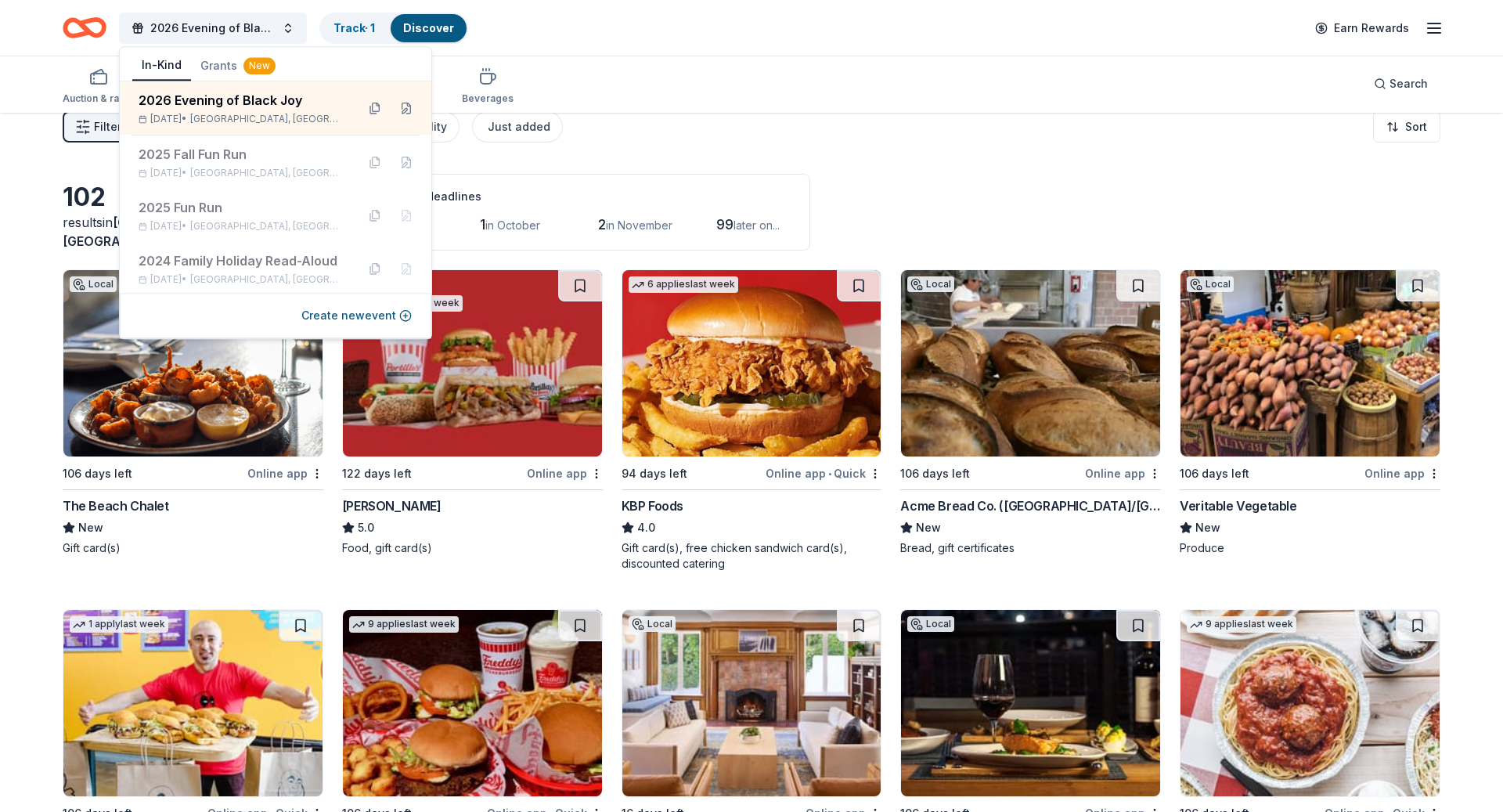
click at [592, 53] on div "2026 Evening of Black Joy Track · 1 Discover Earn Rewards" at bounding box center [752, 28] width 1503 height 56
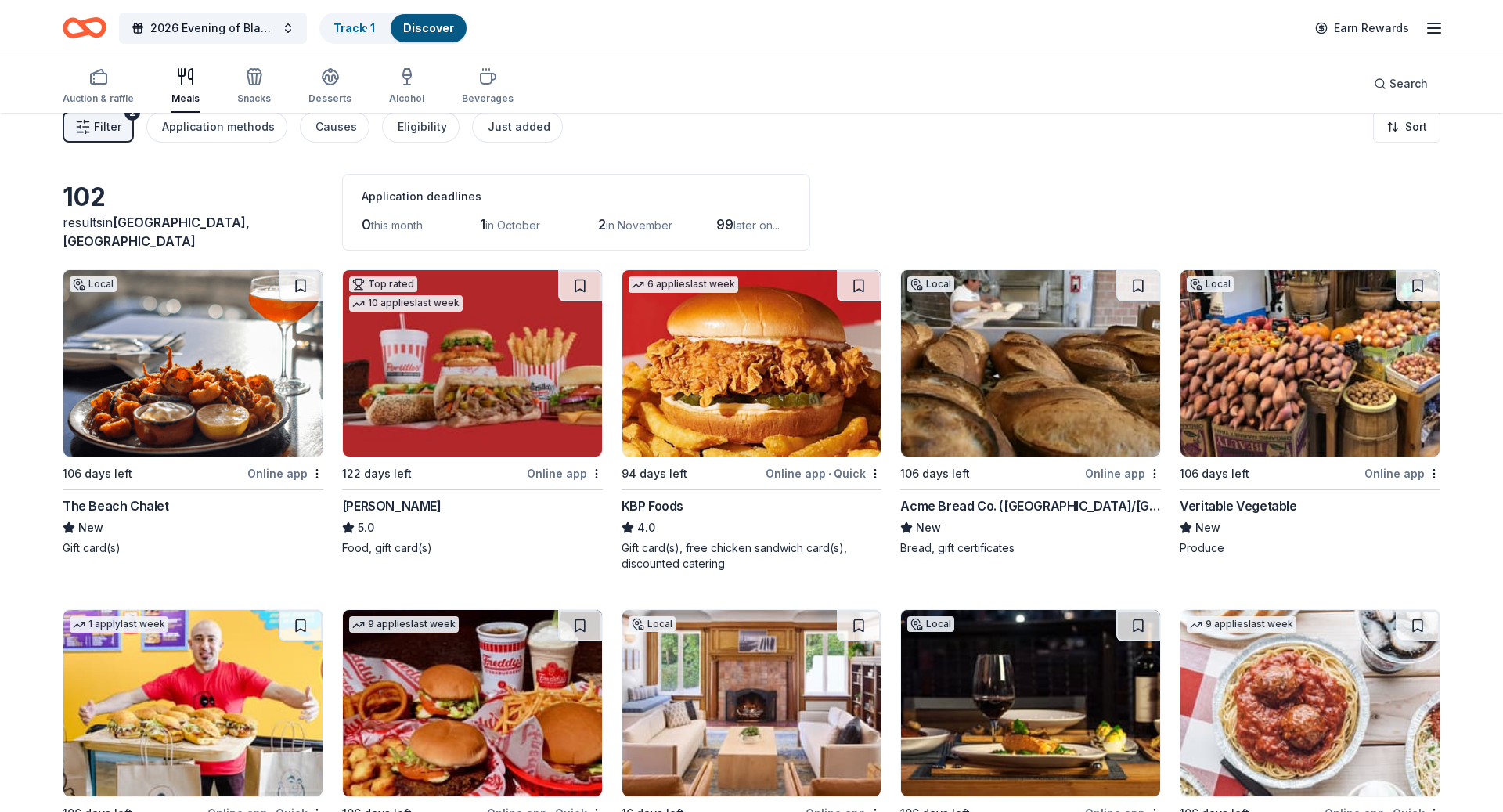
scroll to position [0, 0]
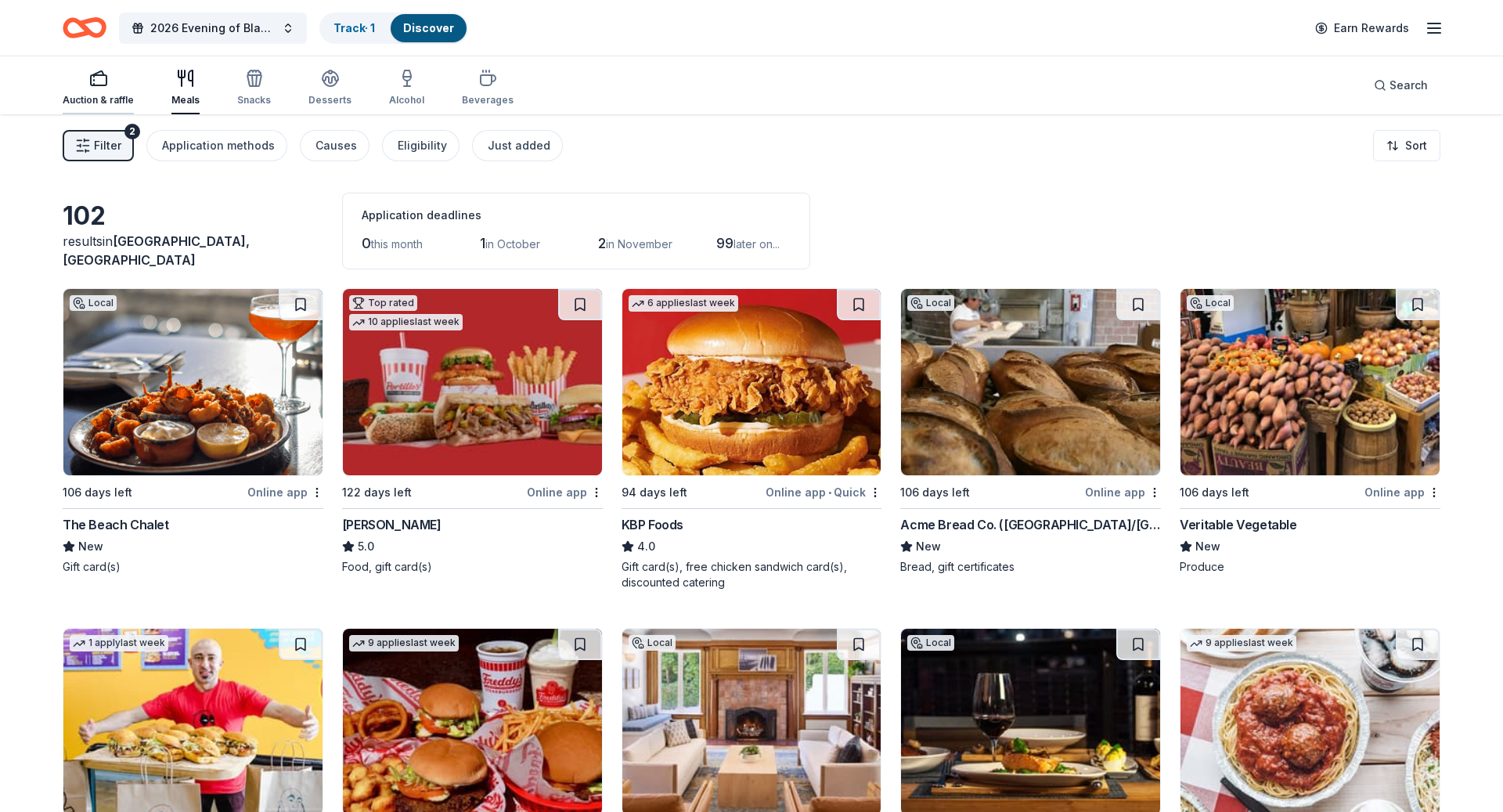
click at [100, 84] on rect "button" at bounding box center [99, 80] width 15 height 11
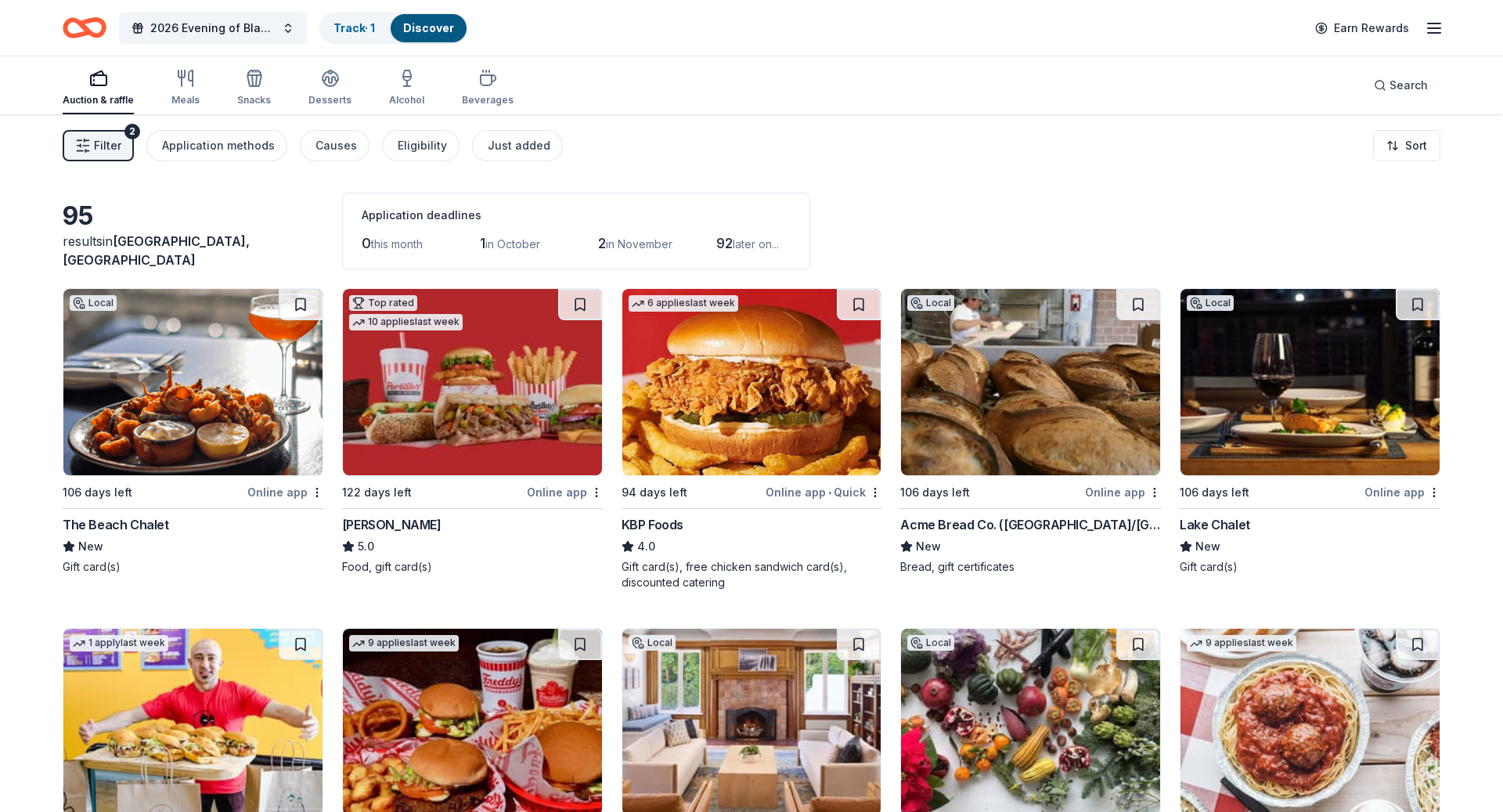
click at [112, 151] on span "Filter" at bounding box center [107, 146] width 28 height 19
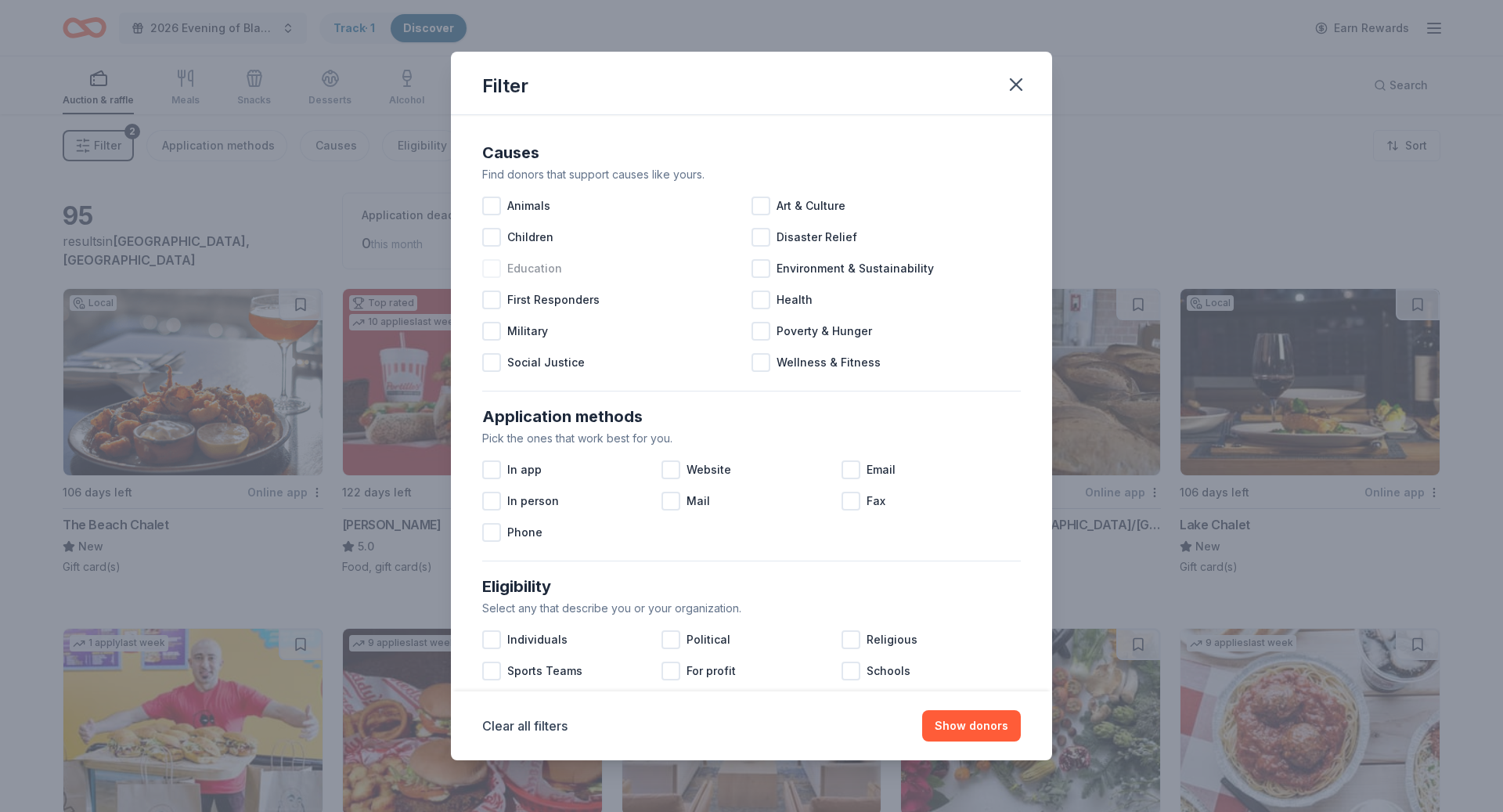
click at [487, 267] on div at bounding box center [491, 269] width 19 height 19
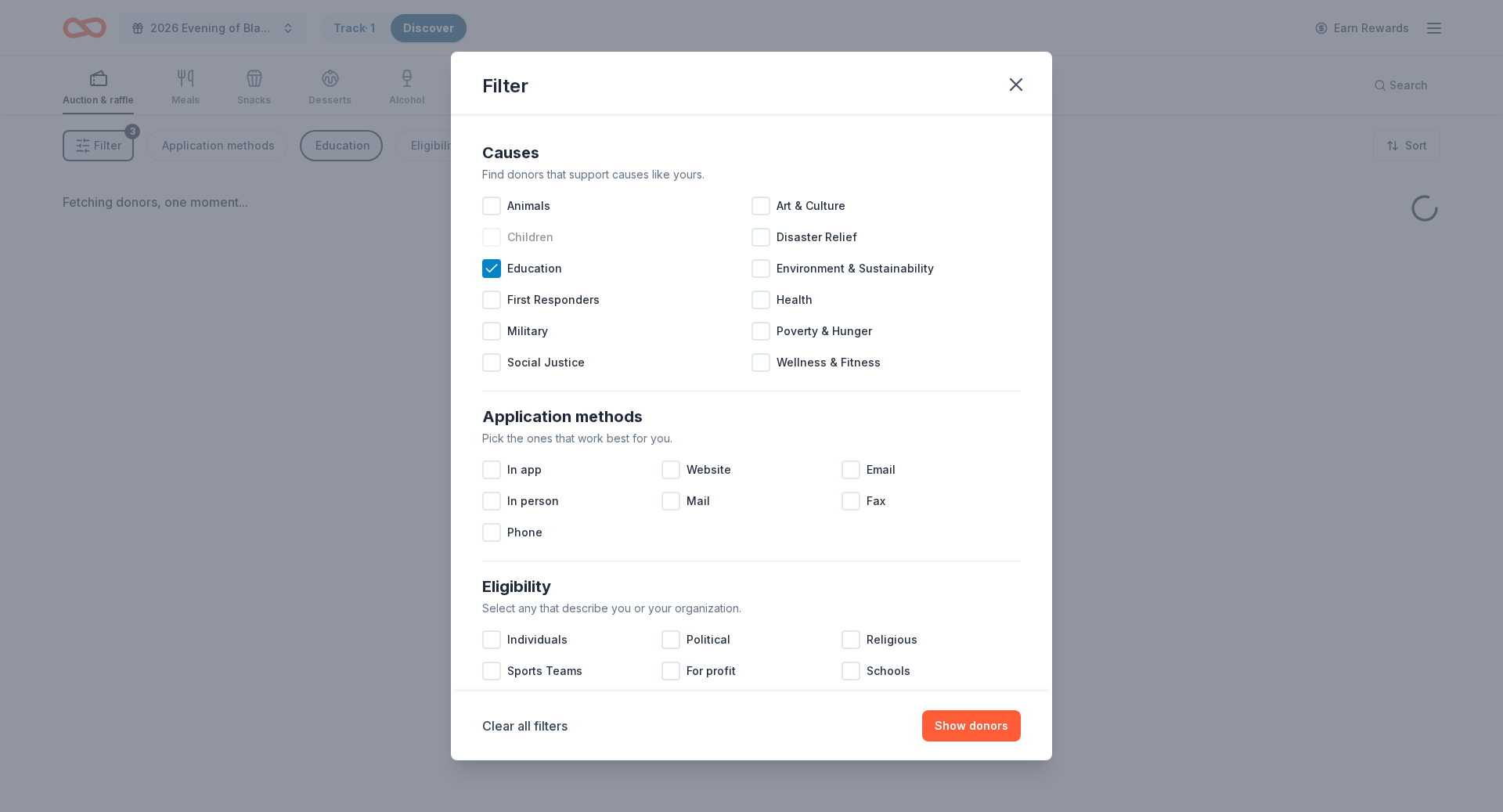
click at [489, 231] on div at bounding box center [491, 237] width 19 height 19
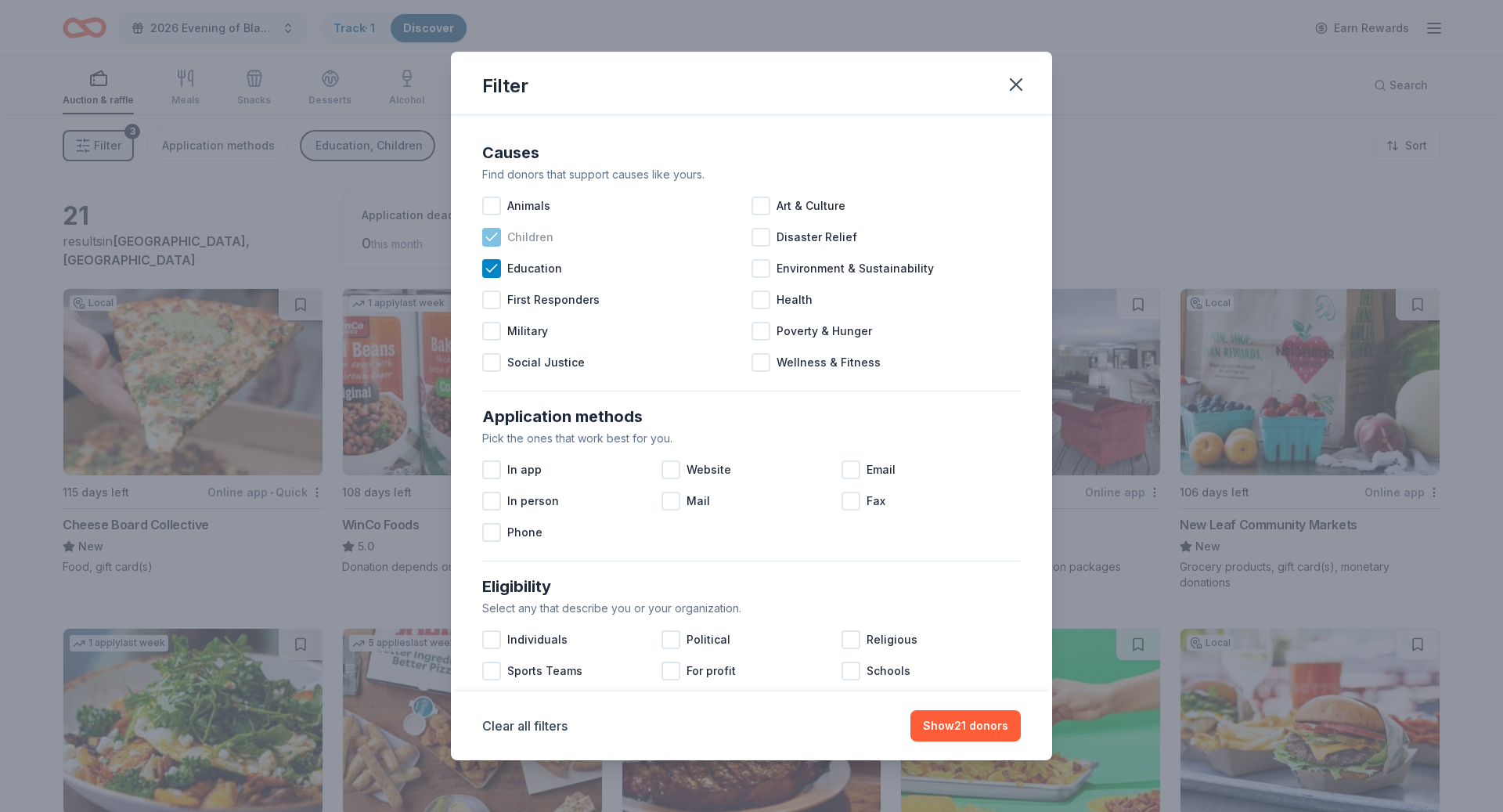
click at [489, 231] on icon at bounding box center [491, 237] width 15 height 15
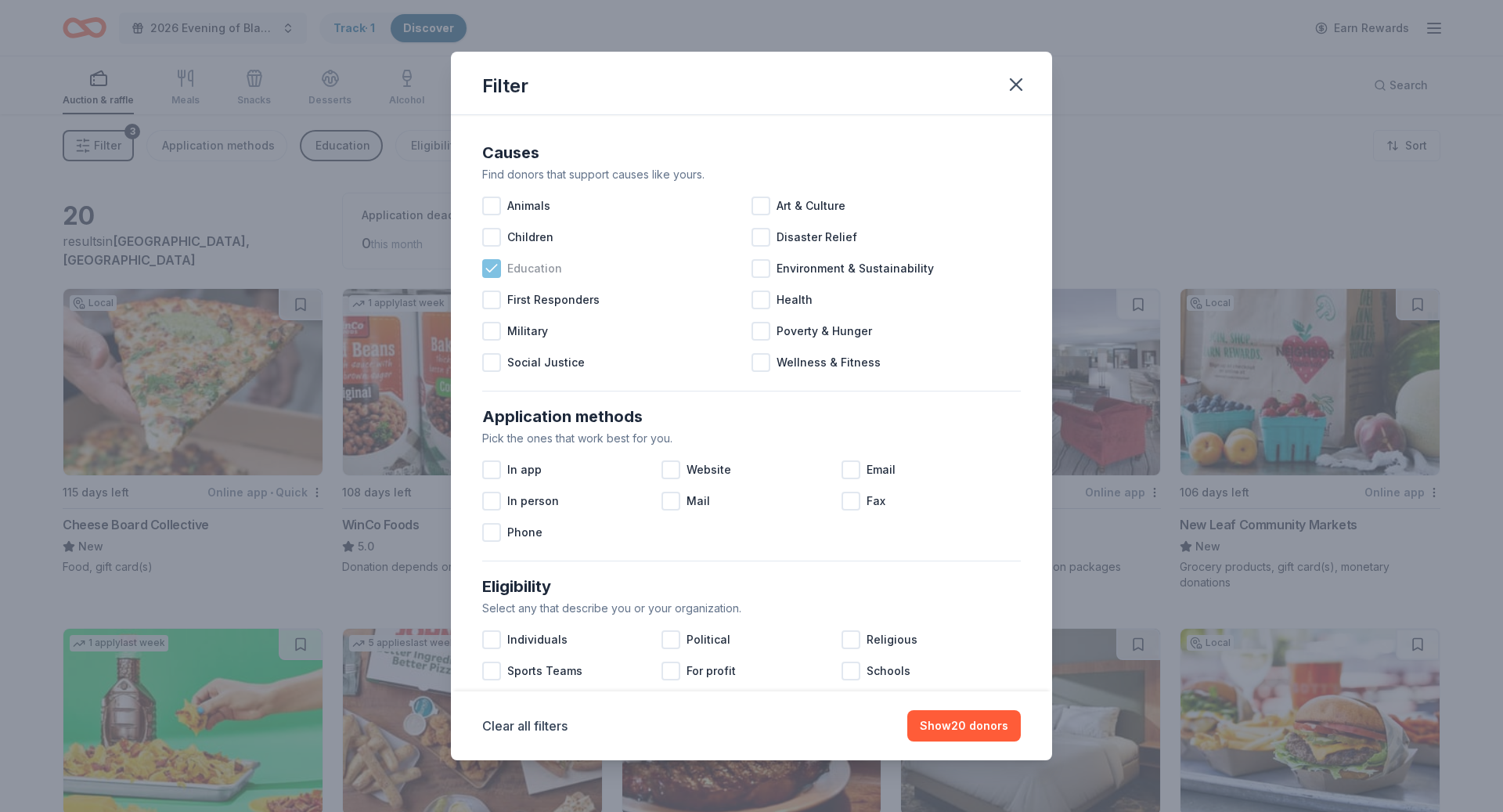
click at [491, 263] on icon at bounding box center [491, 269] width 15 height 15
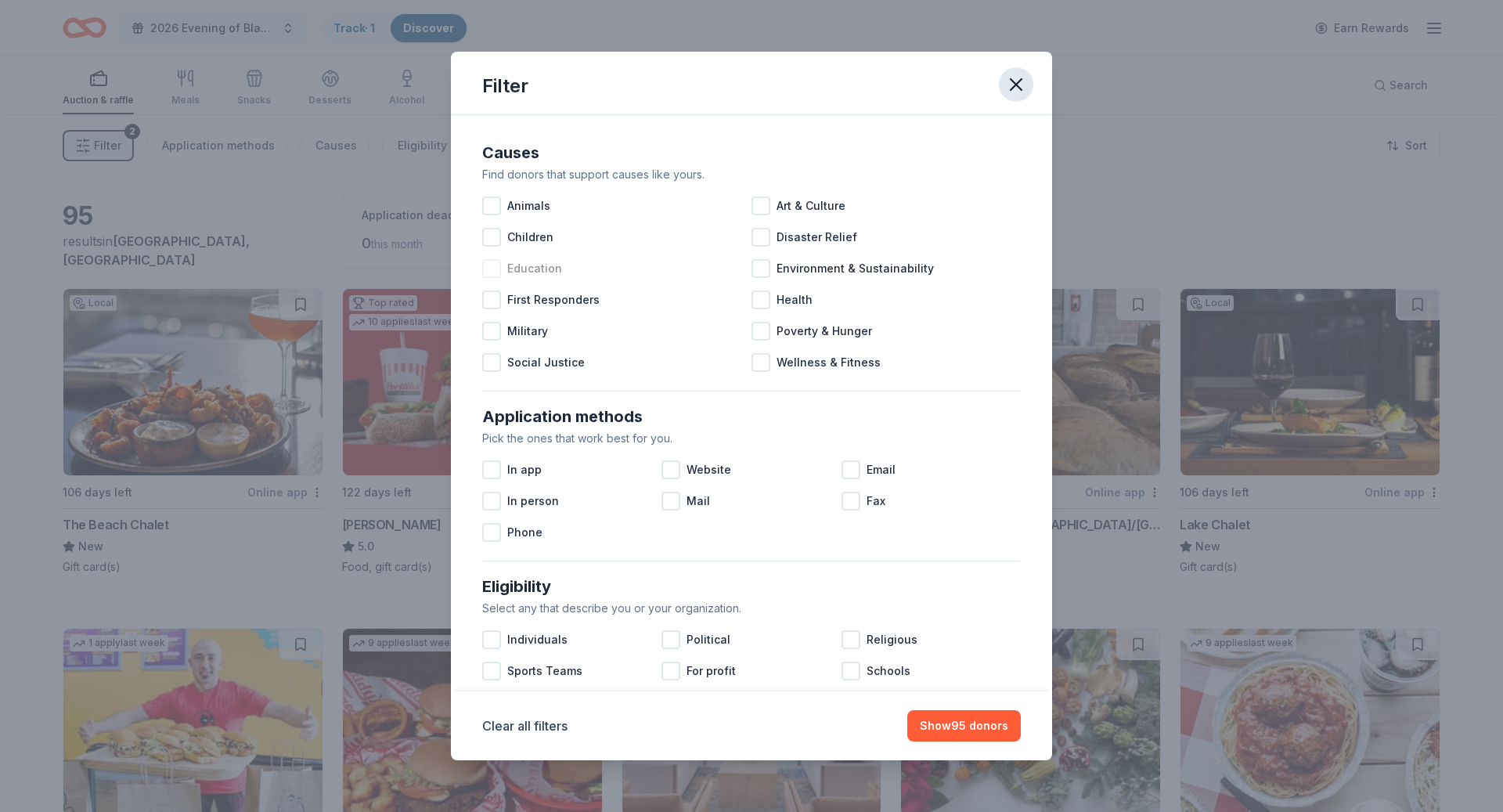
click at [1017, 84] on icon "button" at bounding box center [1015, 84] width 22 height 22
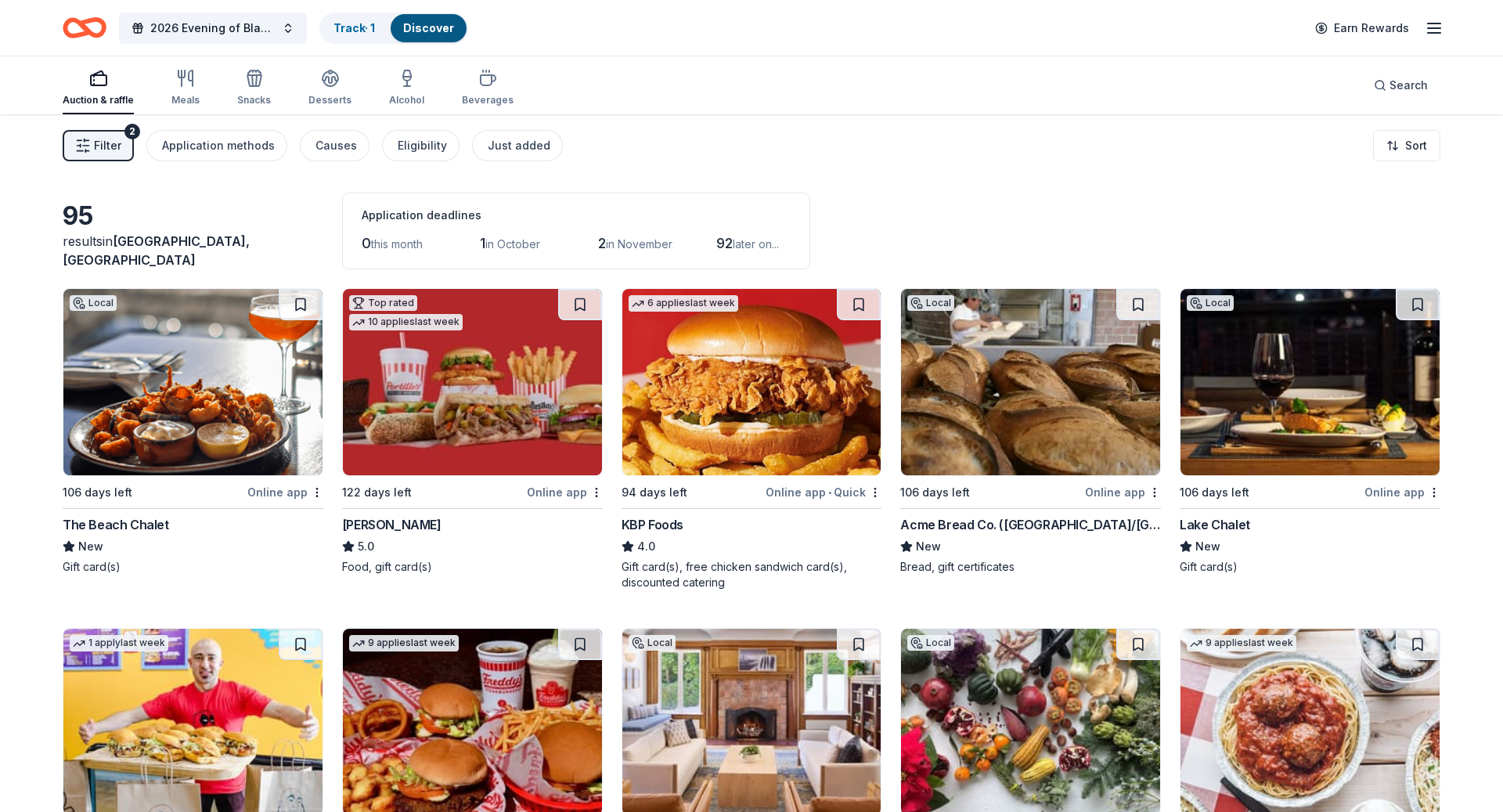
click at [427, 30] on link "Discover" at bounding box center [428, 28] width 51 height 13
click at [381, 26] on div "Track · 1" at bounding box center [353, 28] width 66 height 28
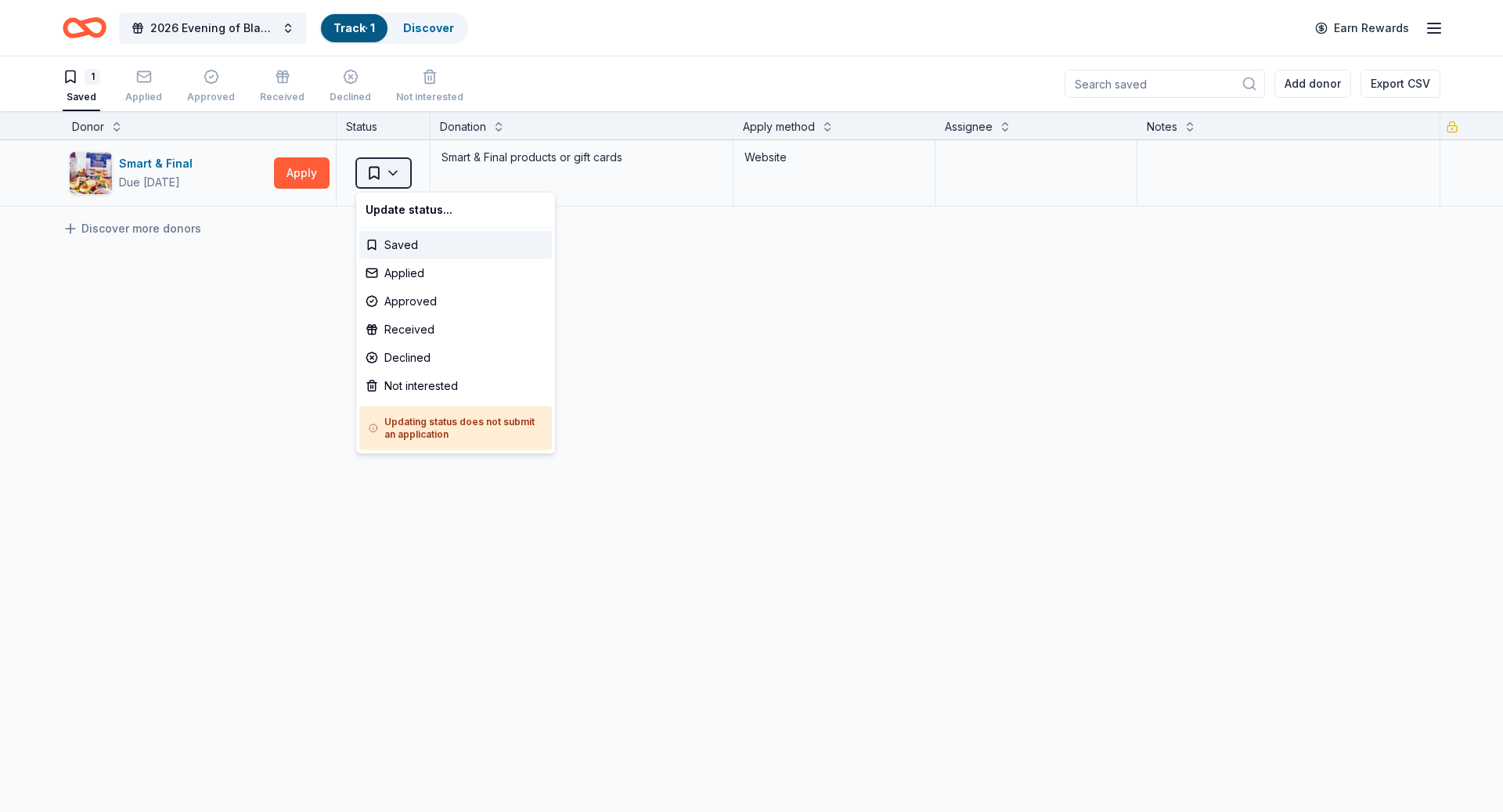
click at [377, 173] on html "2026 Evening of Black Joy Track · 1 Discover Earn Rewards 1 Saved Applied Appro…" at bounding box center [752, 406] width 1503 height 812
click at [392, 275] on div "Applied" at bounding box center [455, 273] width 193 height 28
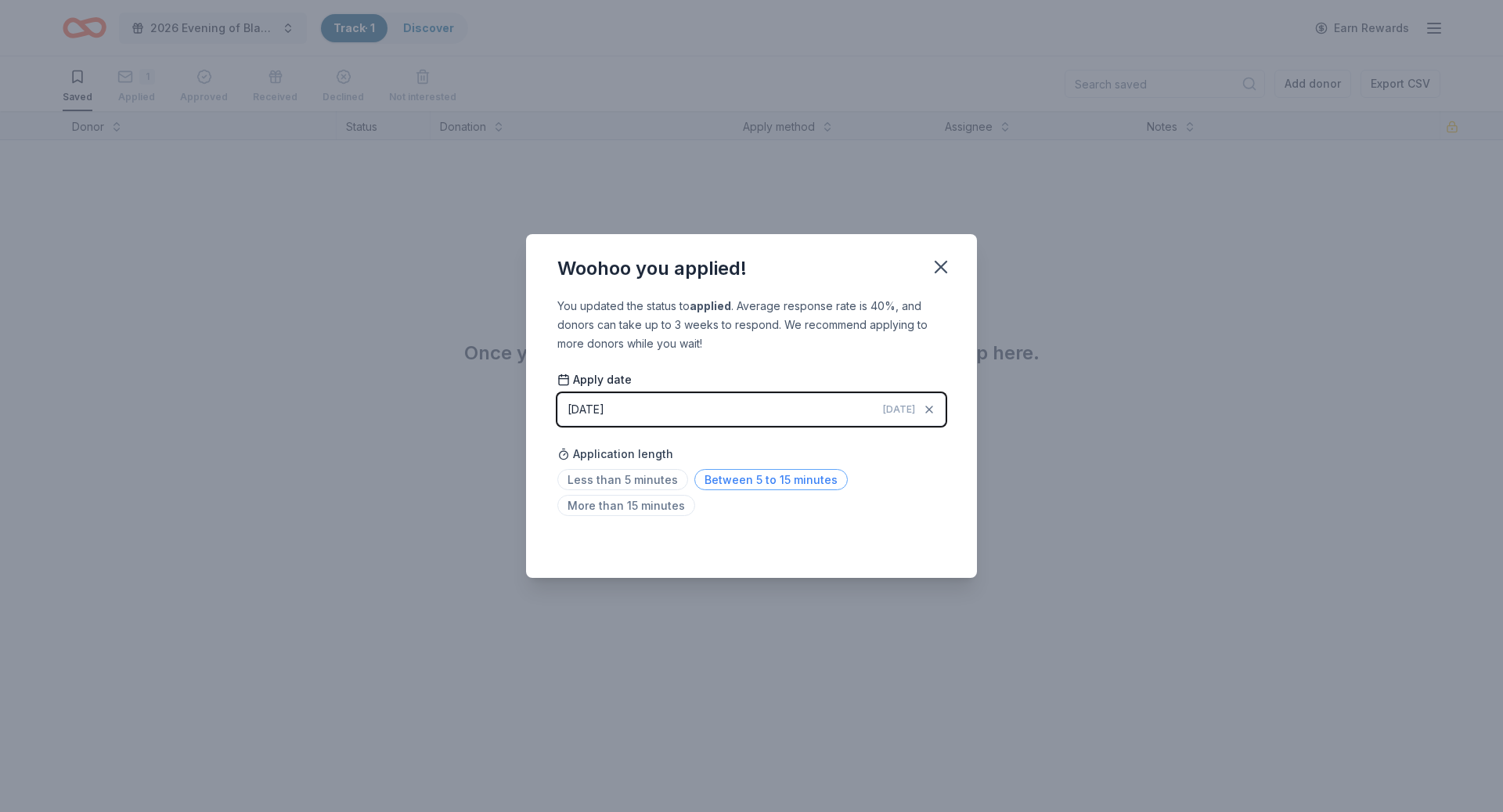
click at [740, 477] on span "Between 5 to 15 minutes" at bounding box center [771, 479] width 154 height 21
click at [940, 261] on icon "button" at bounding box center [941, 267] width 22 height 22
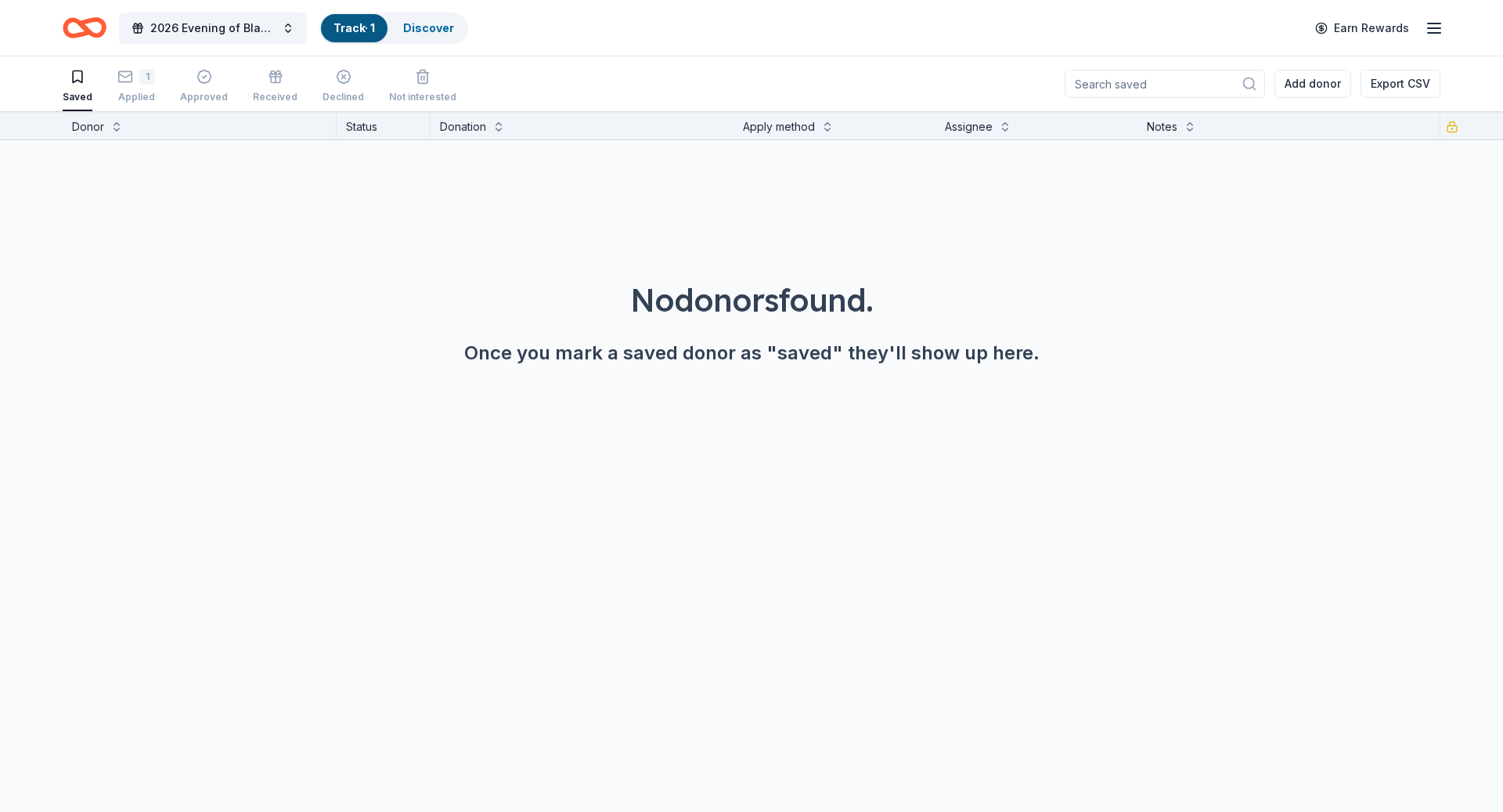
click at [76, 14] on icon "Home" at bounding box center [84, 28] width 44 height 36
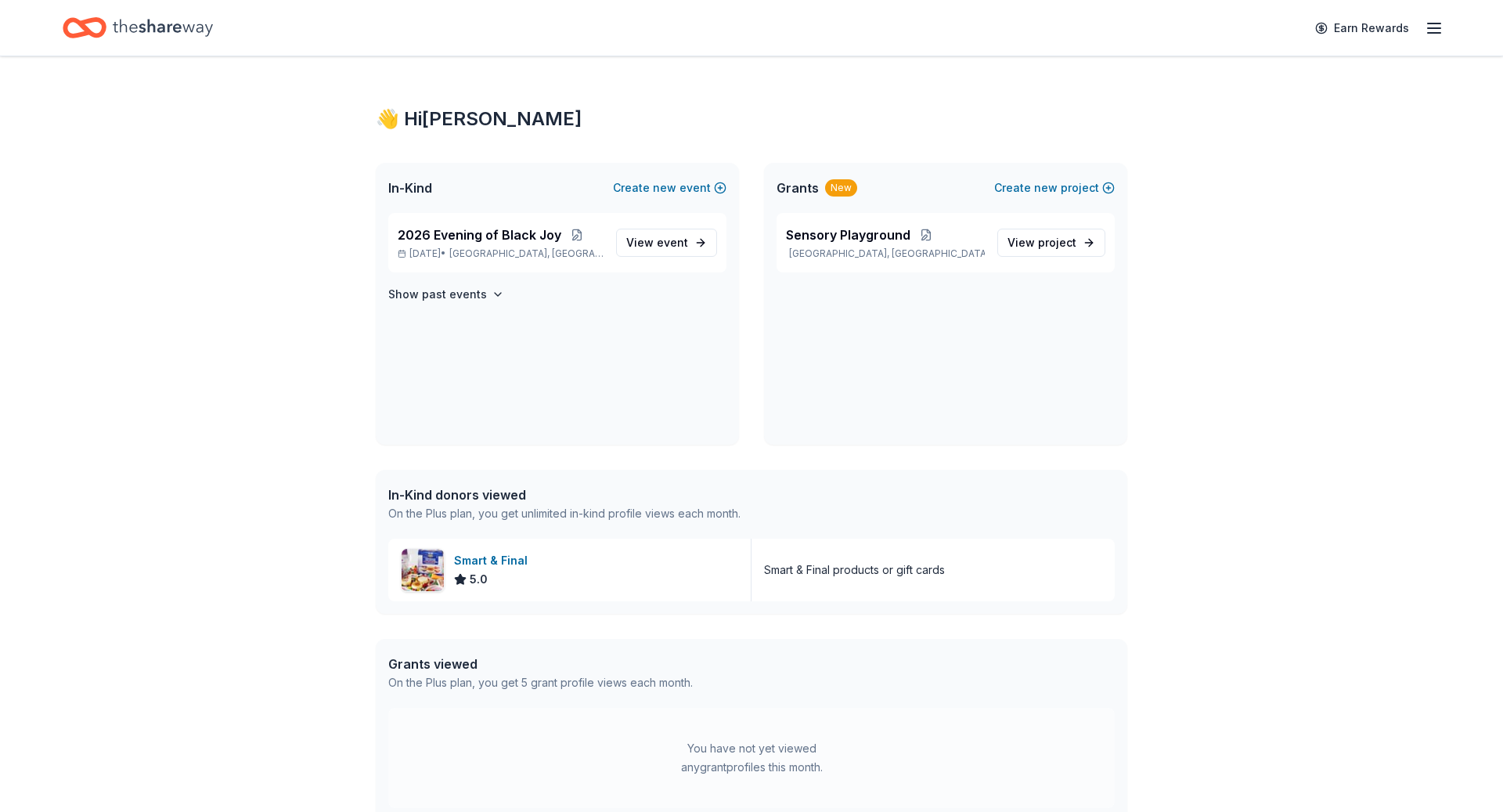
click at [87, 30] on icon "Home" at bounding box center [91, 27] width 24 height 15
click at [673, 244] on span "event" at bounding box center [672, 242] width 32 height 13
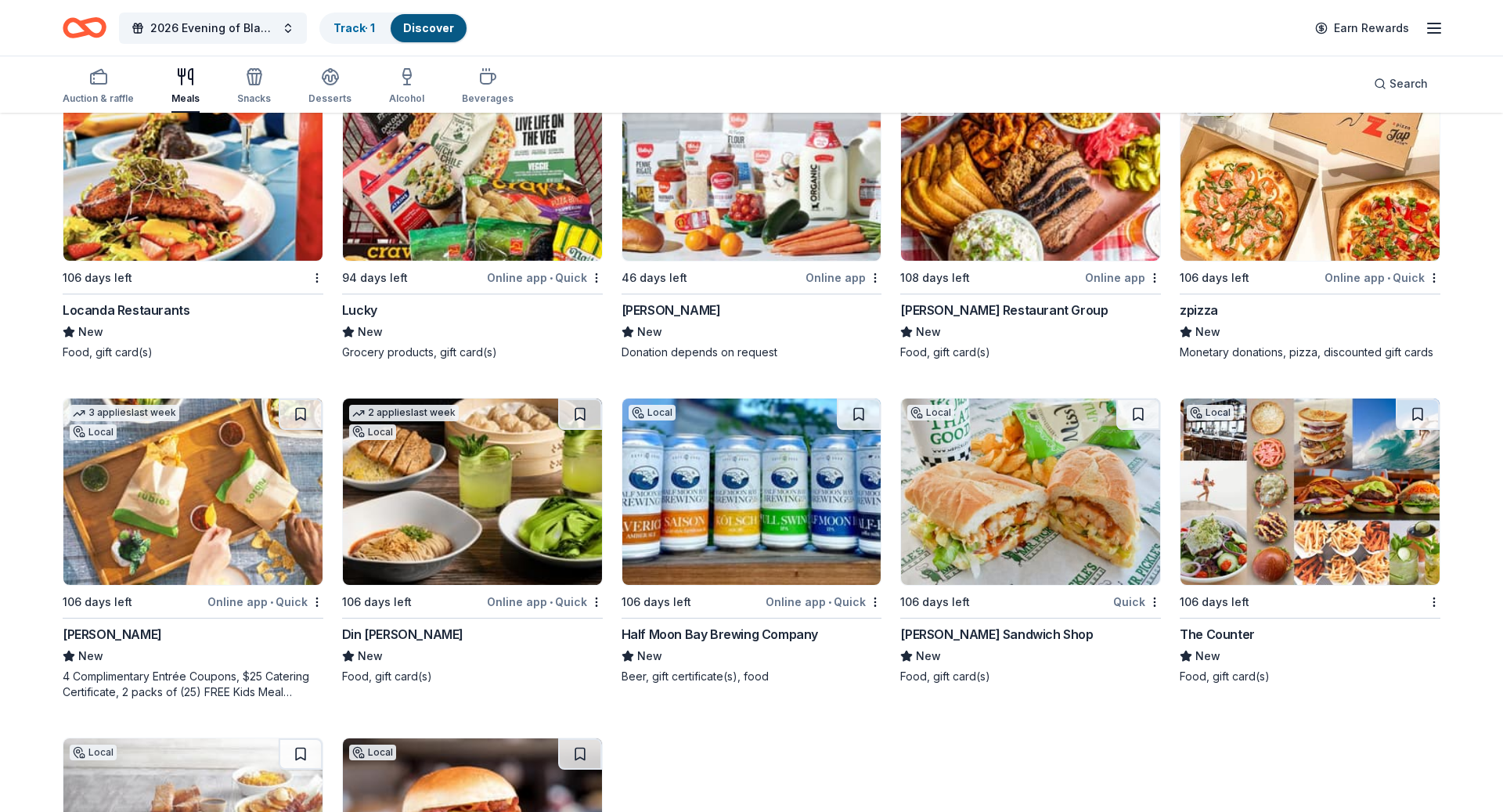
scroll to position [6362, 0]
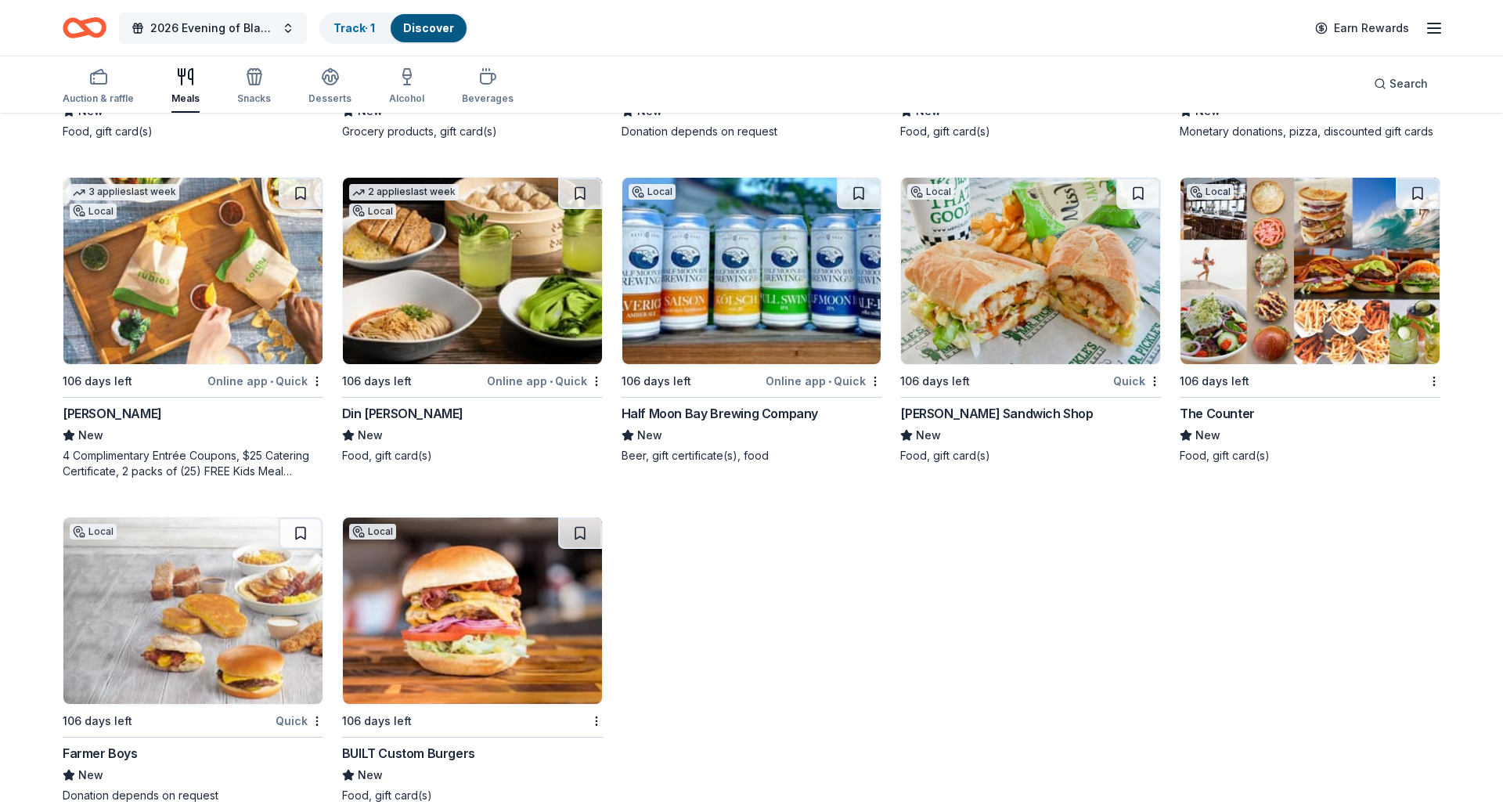
click at [222, 23] on span "2026 Evening of Black Joy" at bounding box center [213, 29] width 125 height 19
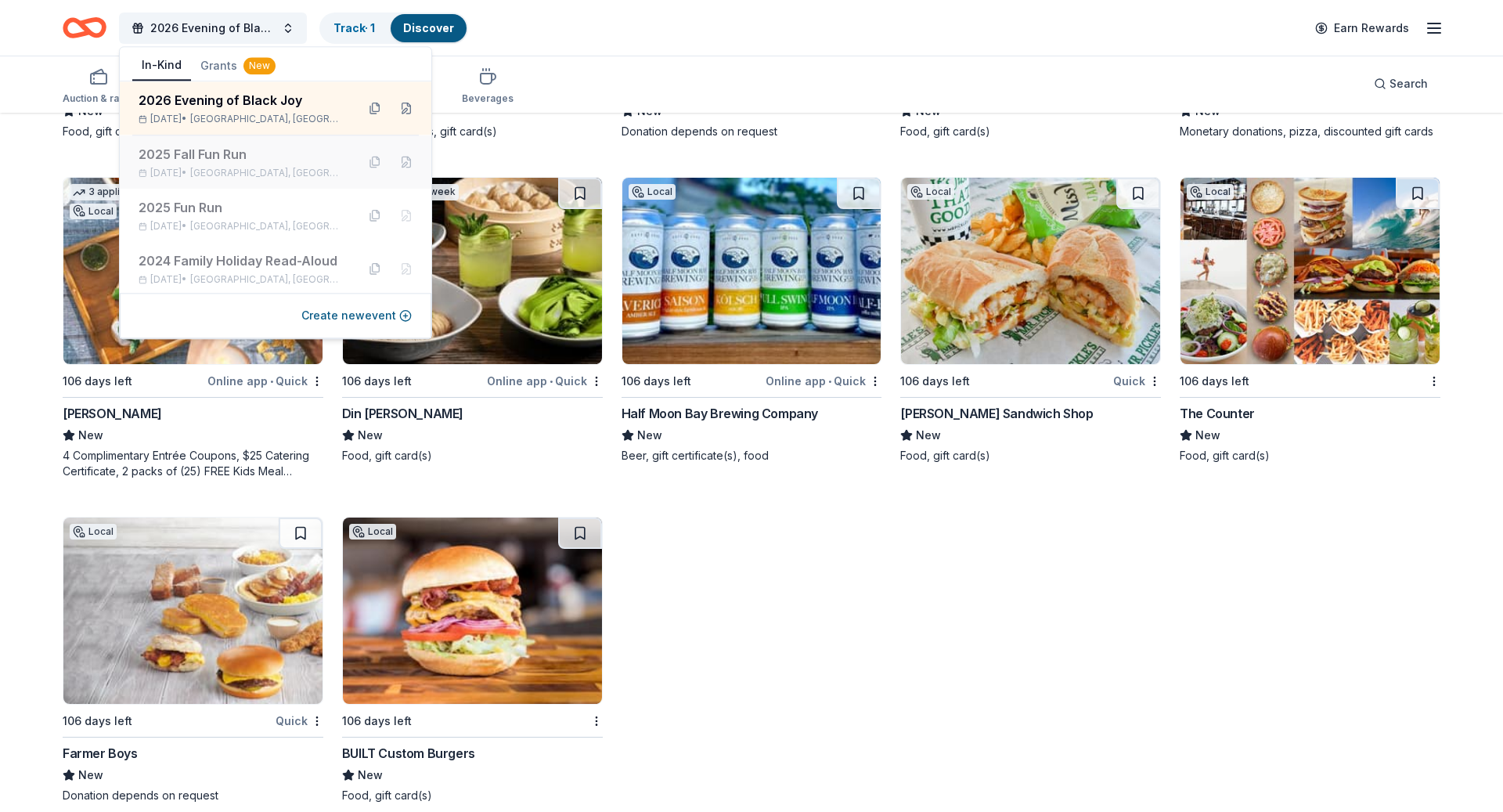
click at [232, 155] on div "2025 Fall Fun Run" at bounding box center [241, 155] width 205 height 19
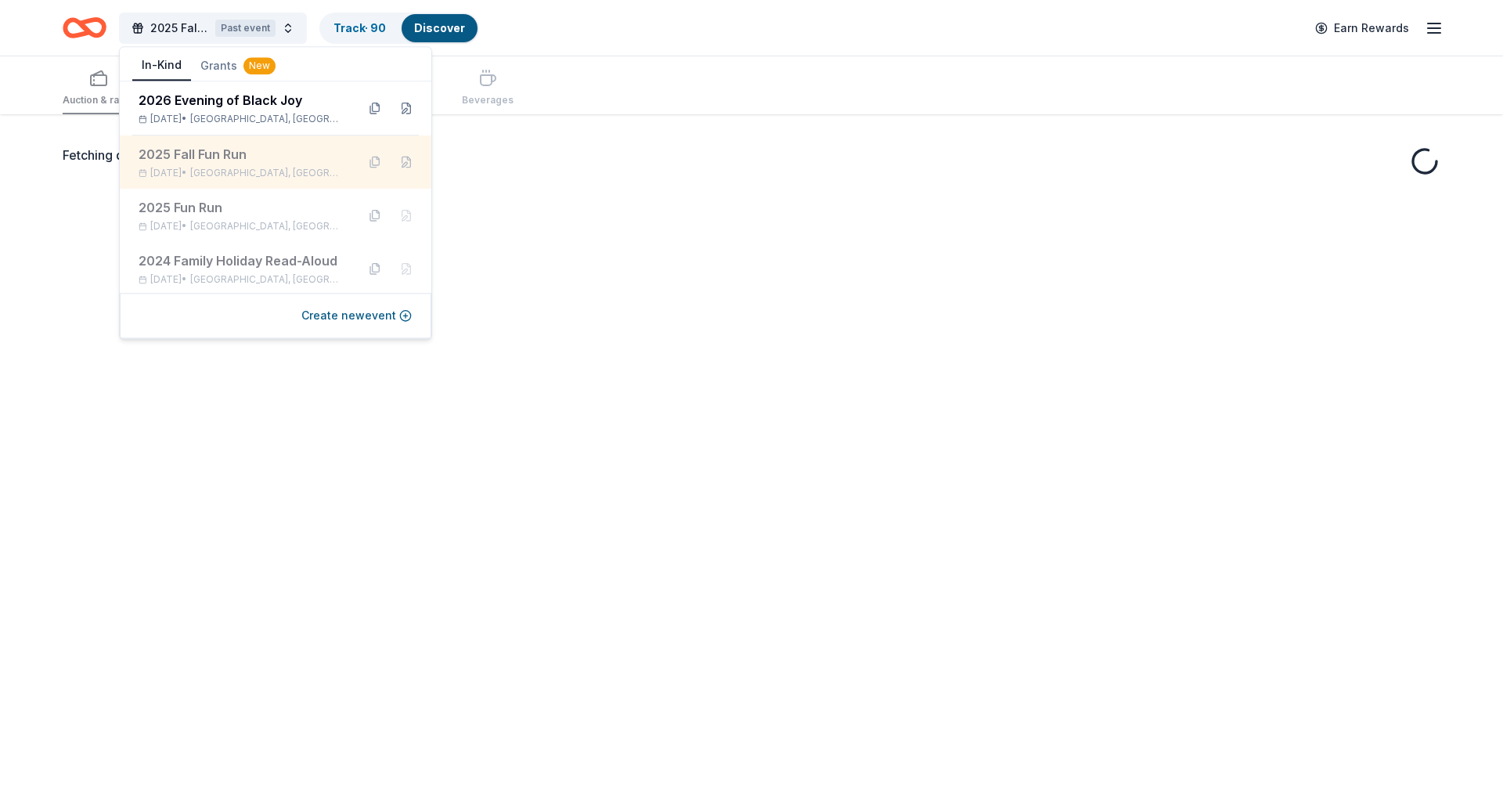
click at [241, 164] on div "2025 Fall Fun Run Sep 24, 2025 • Hayward, CA" at bounding box center [241, 162] width 205 height 35
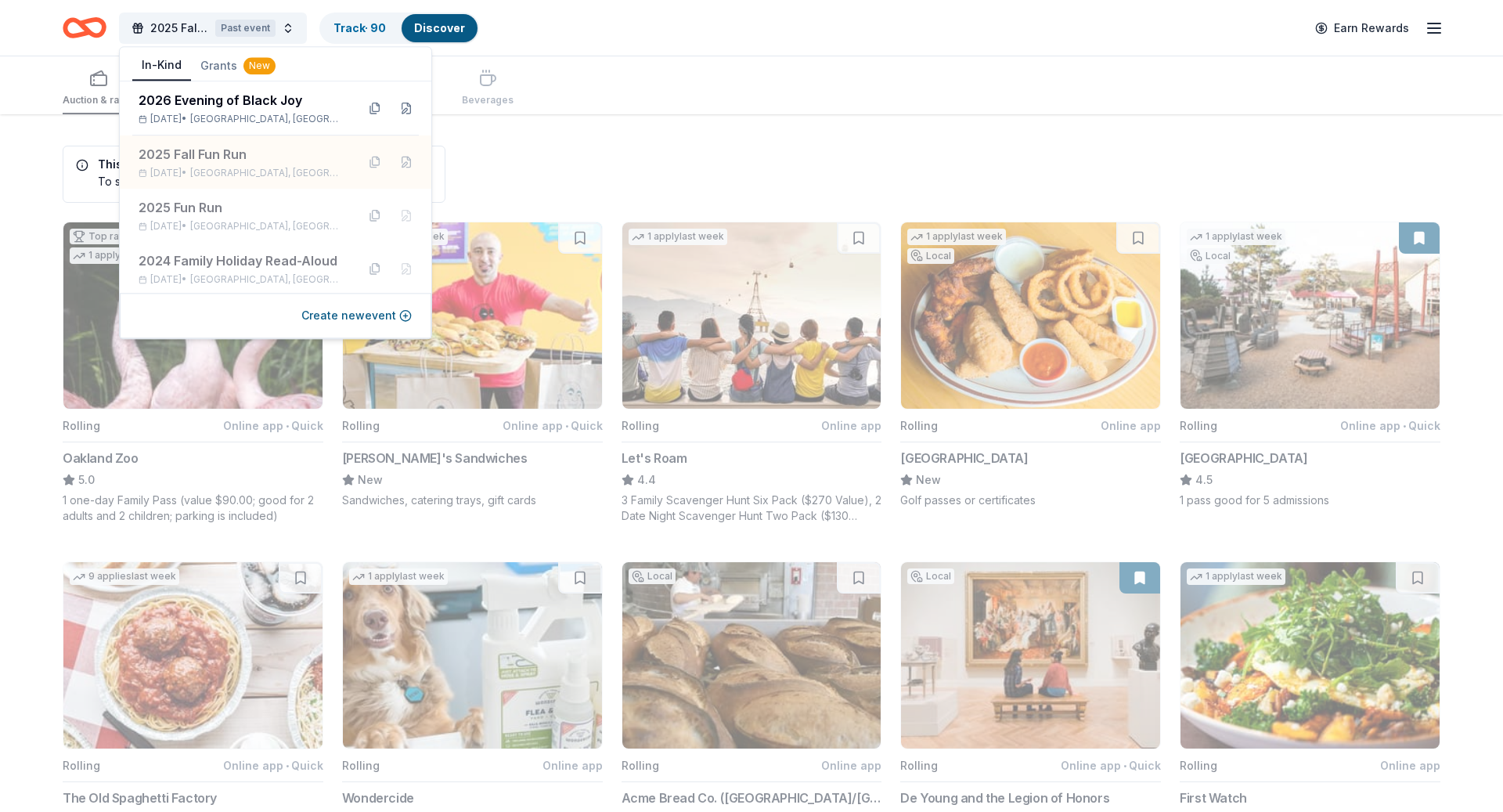
click at [600, 56] on header "2025 Fall Fun Run Past event Track · 90 Discover Earn Rewards" at bounding box center [752, 28] width 1503 height 57
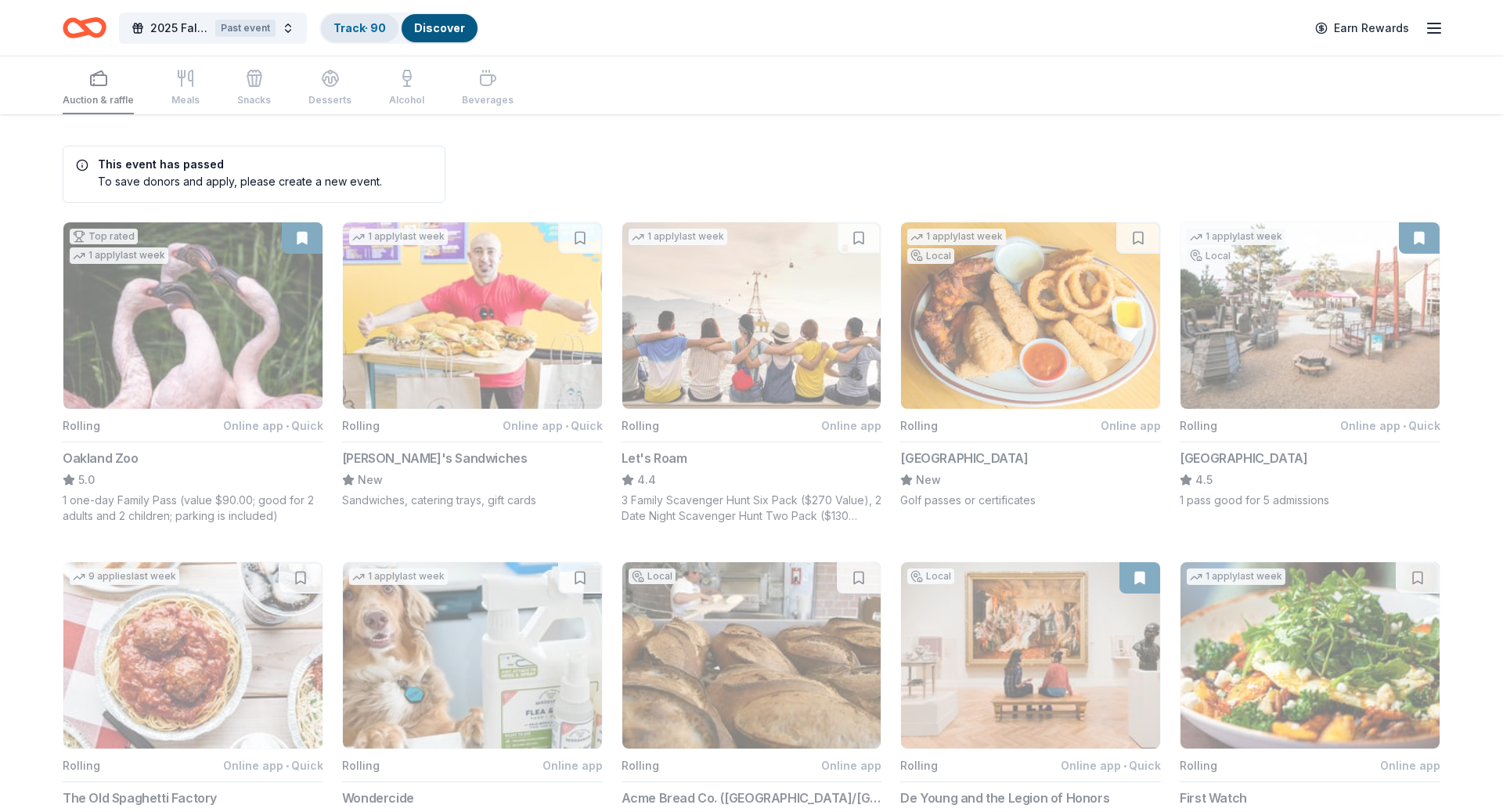
click at [361, 18] on div "Track · 90" at bounding box center [359, 28] width 78 height 28
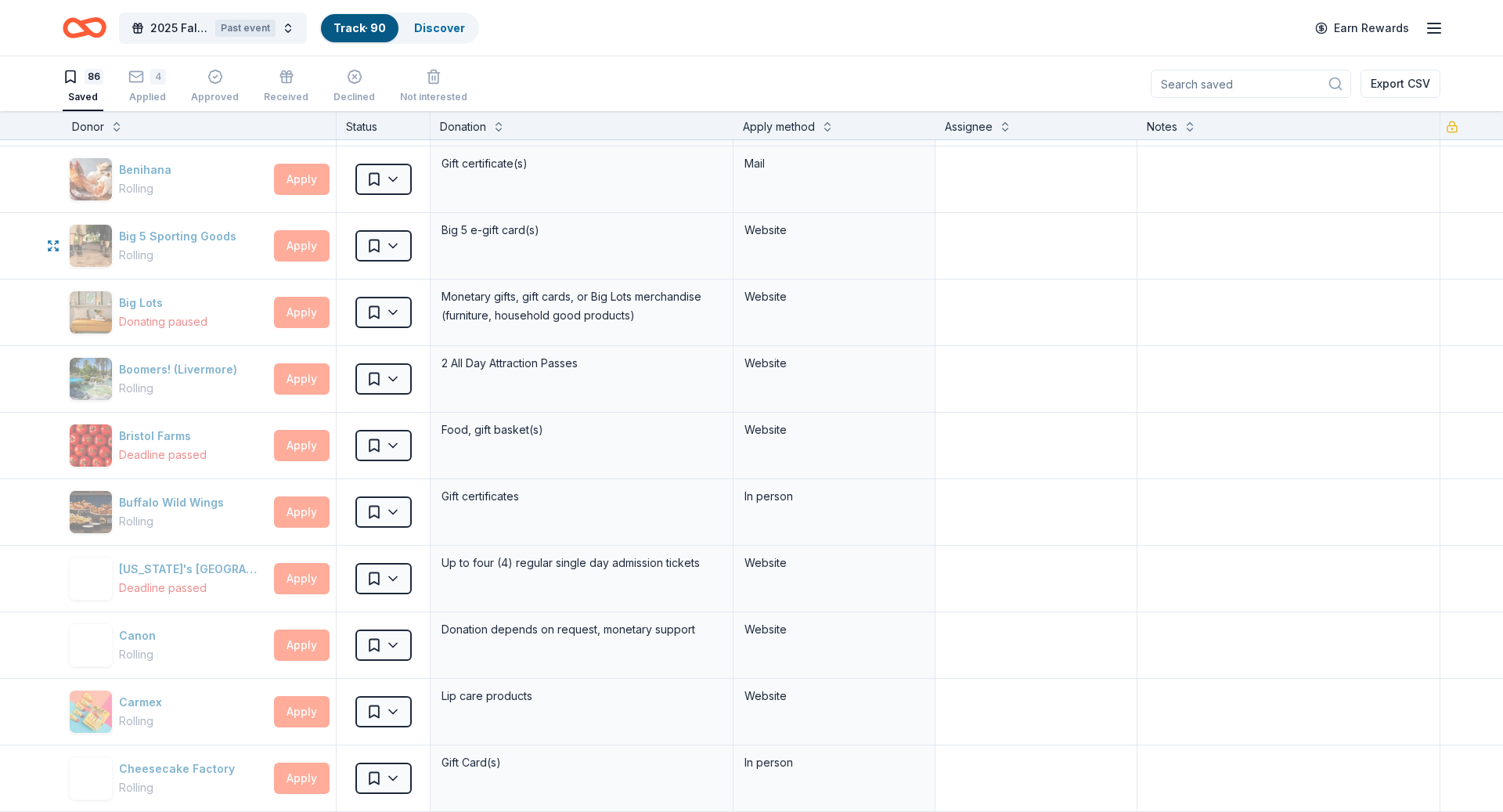
scroll to position [214, 0]
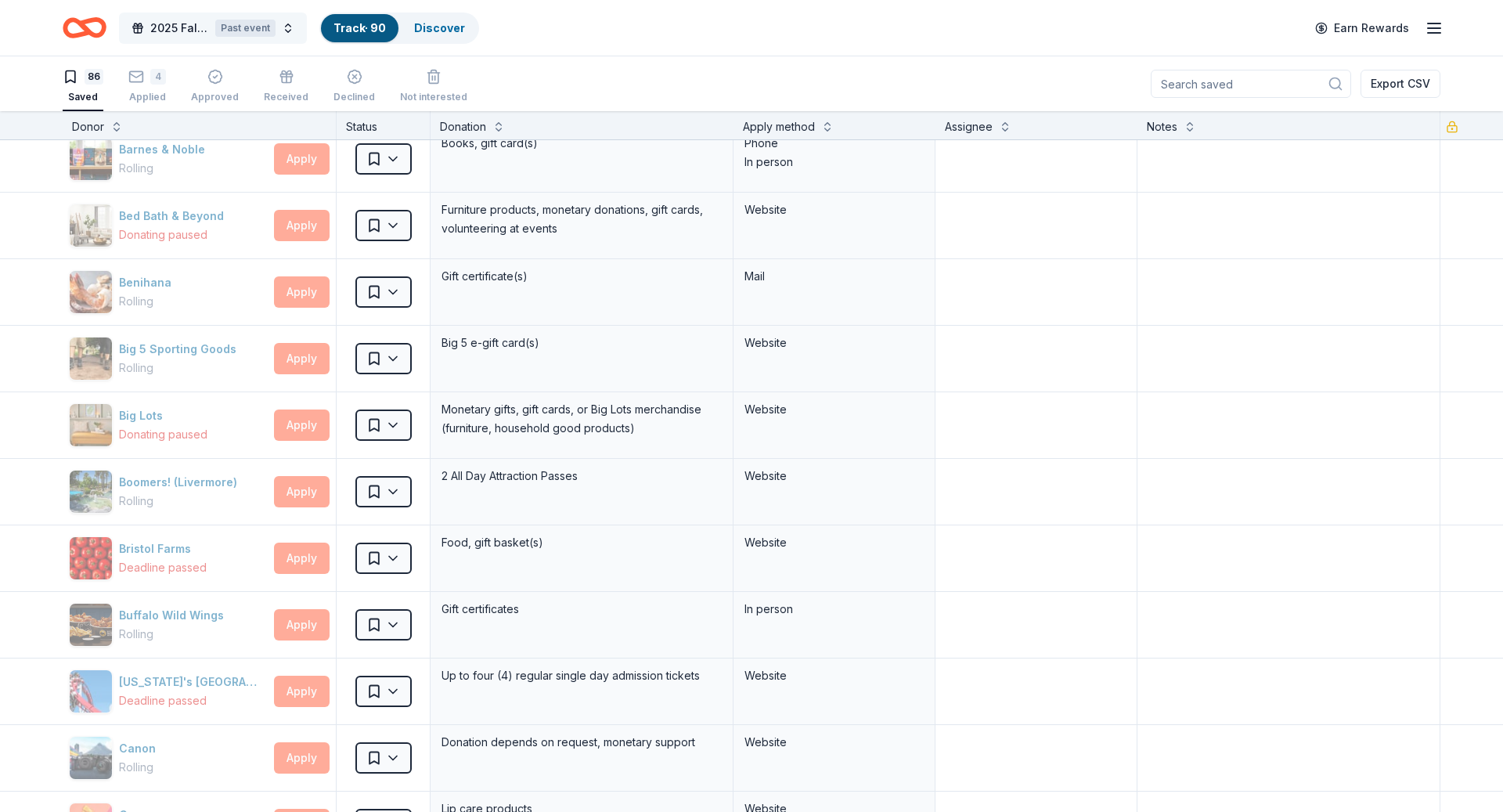
click at [237, 19] on div "Past event" at bounding box center [245, 28] width 60 height 17
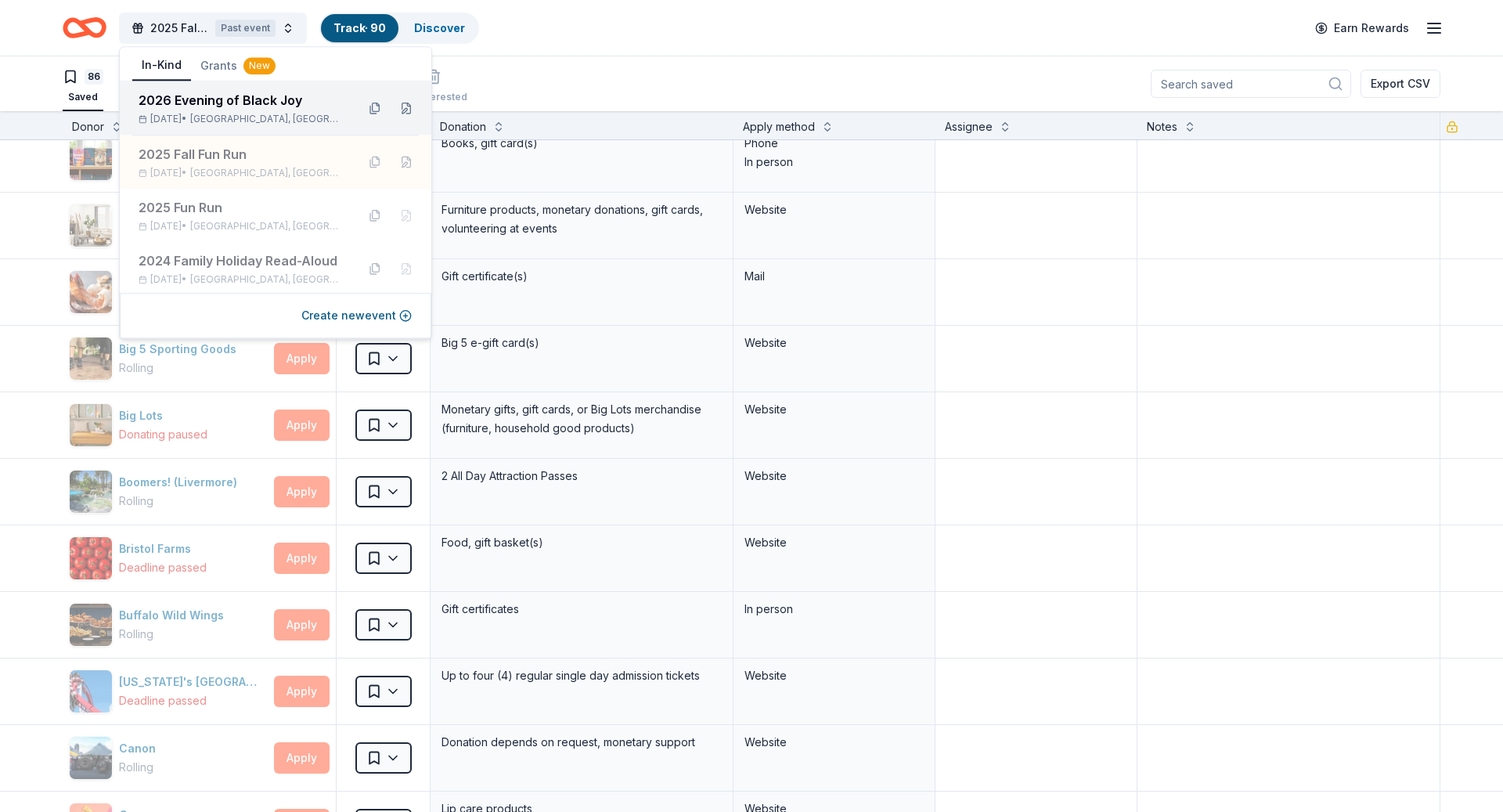
click at [240, 102] on div "2026 Evening of Black Joy" at bounding box center [241, 101] width 205 height 19
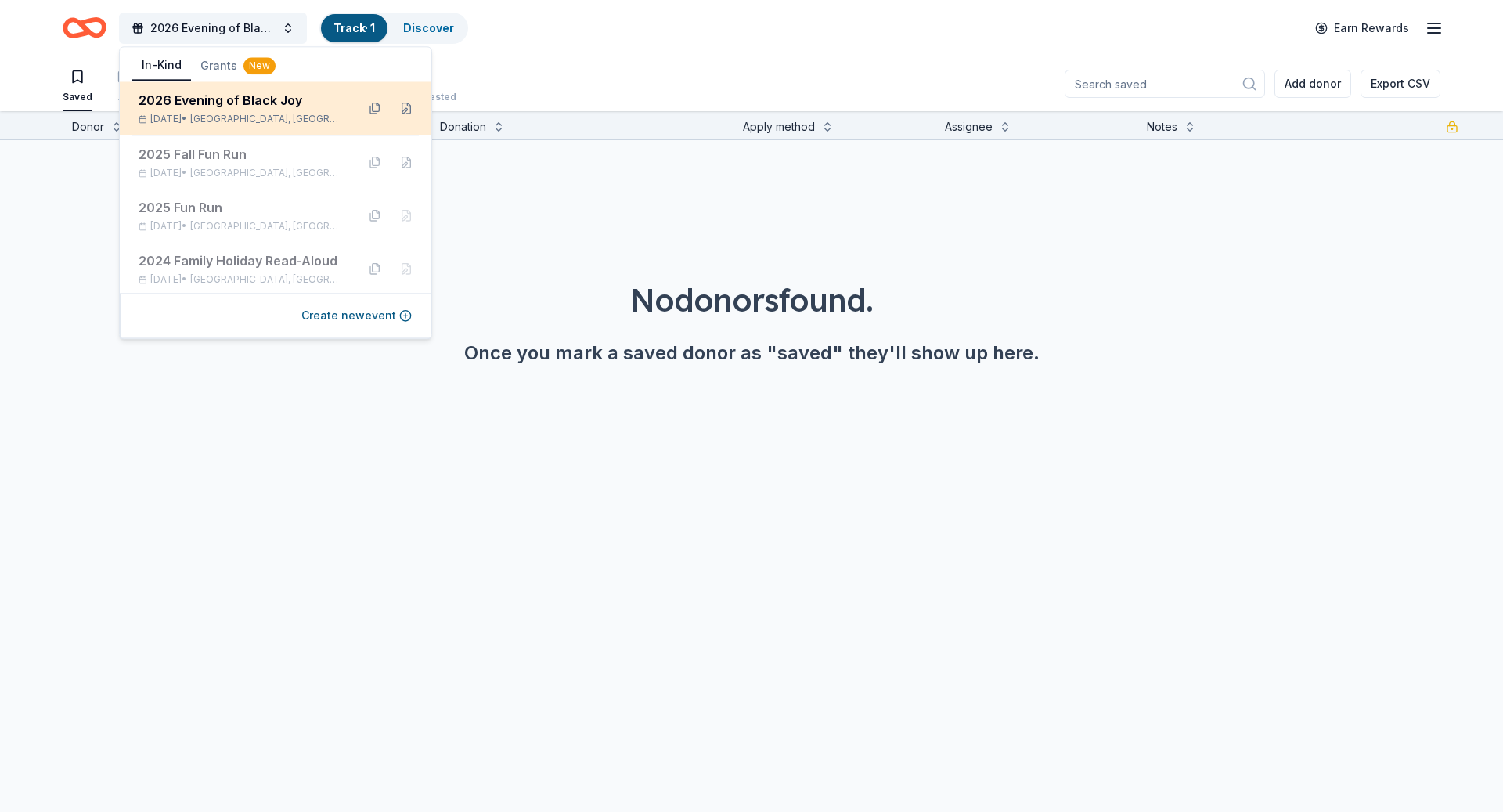
click at [314, 104] on div "2026 Evening of Black Joy" at bounding box center [241, 101] width 205 height 19
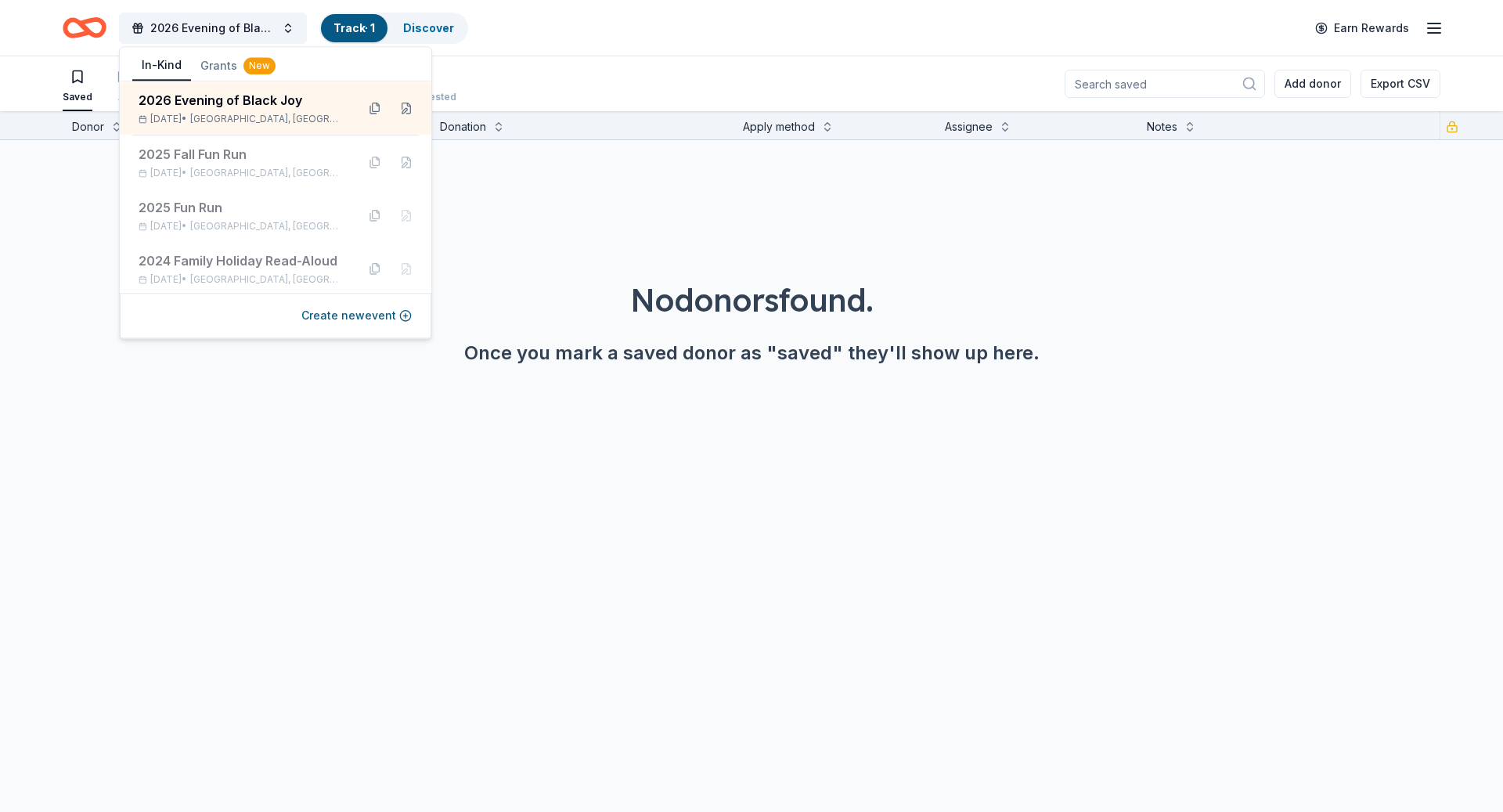
click at [572, 35] on div "2026 Evening of Black Joy Track · 1 Discover Earn Rewards" at bounding box center [751, 28] width 1377 height 36
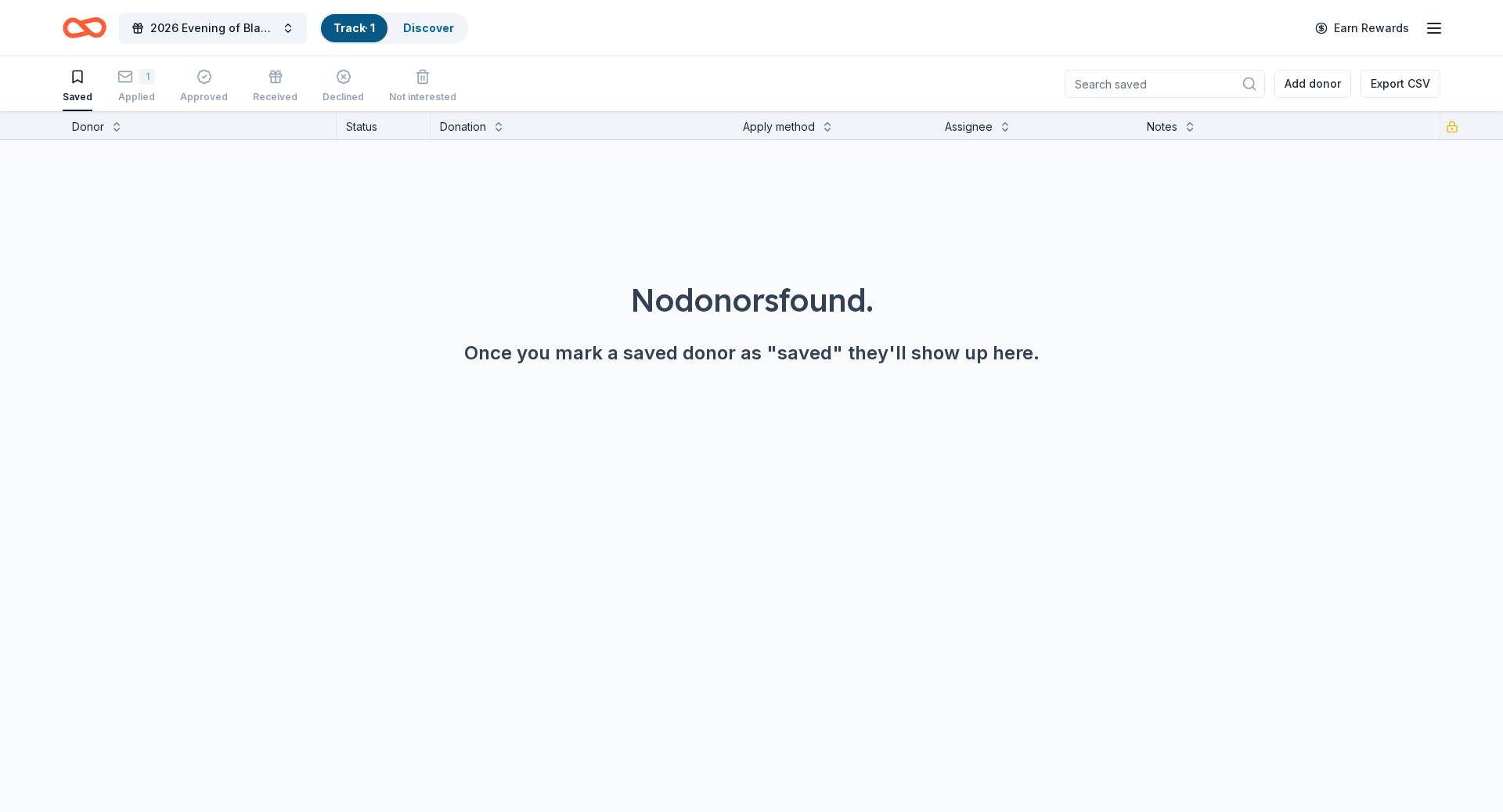
click at [73, 76] on icon "button" at bounding box center [78, 77] width 10 height 12
click at [440, 24] on link "Discover" at bounding box center [428, 28] width 51 height 13
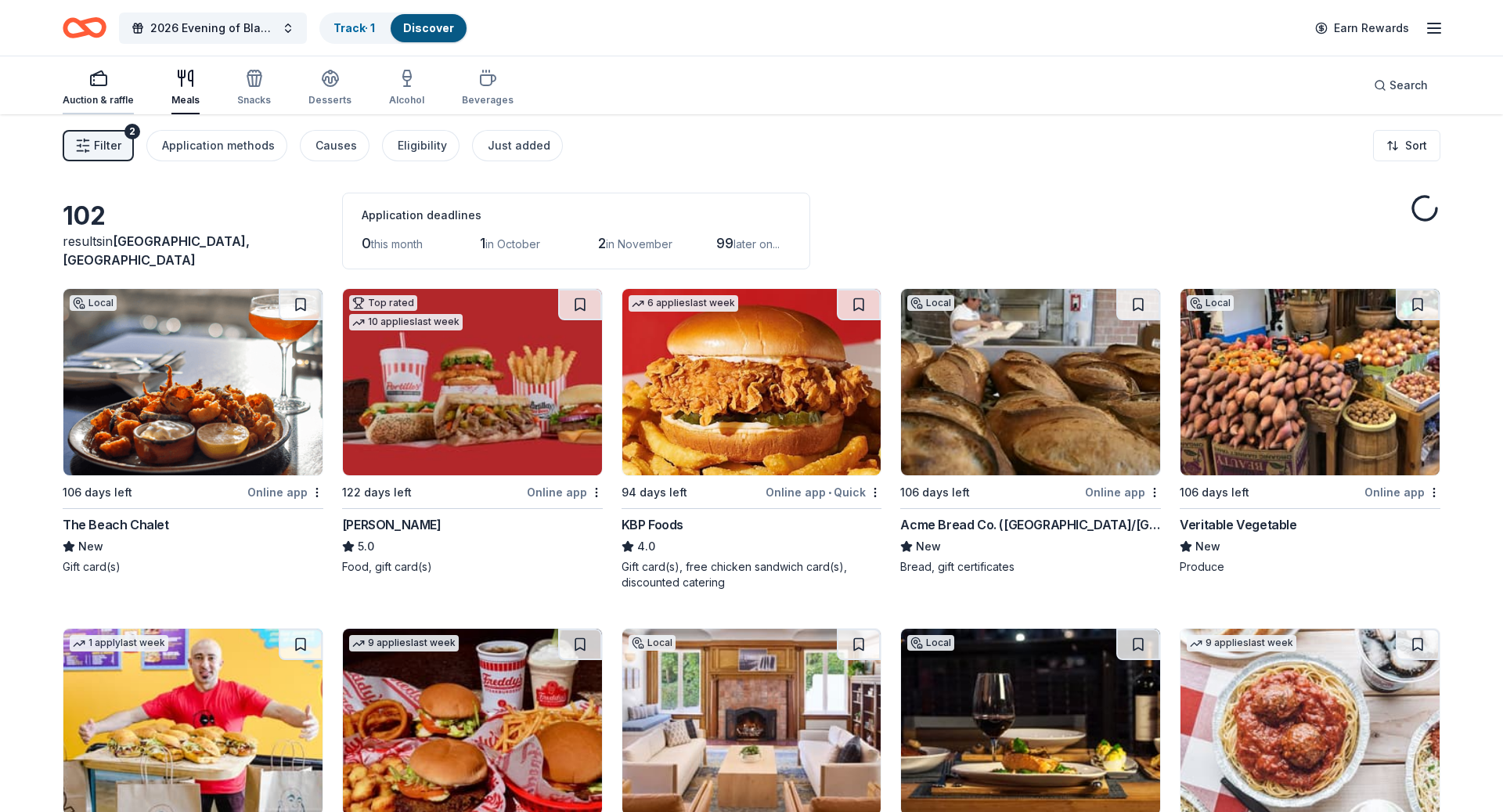
click at [97, 80] on icon "button" at bounding box center [99, 79] width 19 height 19
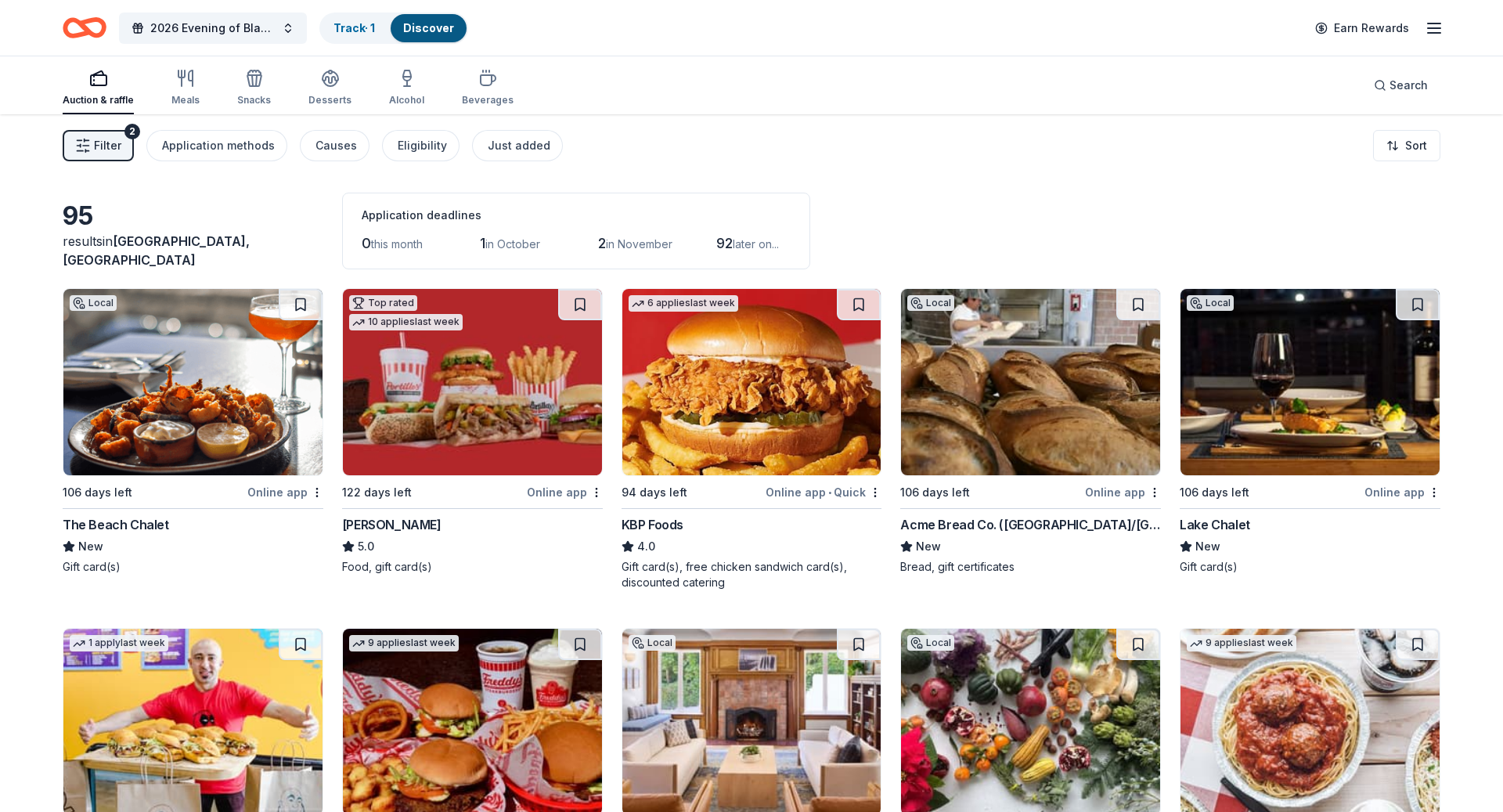
click at [97, 87] on div "Auction & raffle" at bounding box center [98, 87] width 71 height 37
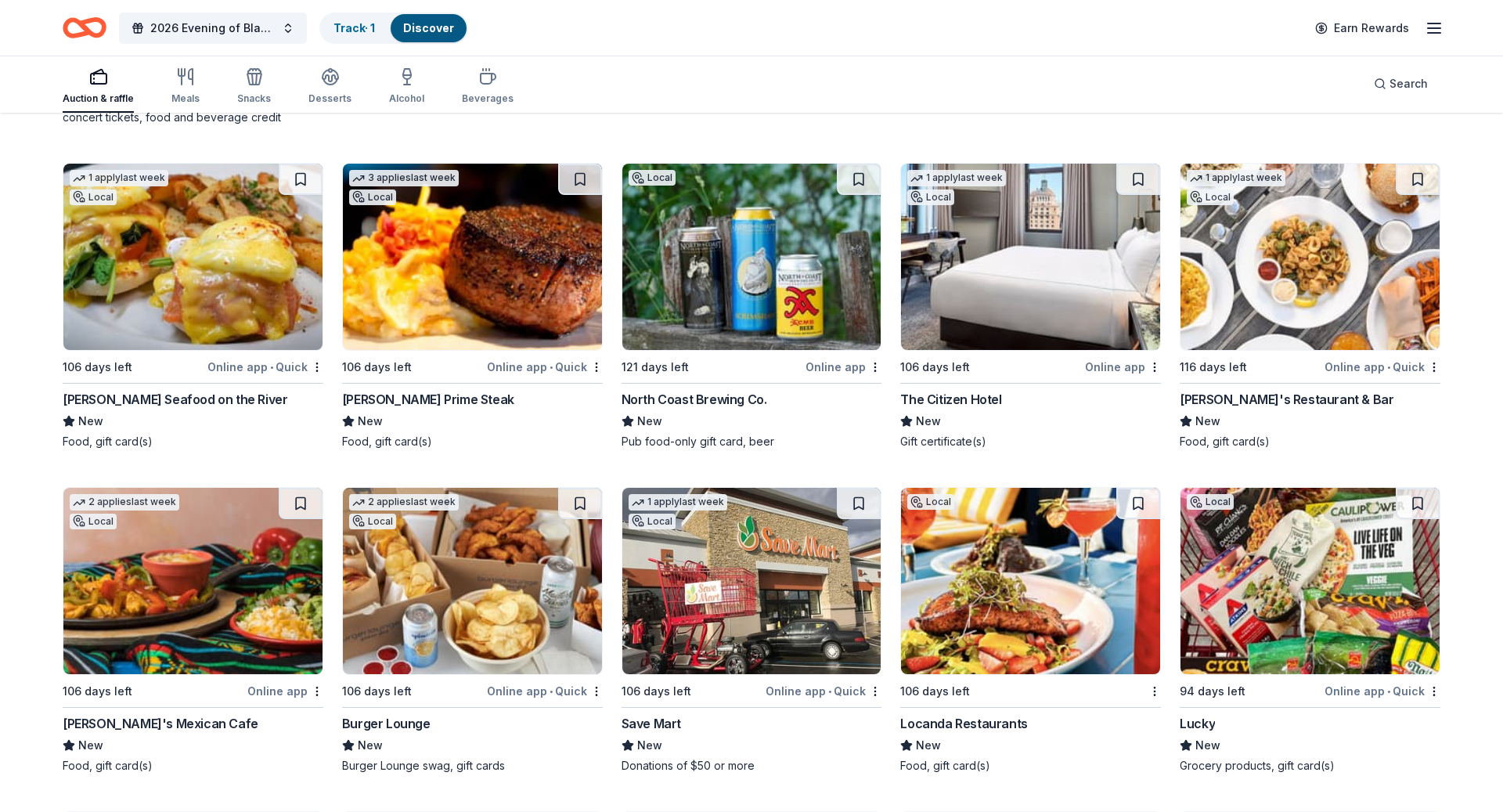
scroll to position [5071, 0]
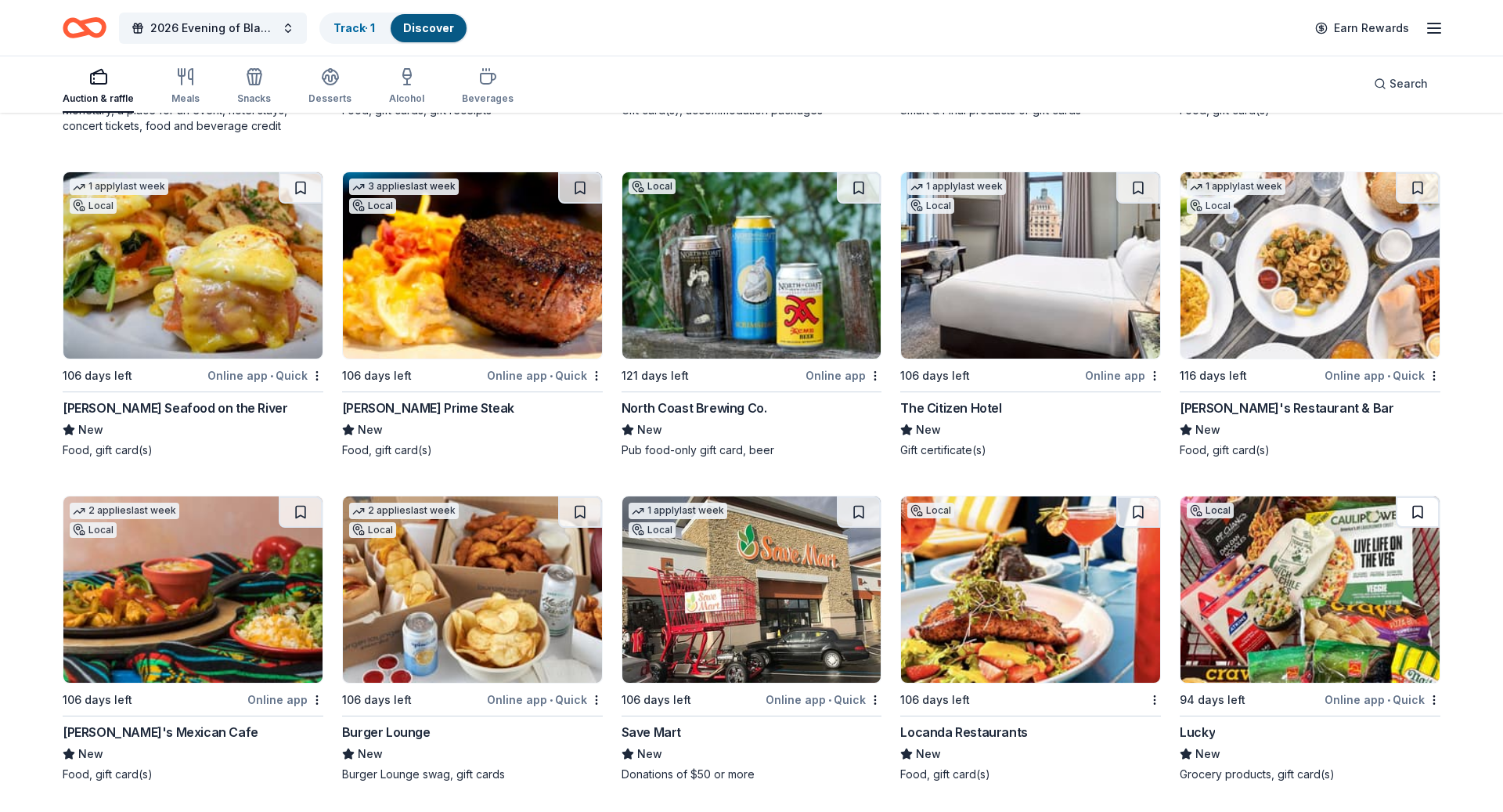
click at [1422, 496] on button at bounding box center [1418, 512] width 44 height 32
click at [859, 496] on button at bounding box center [859, 512] width 44 height 32
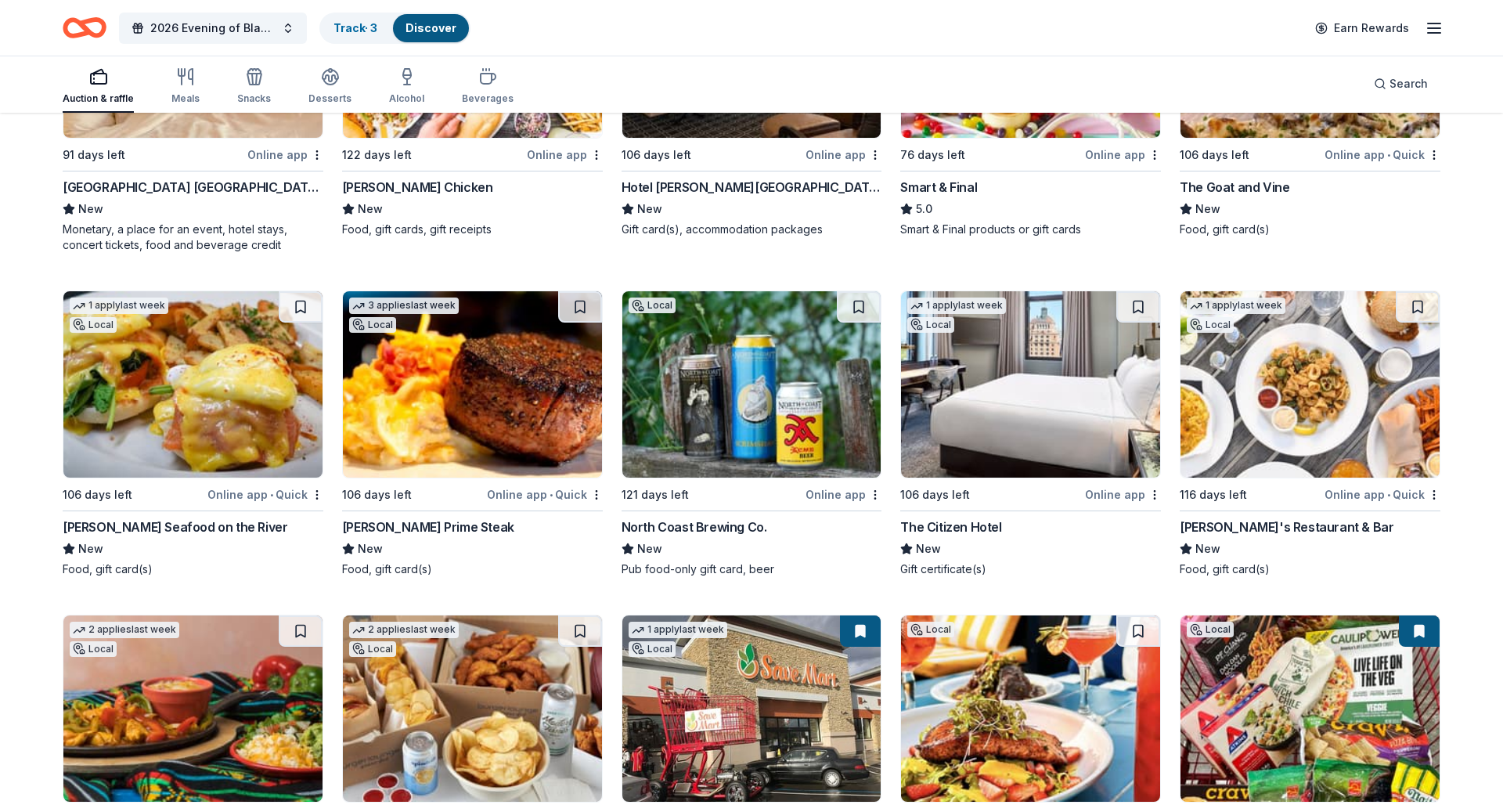
scroll to position [4913, 0]
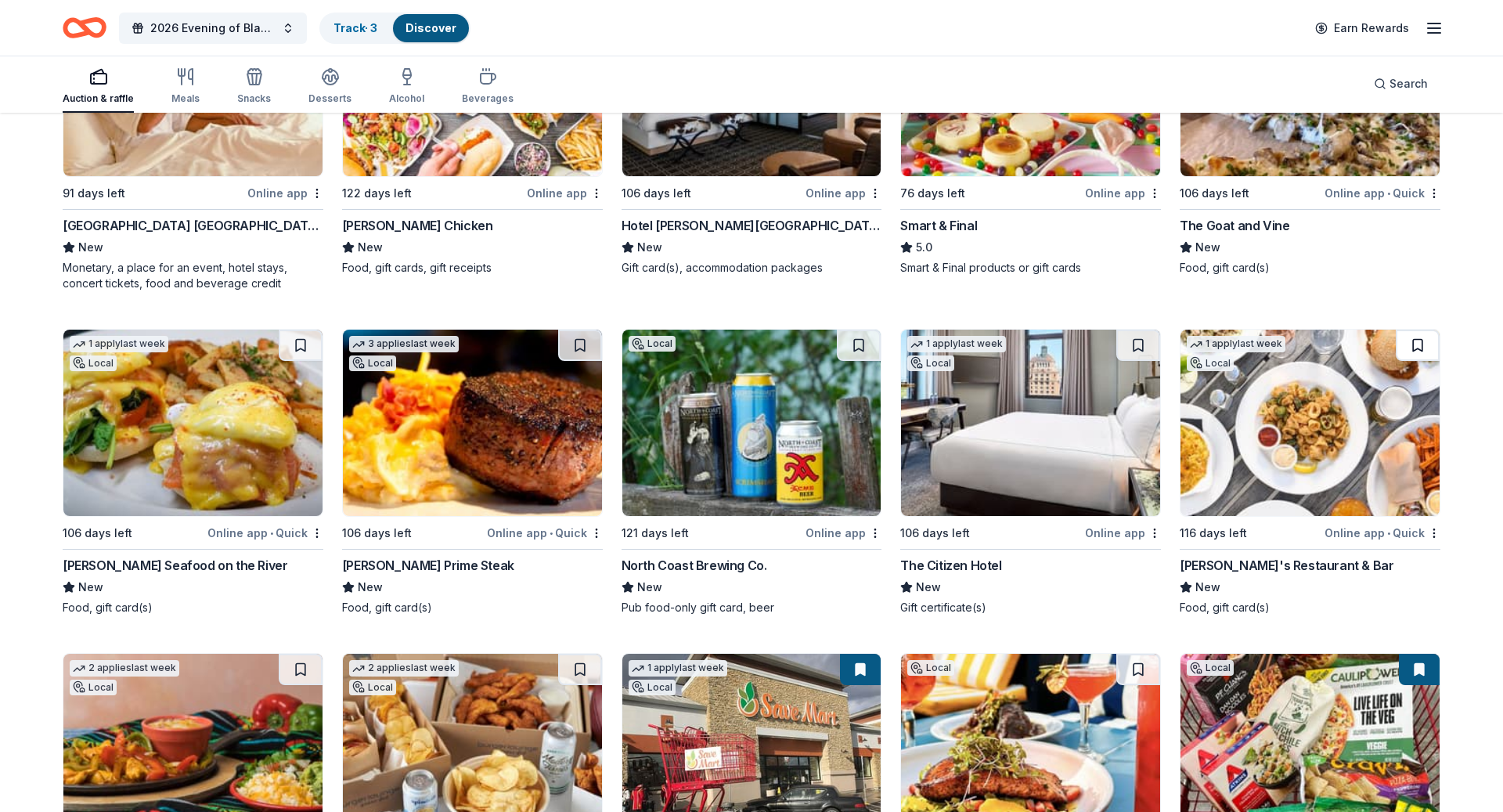
click at [1426, 329] on button at bounding box center [1418, 345] width 44 height 32
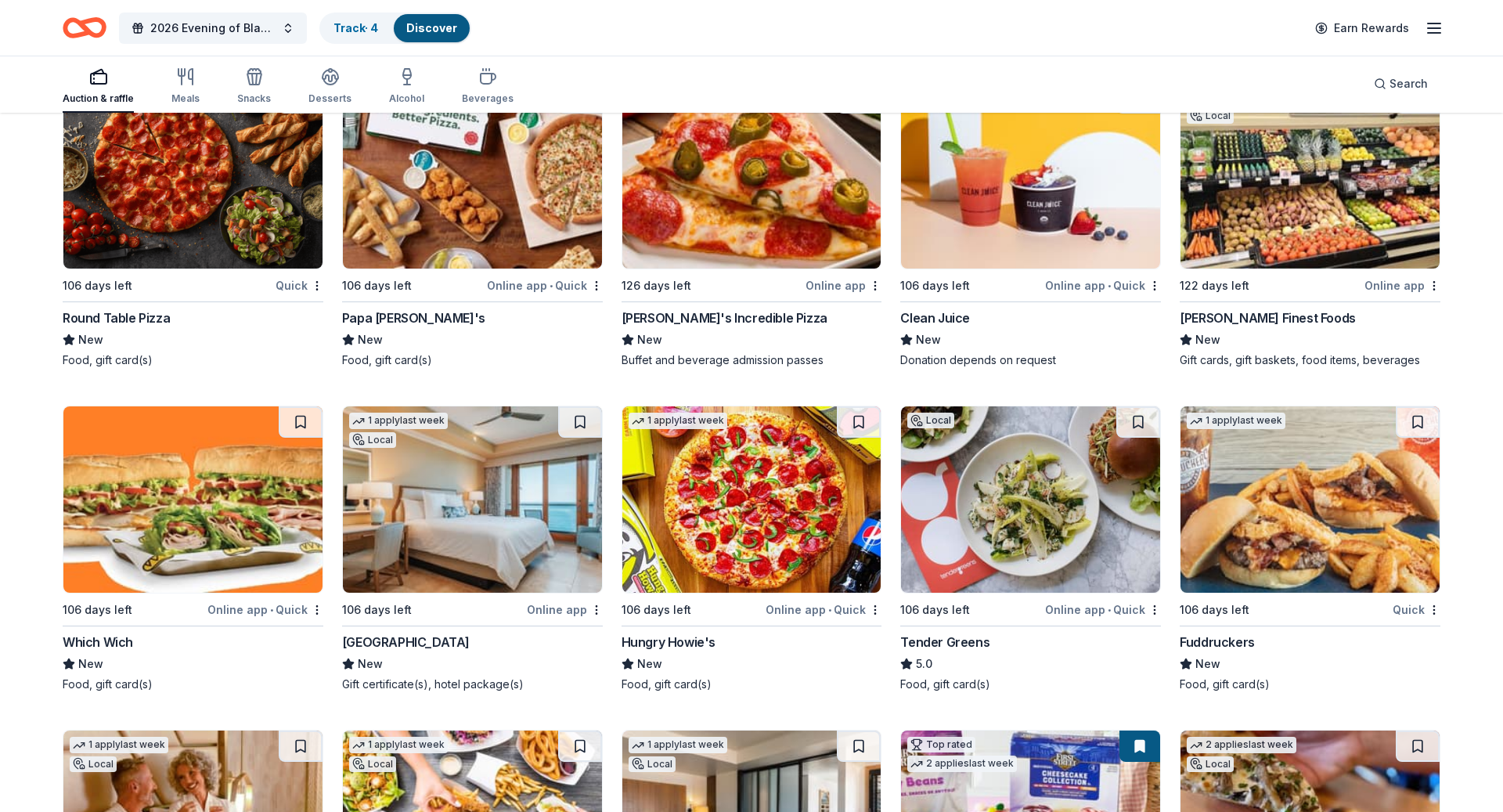
scroll to position [4170, 0]
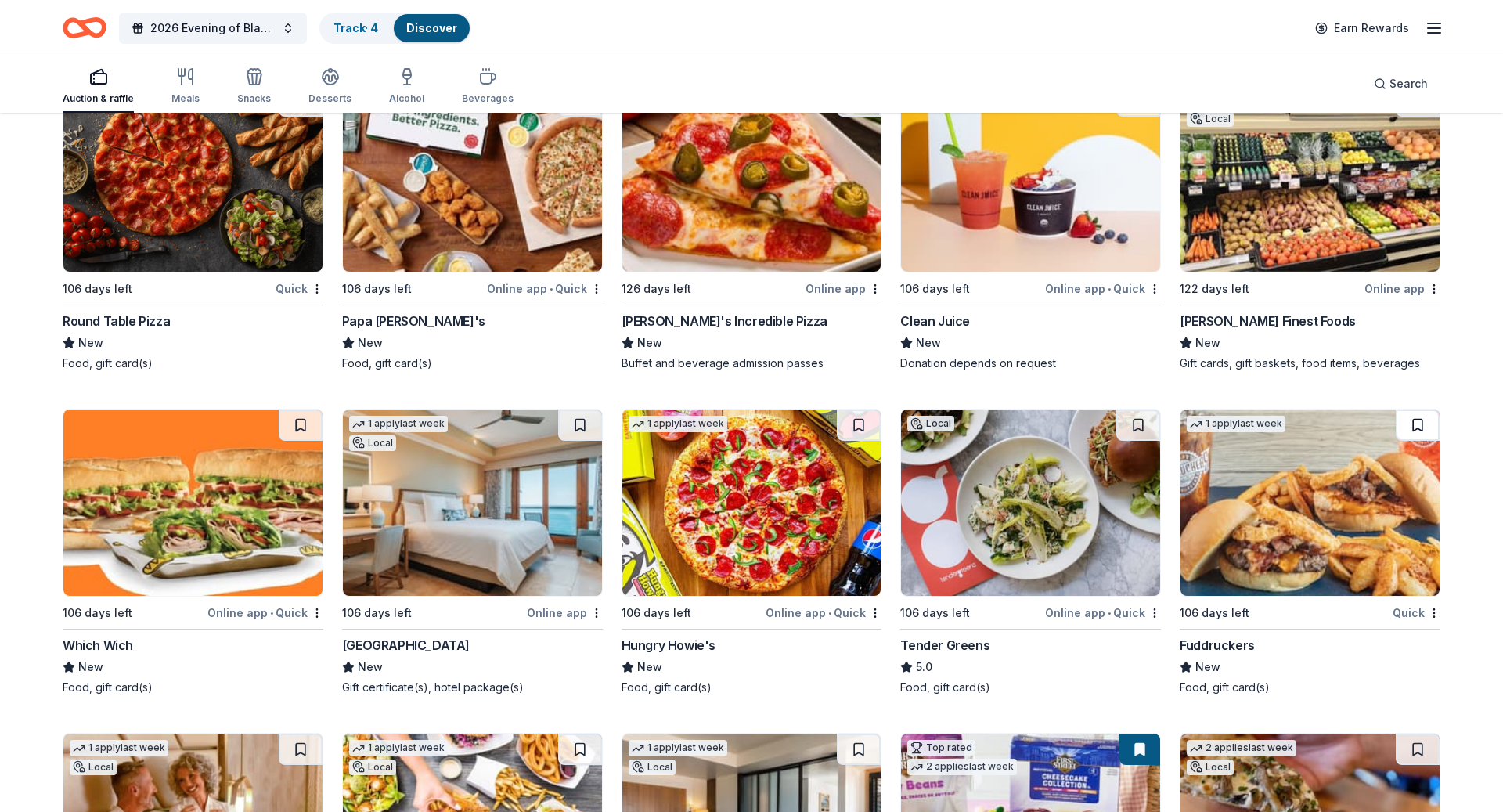
click at [1416, 409] on button at bounding box center [1418, 424] width 44 height 32
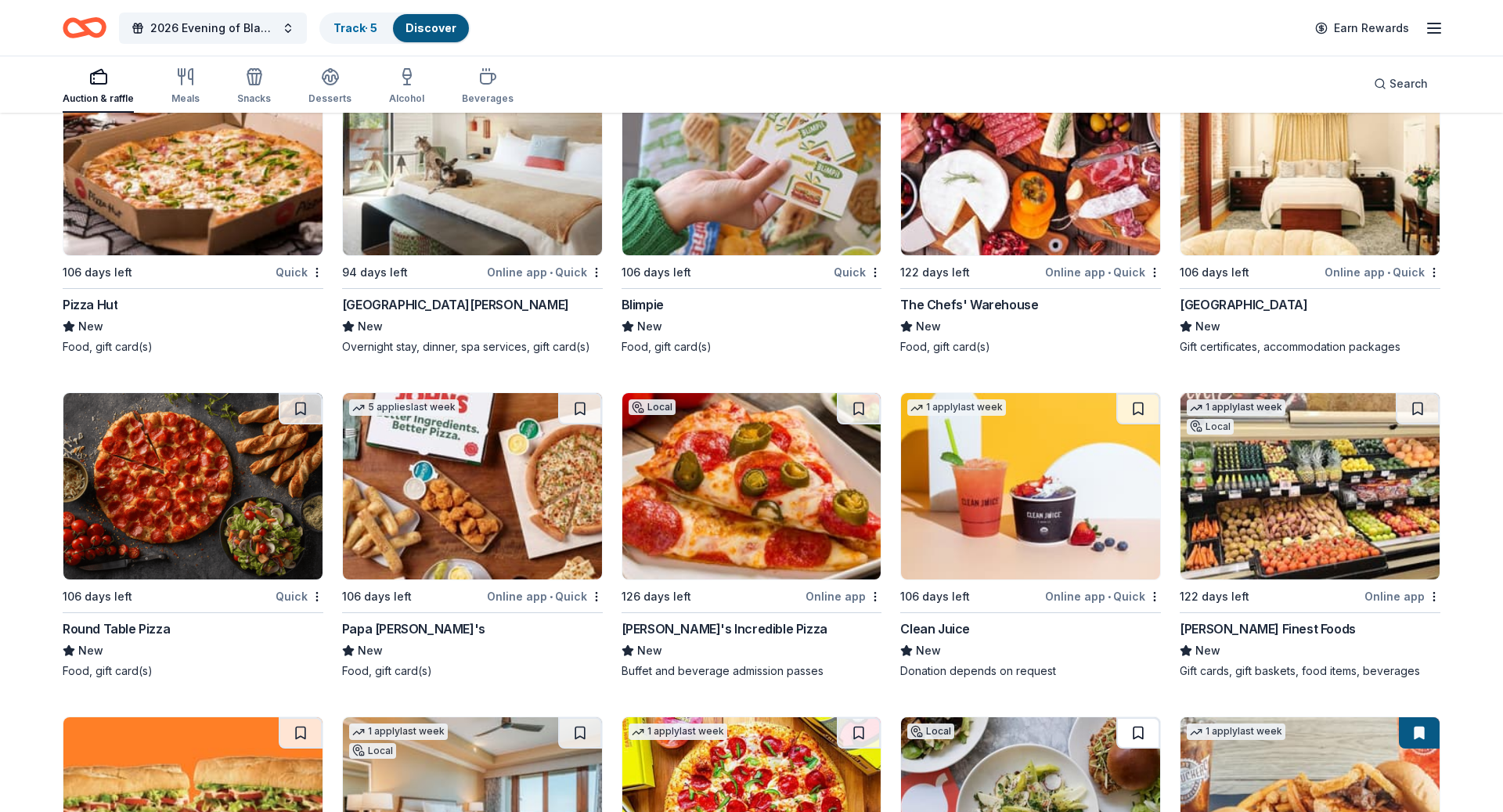
scroll to position [3854, 0]
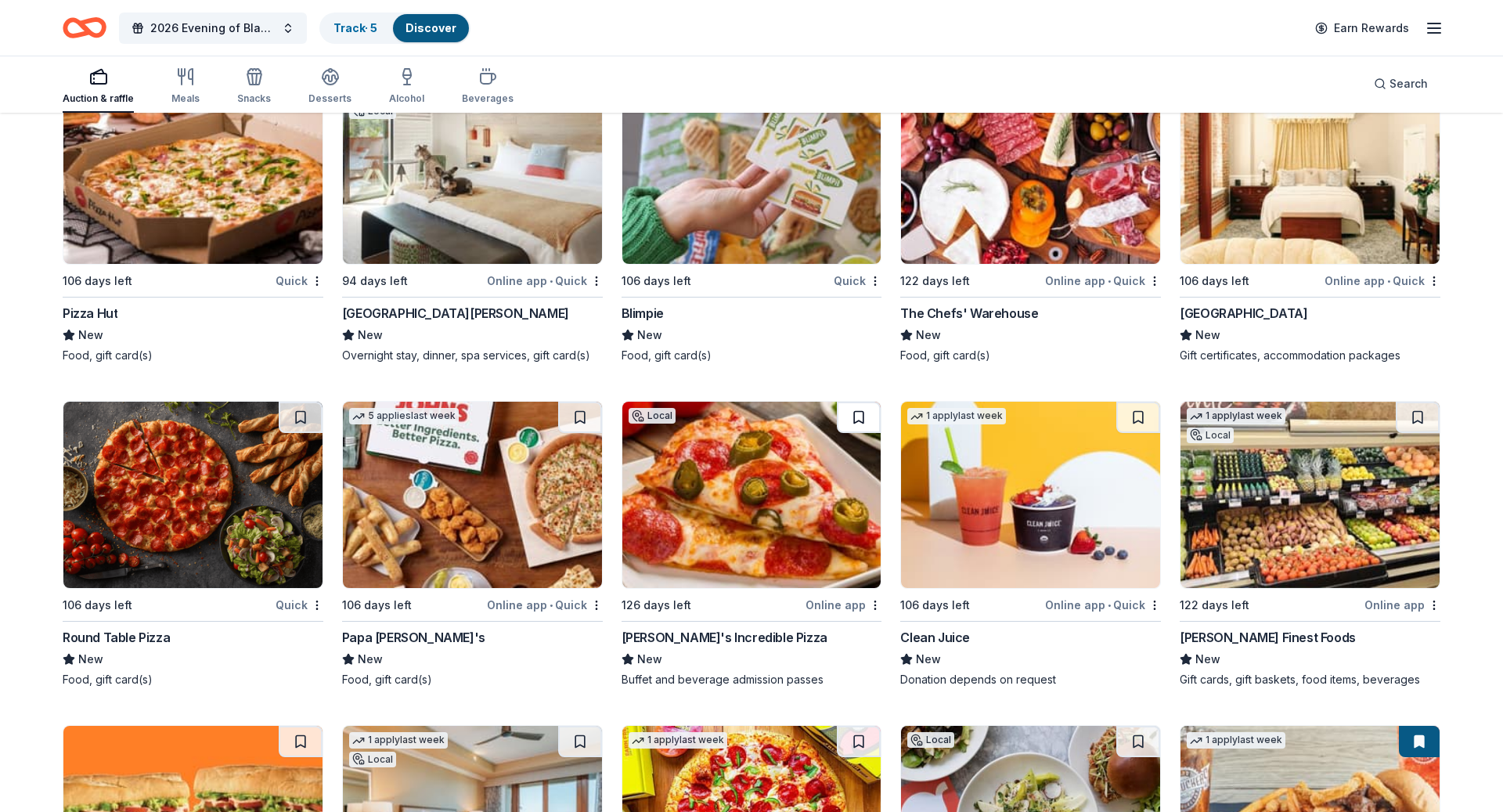
click at [859, 401] on button at bounding box center [859, 417] width 44 height 32
click at [580, 401] on button at bounding box center [580, 417] width 44 height 32
click at [303, 401] on button at bounding box center [300, 417] width 44 height 32
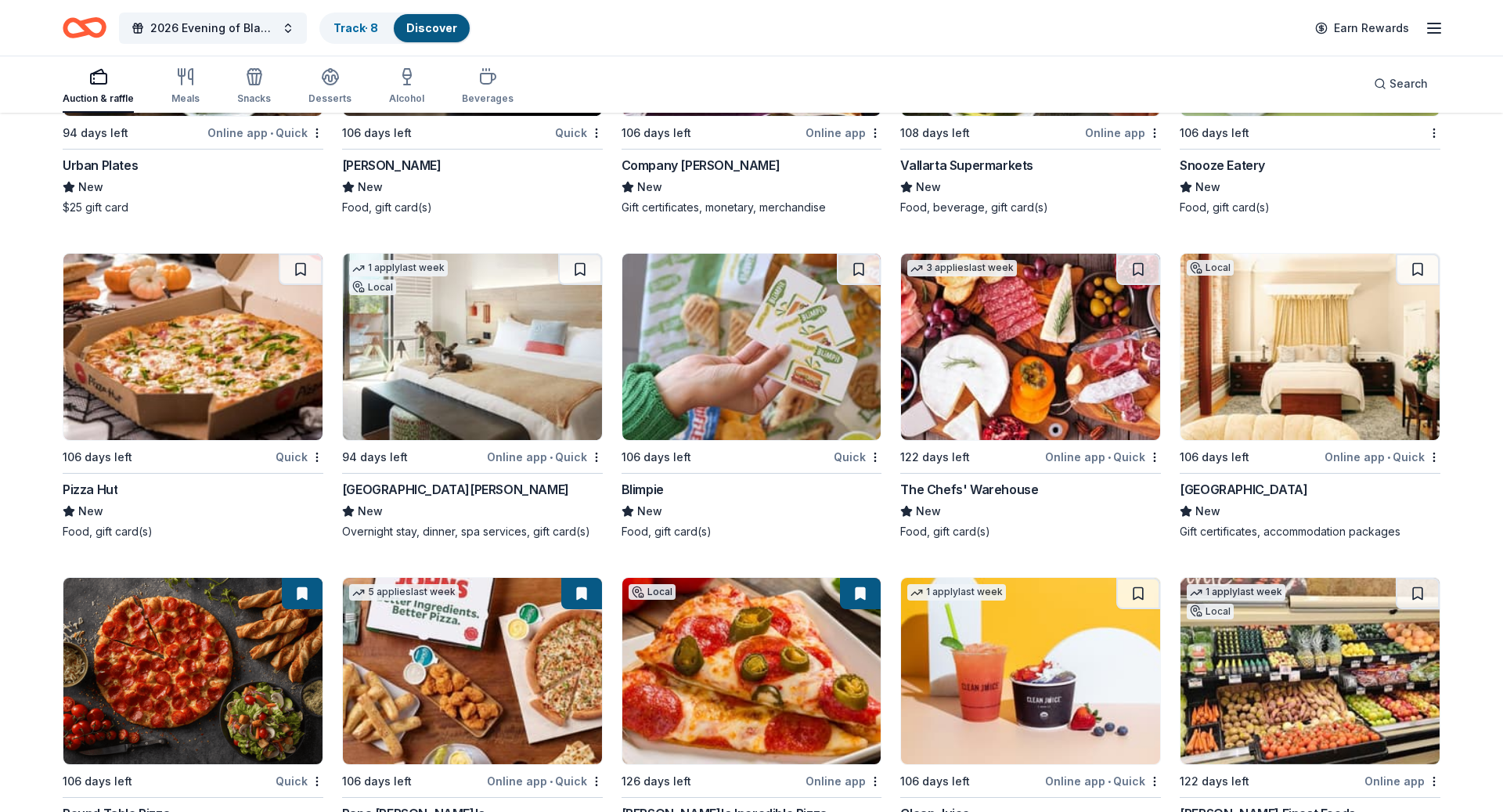
scroll to position [3671, 0]
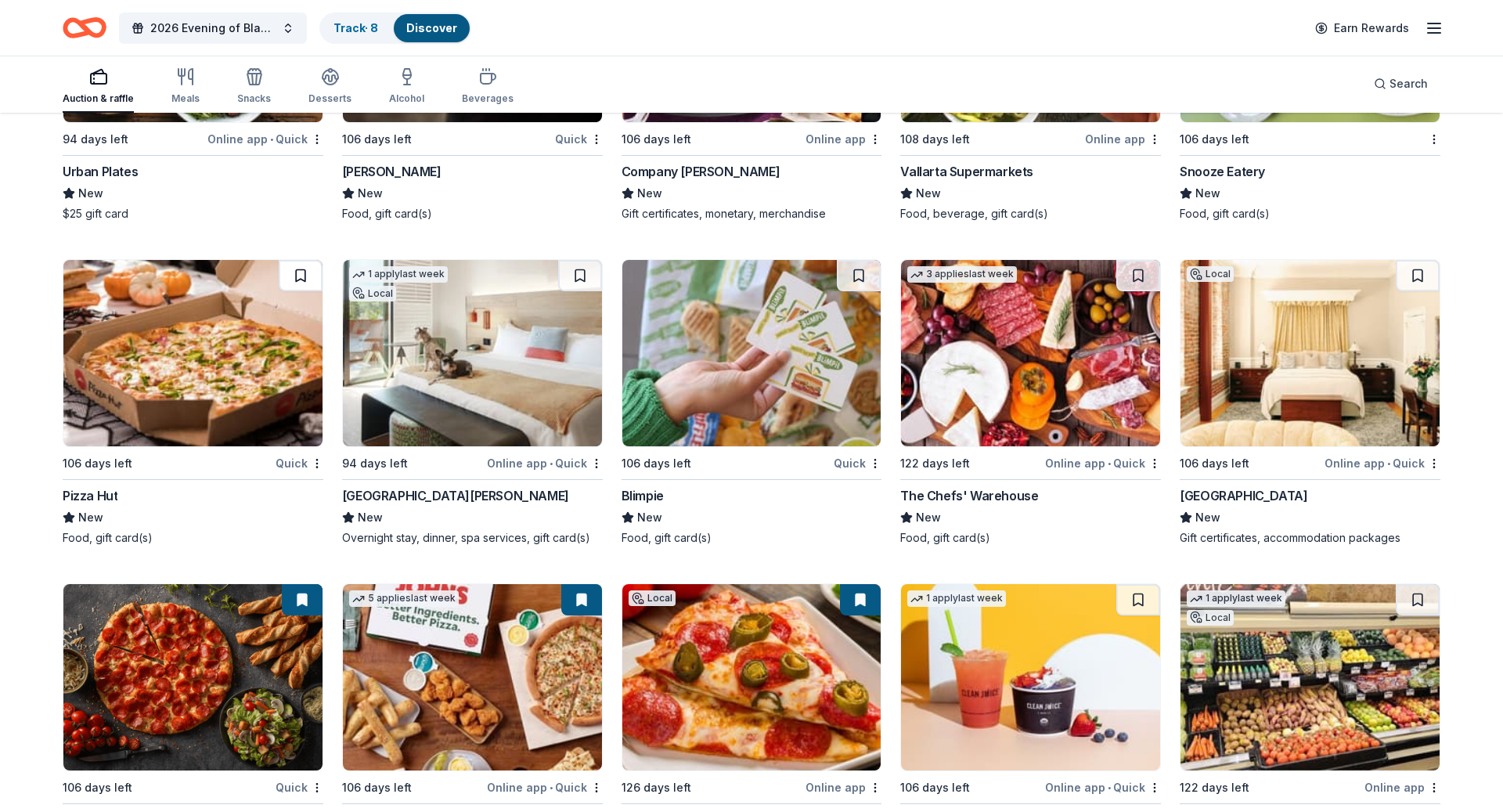
click at [297, 260] on button at bounding box center [300, 275] width 44 height 32
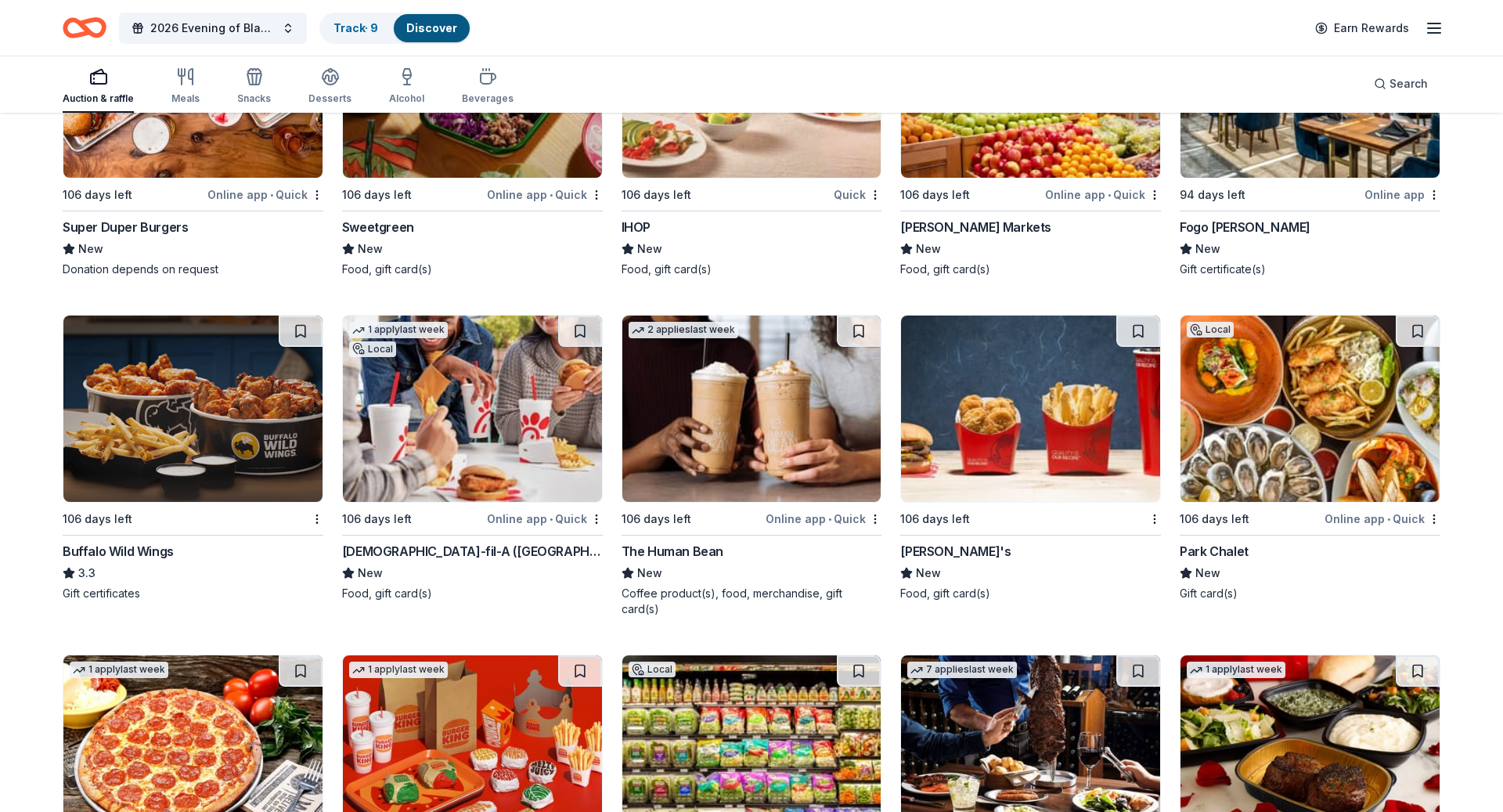
scroll to position [2611, 0]
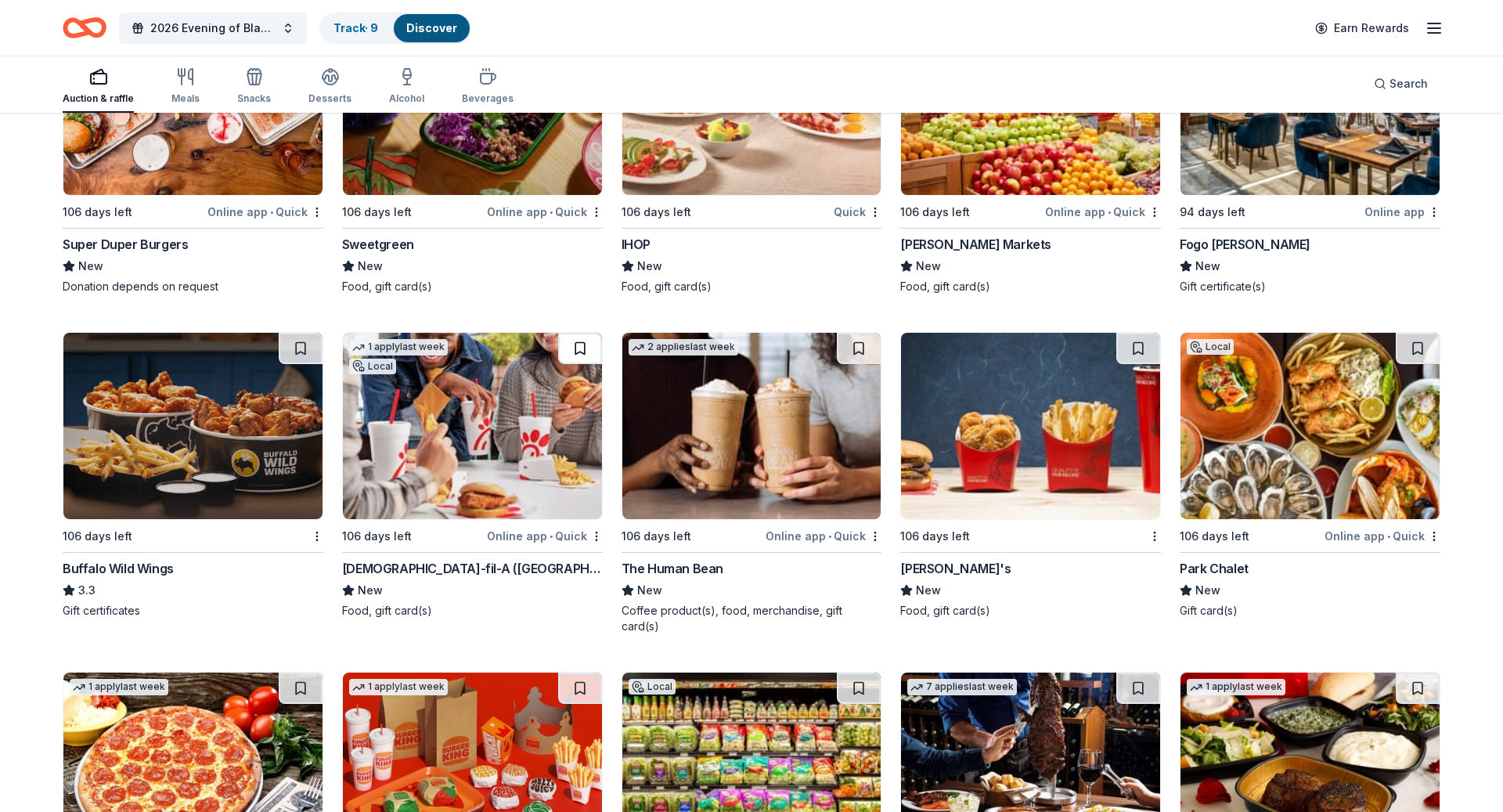
click at [584, 346] on button at bounding box center [580, 348] width 44 height 32
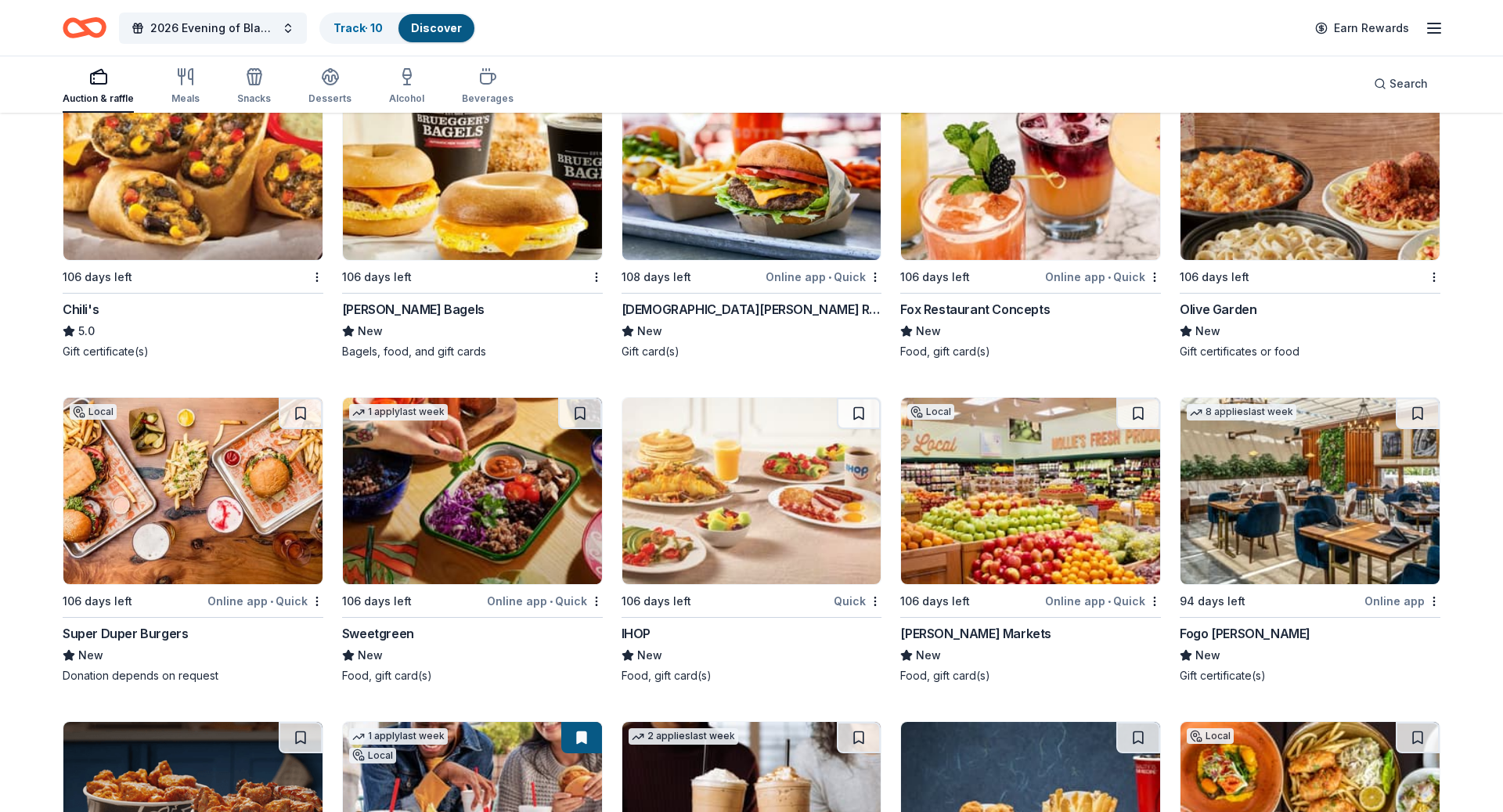
scroll to position [2219, 0]
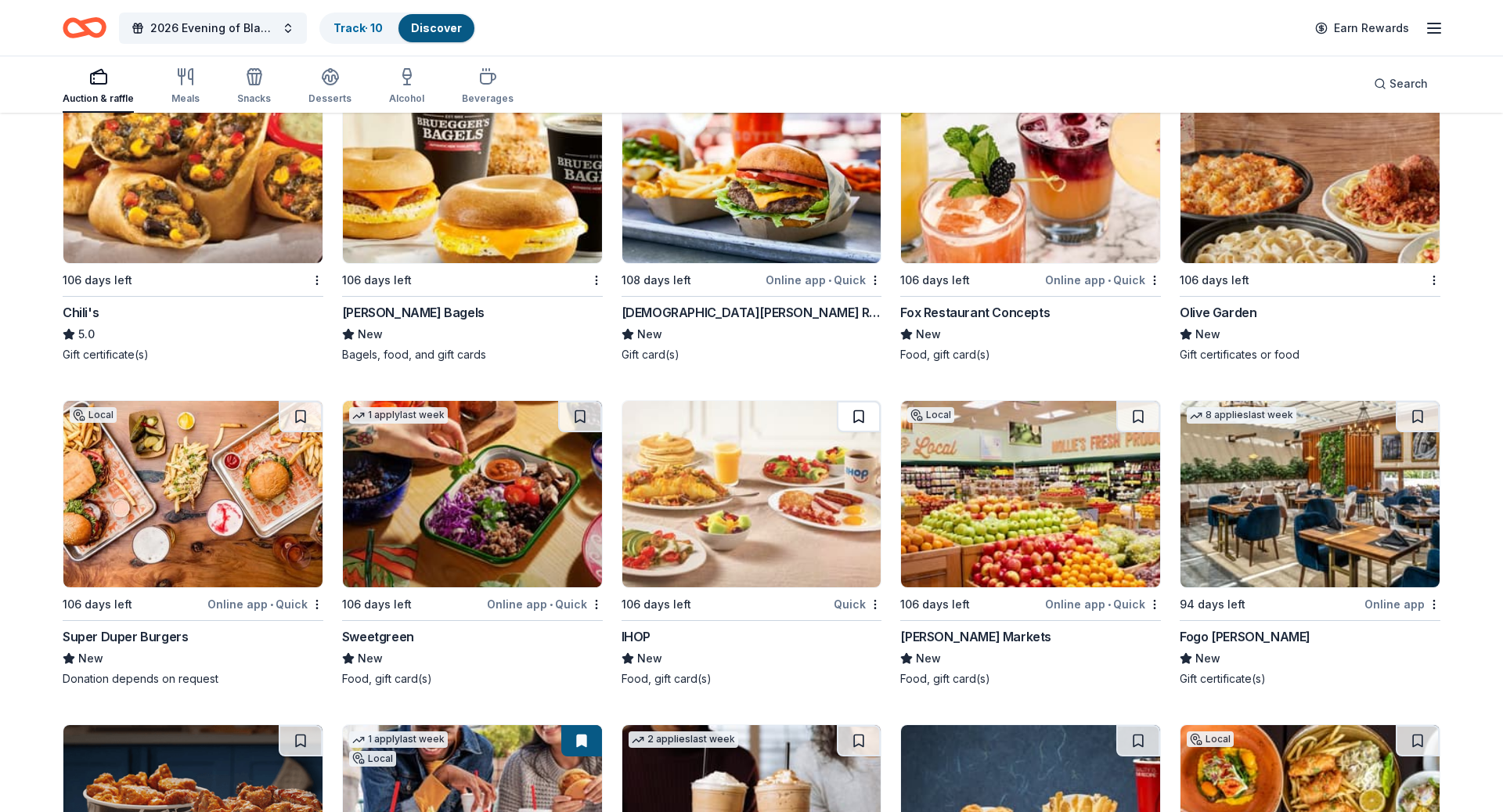
click at [865, 414] on button at bounding box center [859, 417] width 44 height 32
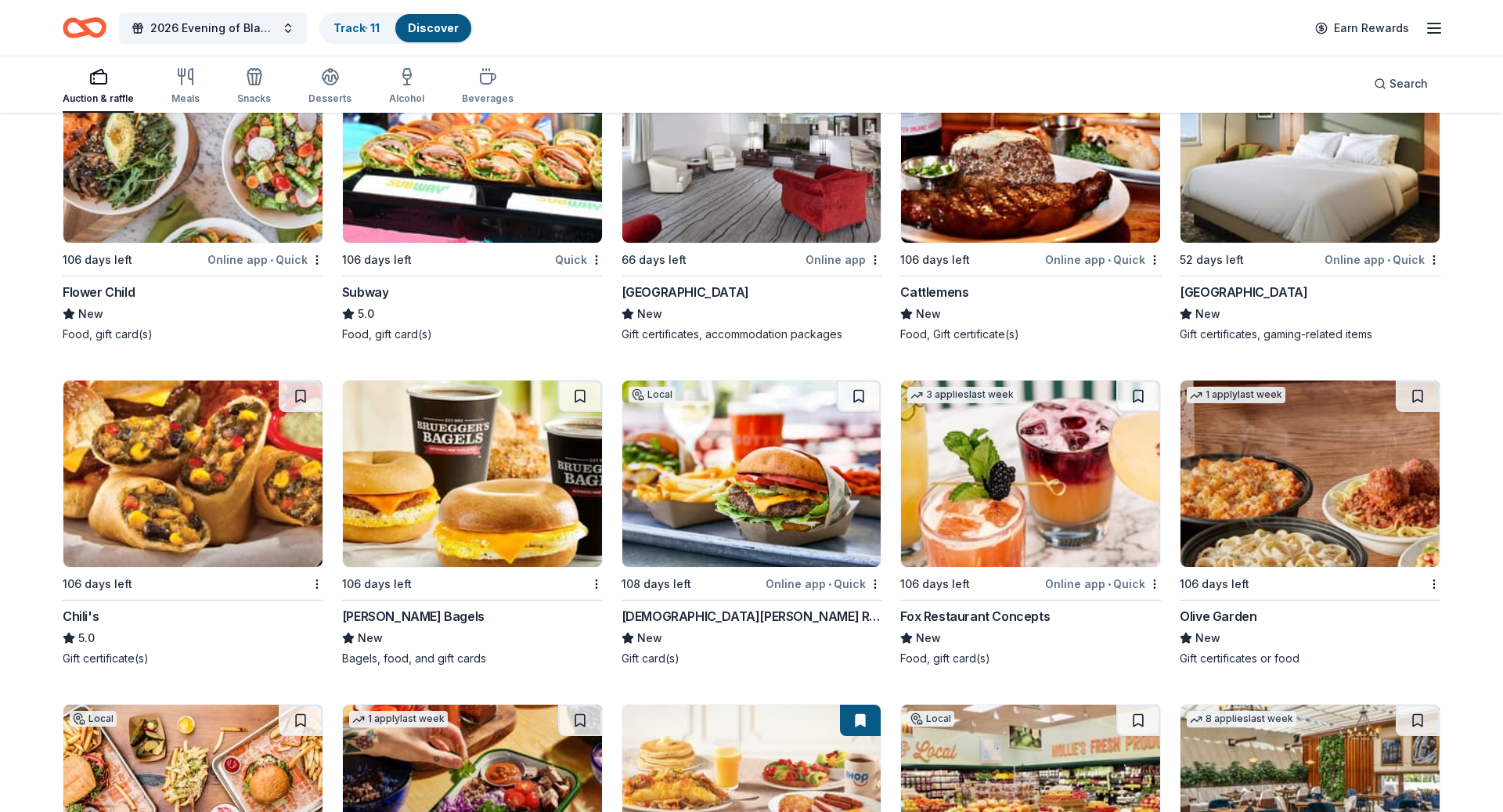
scroll to position [1913, 0]
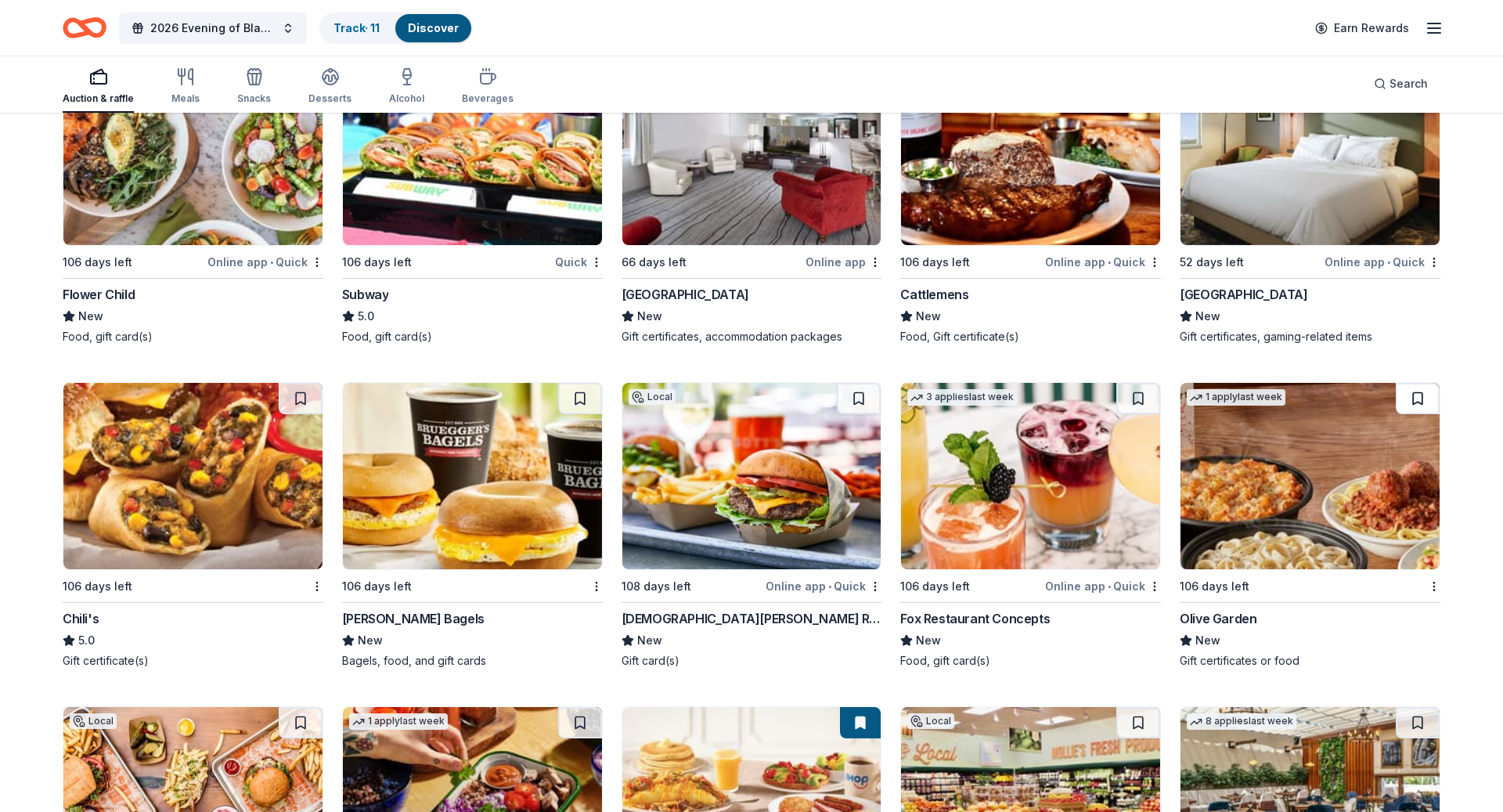
click at [1418, 399] on button at bounding box center [1418, 398] width 44 height 32
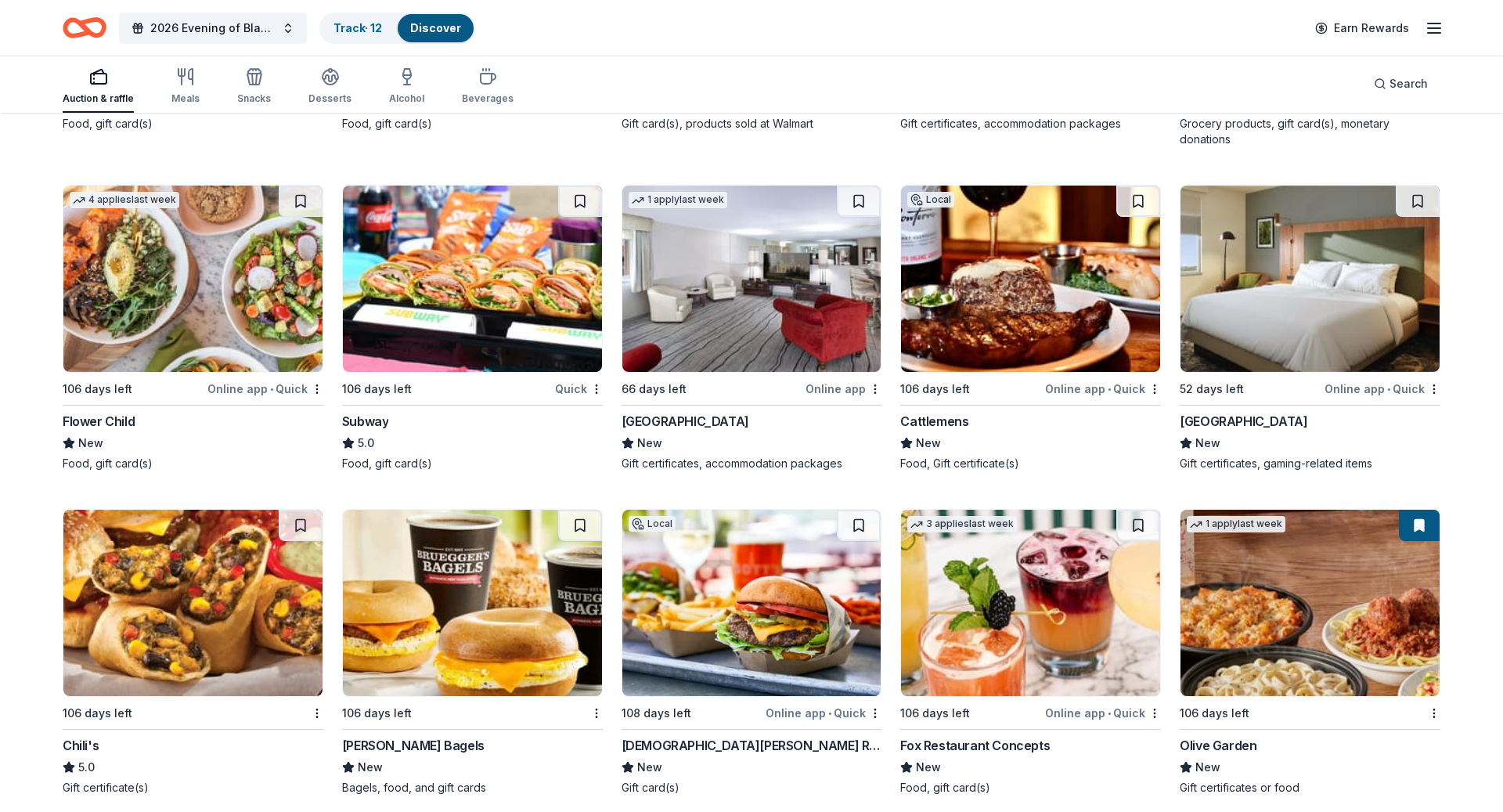
scroll to position [1784, 0]
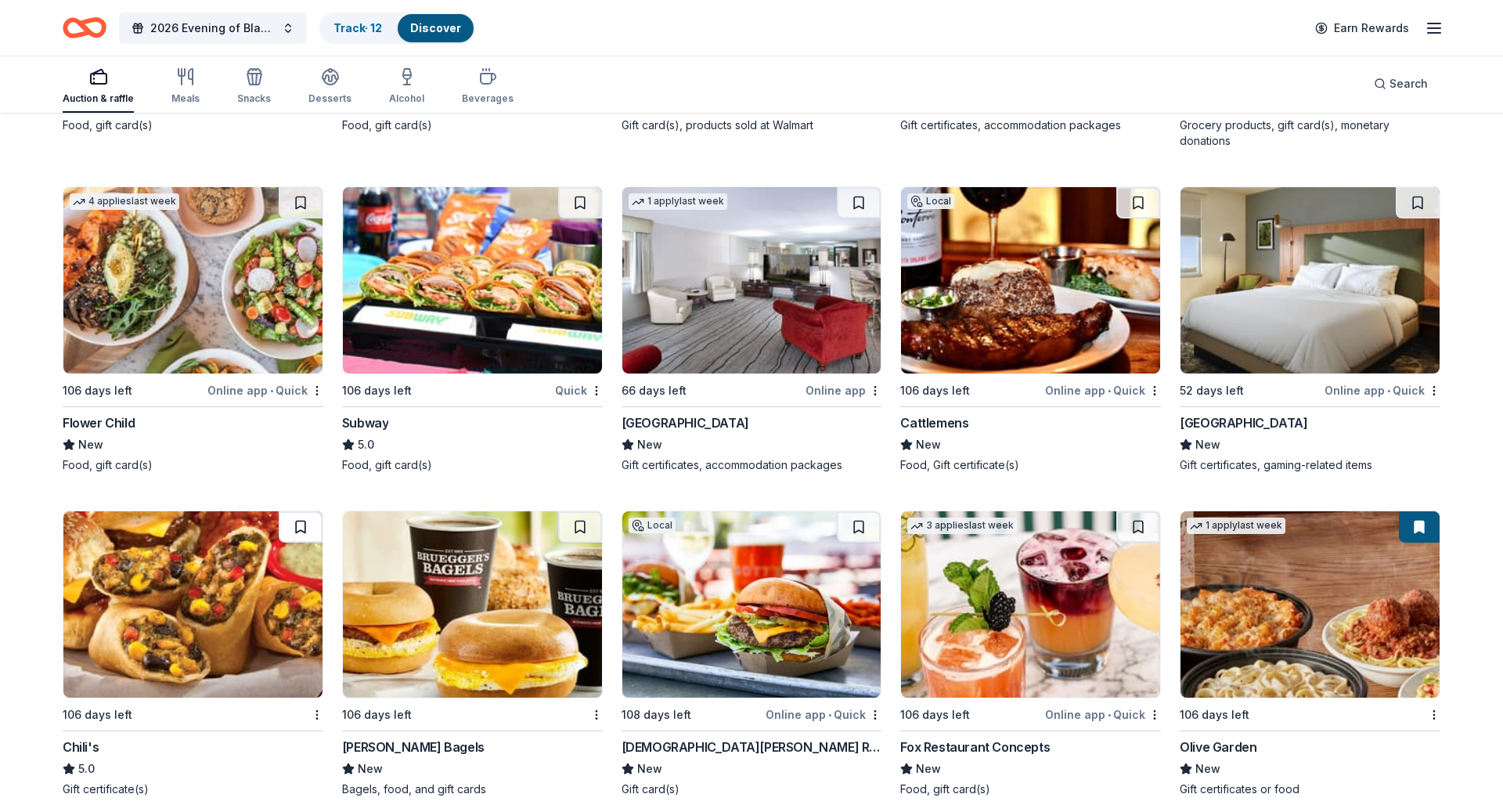
click at [298, 519] on button at bounding box center [300, 526] width 44 height 32
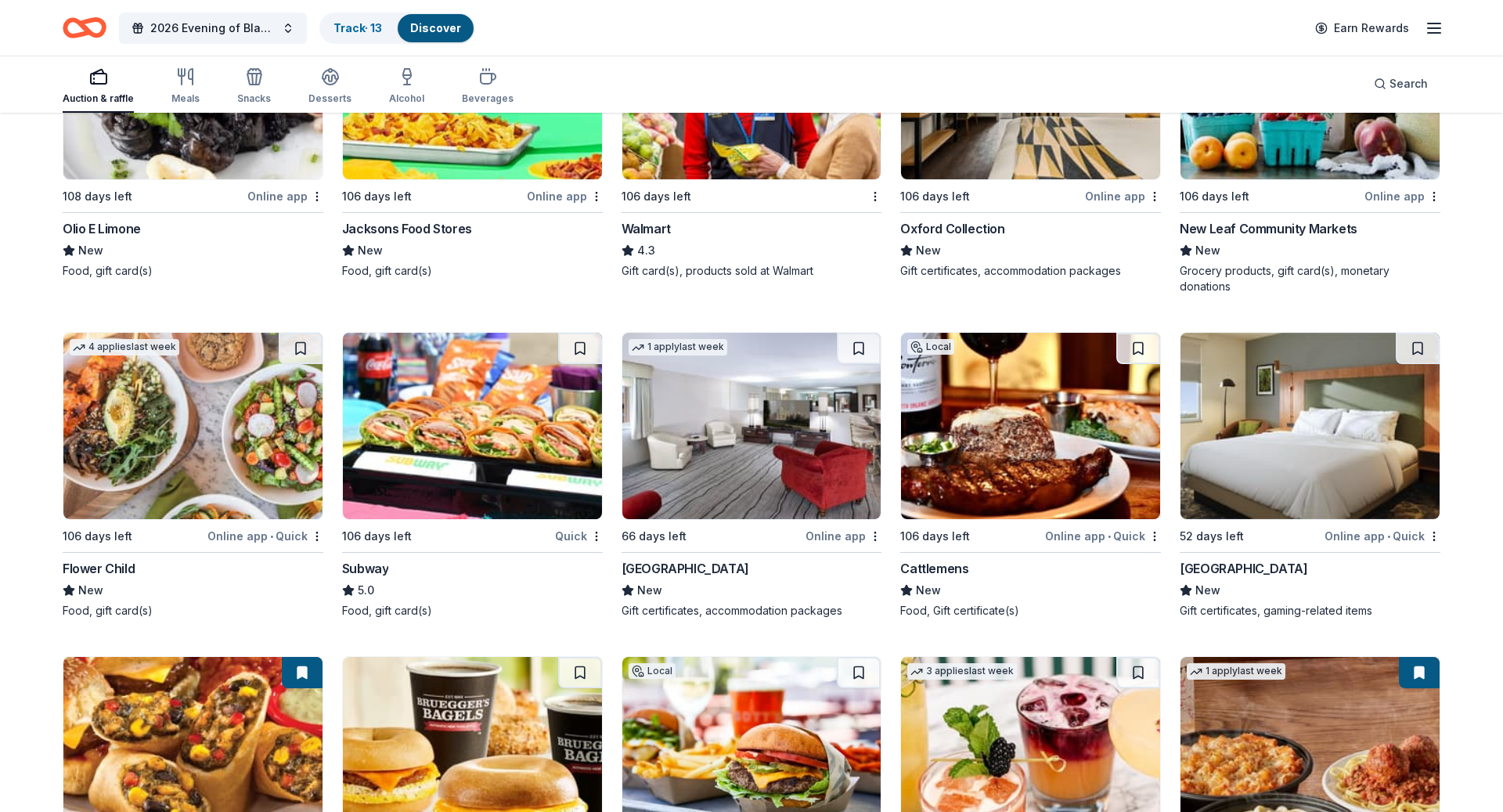
scroll to position [1595, 0]
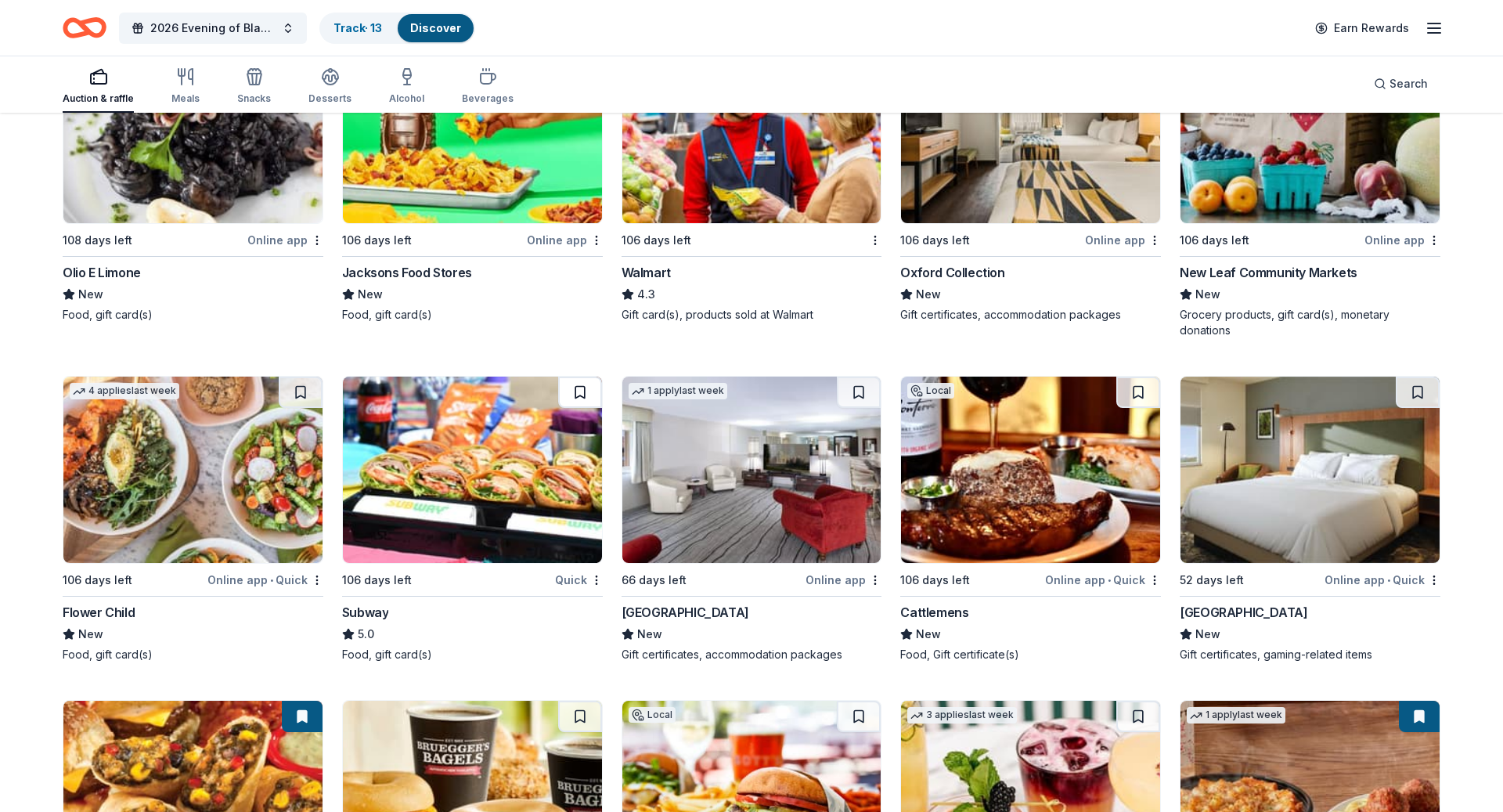
click at [583, 388] on button at bounding box center [580, 392] width 44 height 32
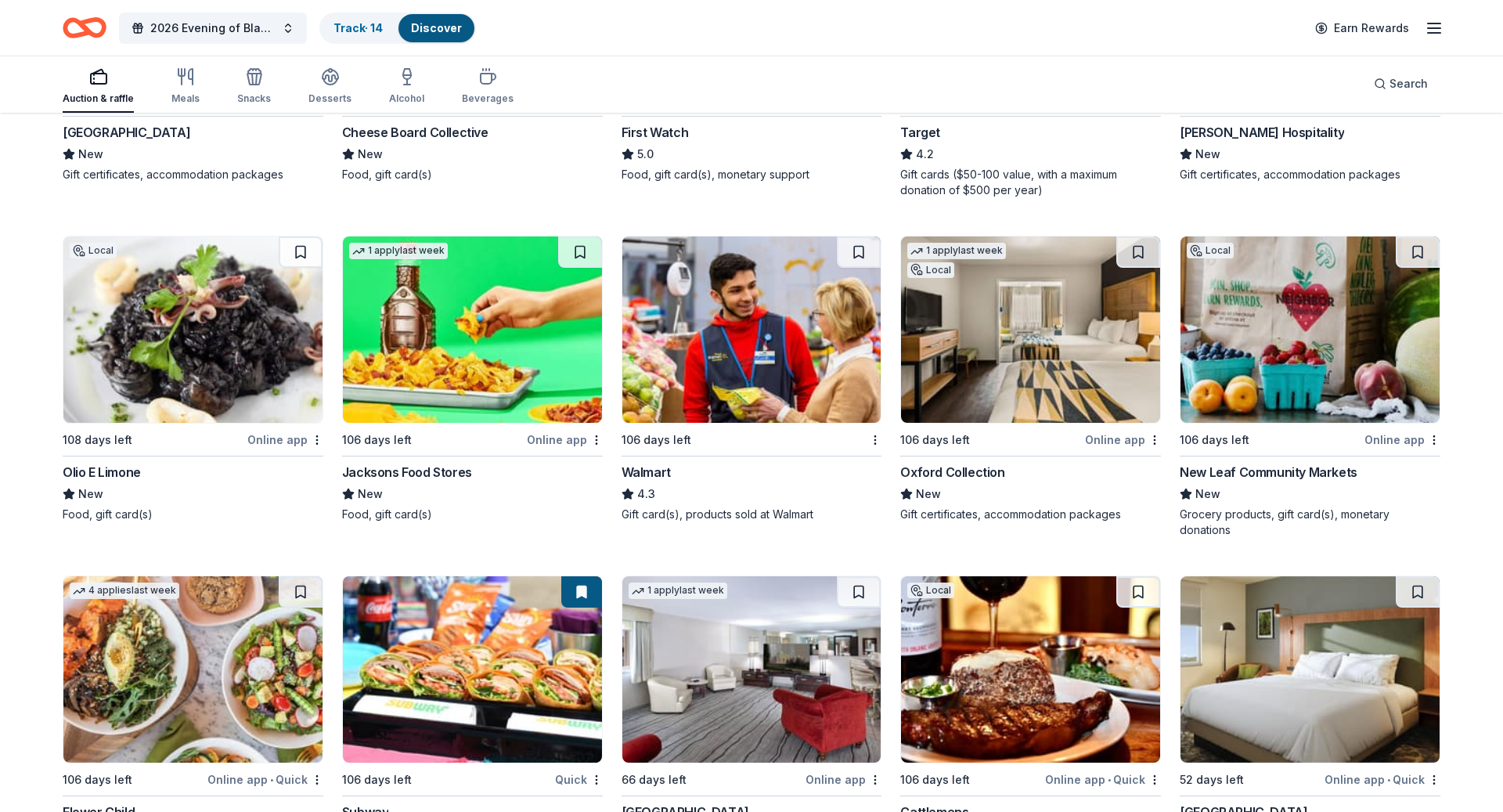
scroll to position [1387, 0]
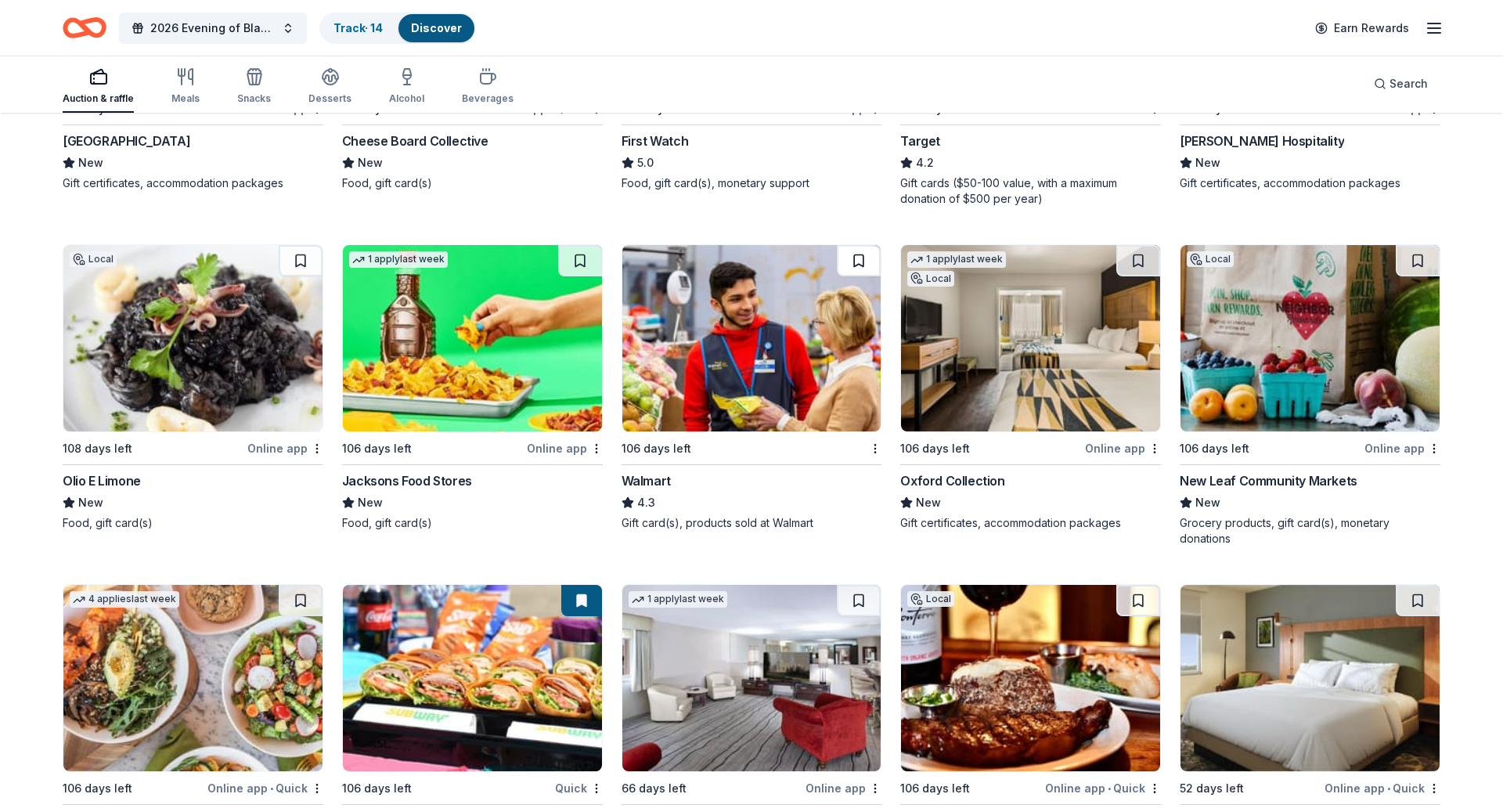
click at [858, 258] on button at bounding box center [859, 260] width 44 height 32
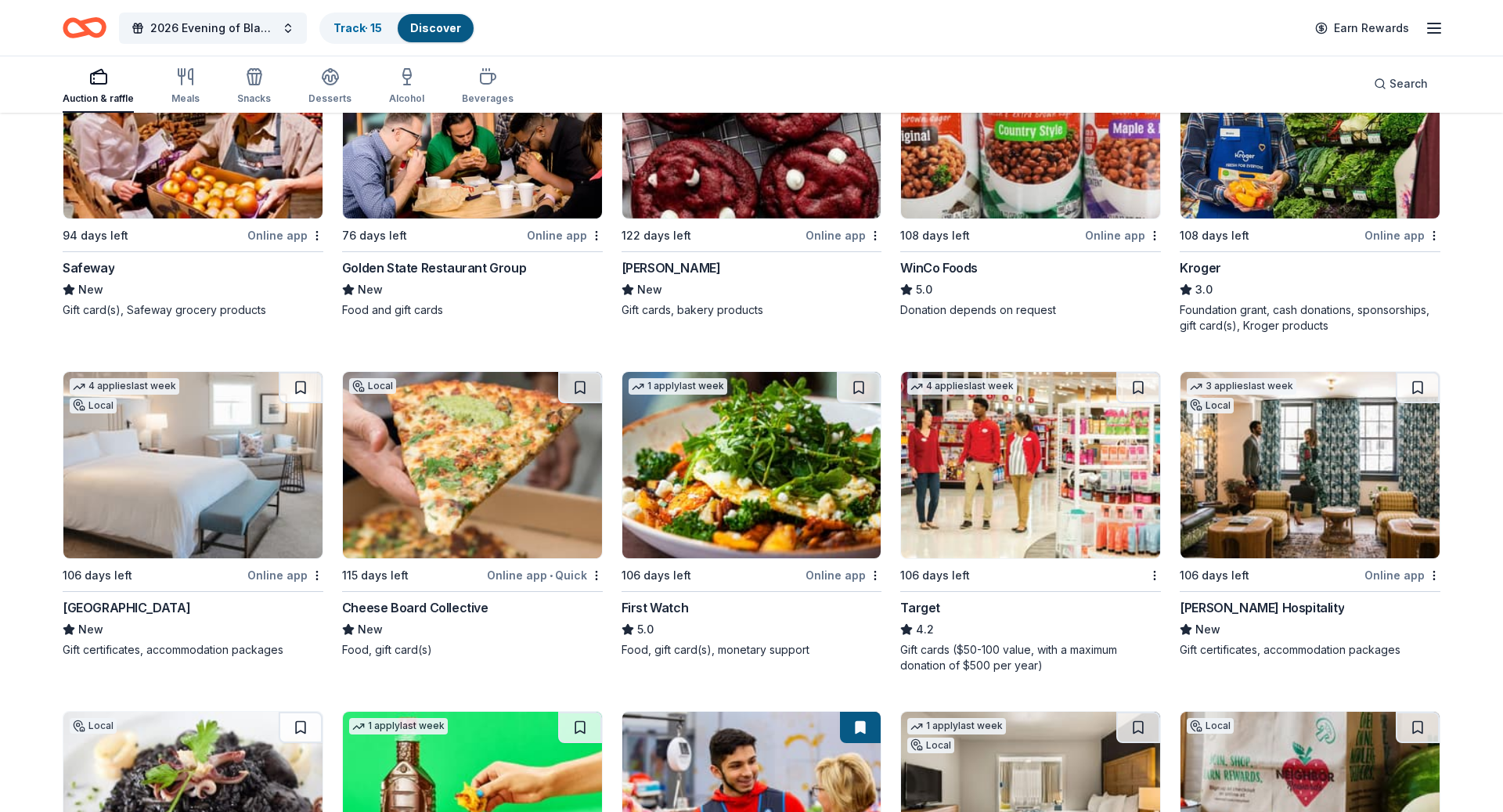
scroll to position [917, 0]
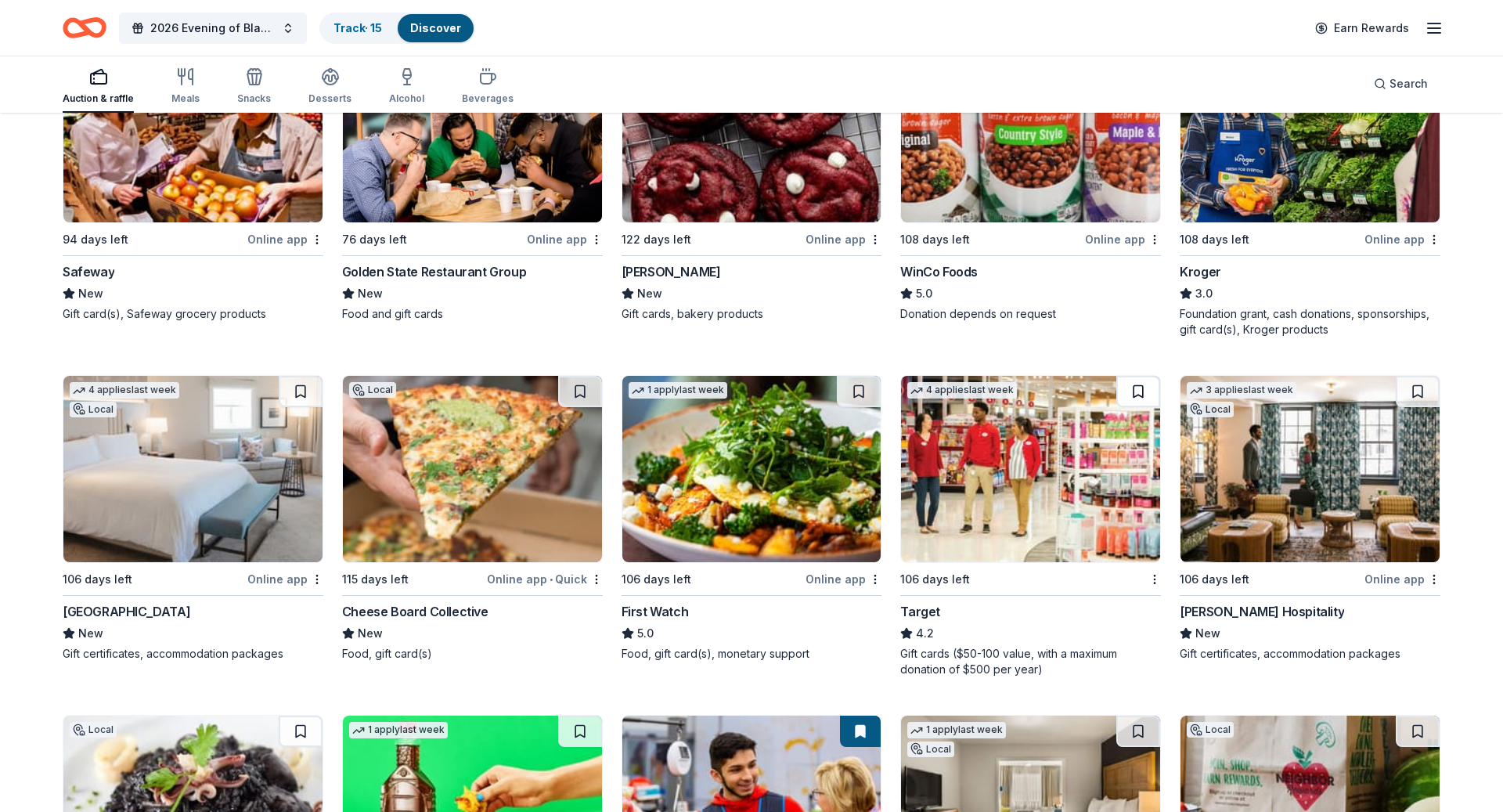
click at [1137, 386] on button at bounding box center [1138, 391] width 44 height 32
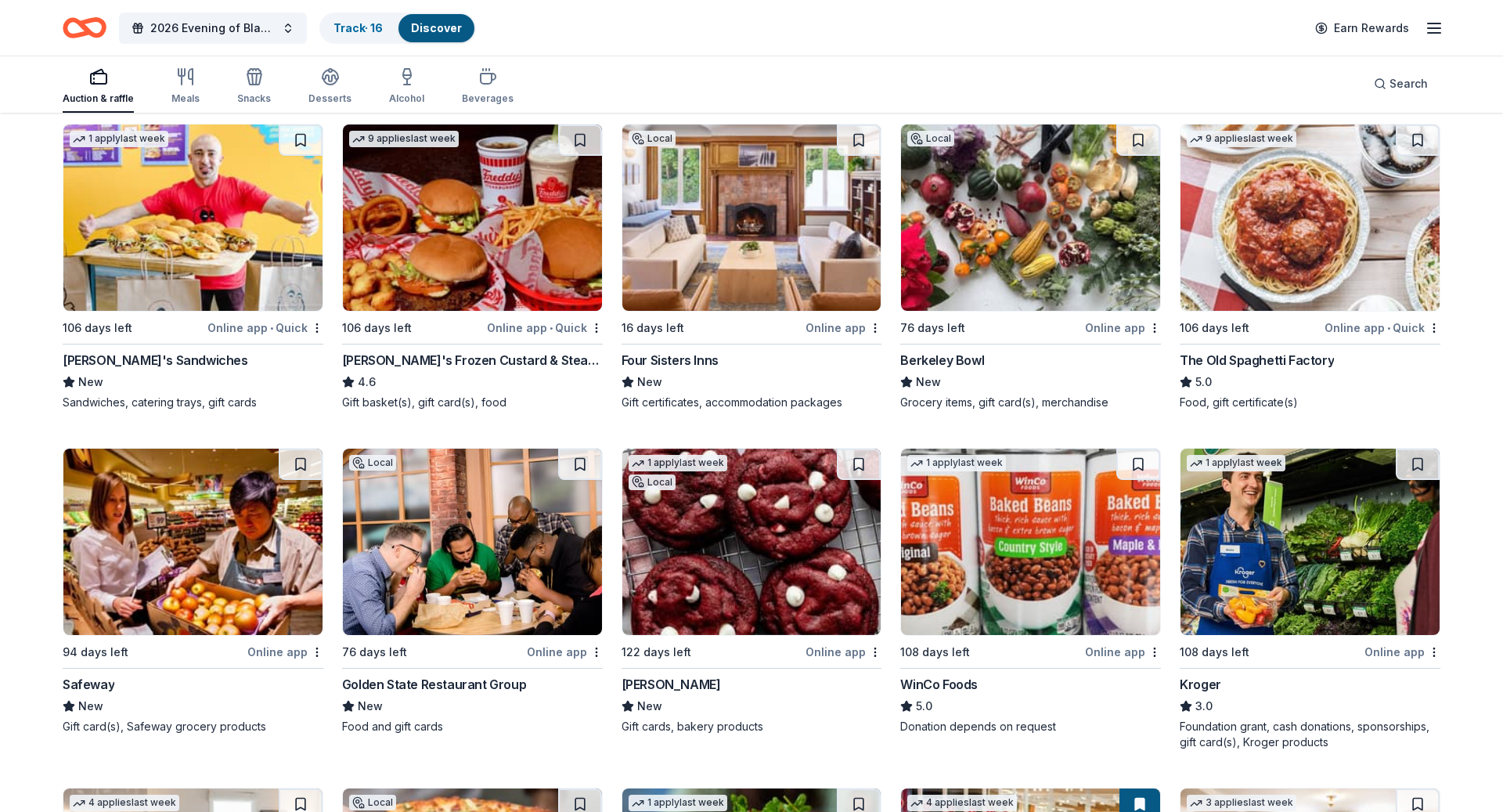
scroll to position [500, 0]
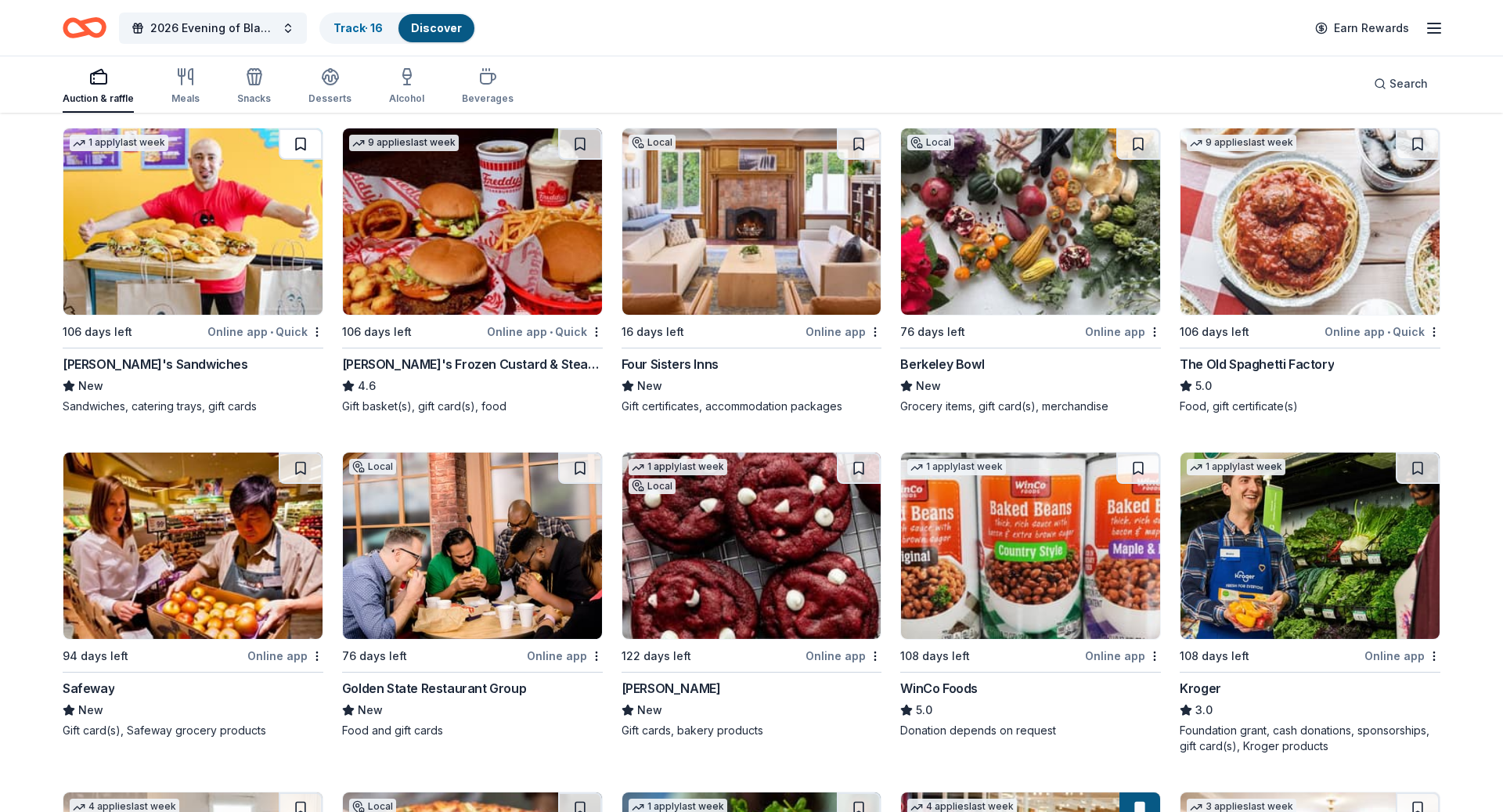
click at [295, 138] on button at bounding box center [300, 144] width 44 height 32
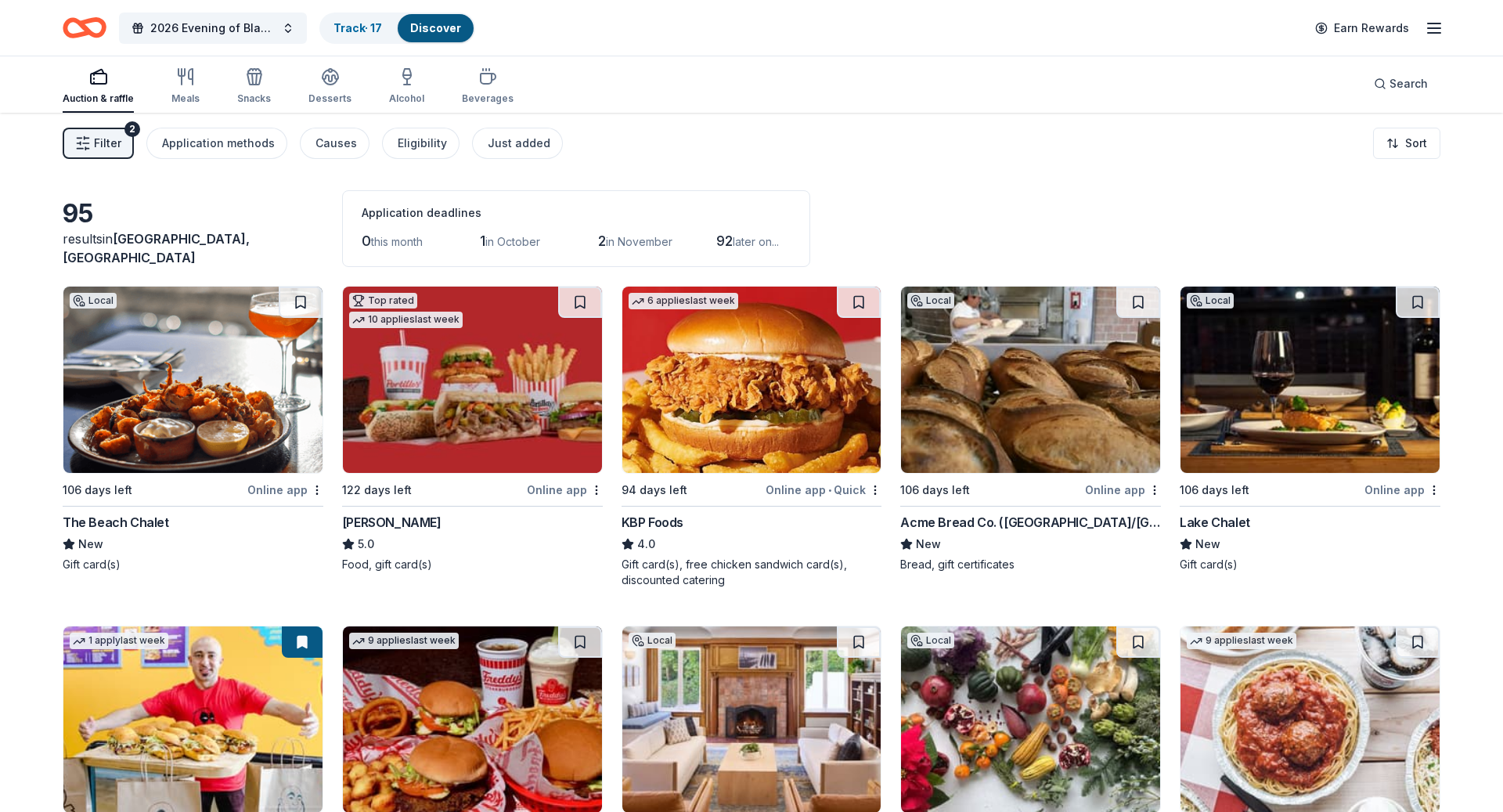
scroll to position [0, 0]
